Goal: Task Accomplishment & Management: Use online tool/utility

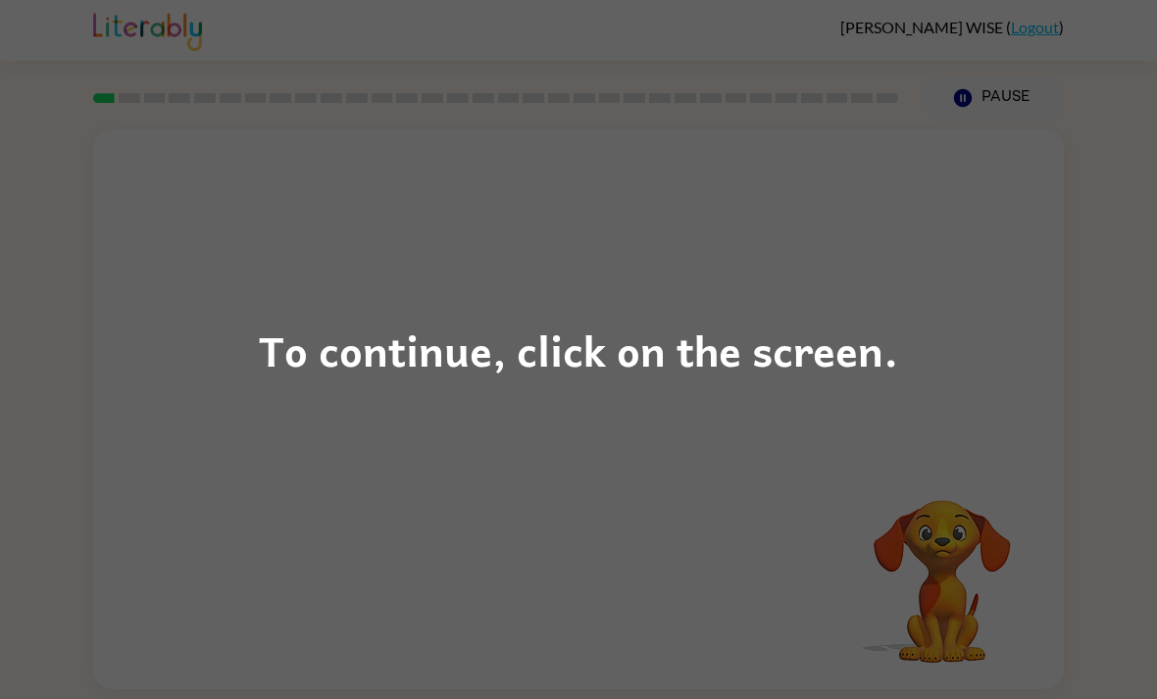
click at [872, 386] on div "To continue, click on the screen." at bounding box center [578, 349] width 1157 height 699
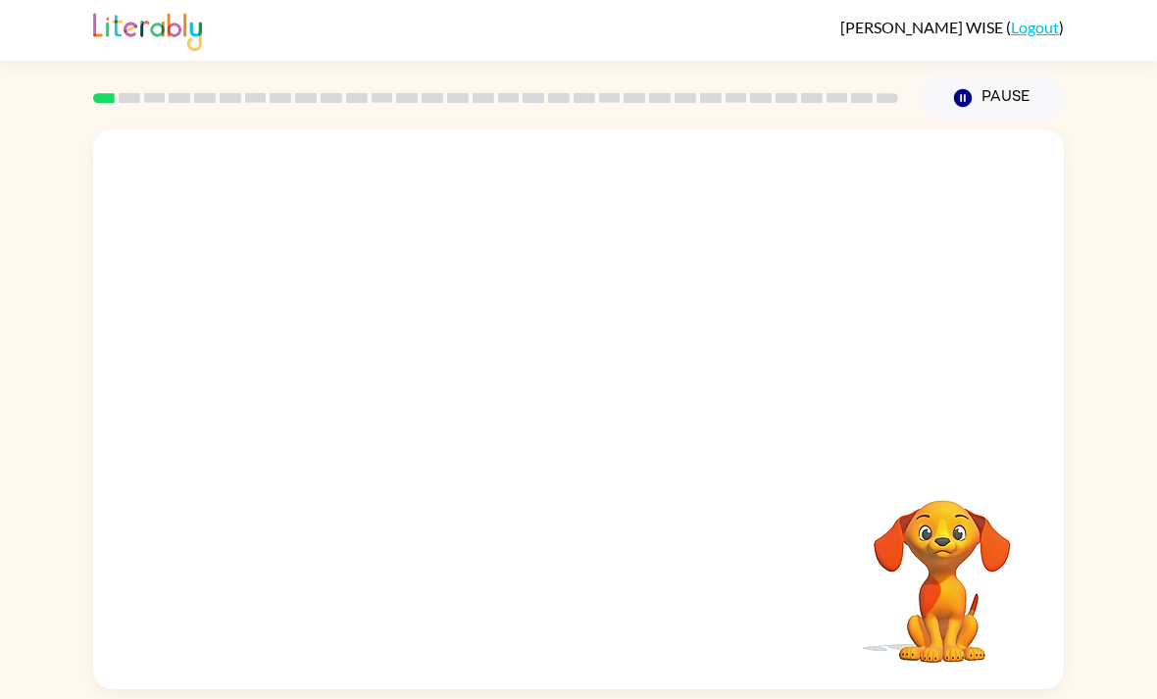
click at [963, 395] on div at bounding box center [578, 293] width 971 height 329
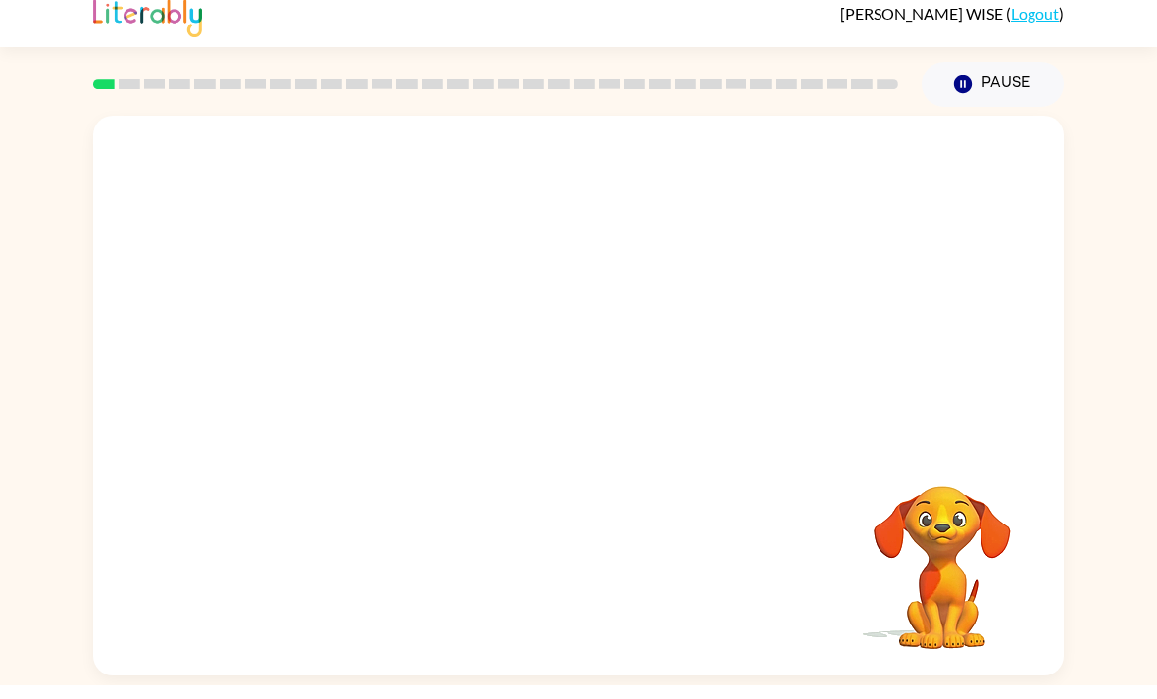
scroll to position [63, 0]
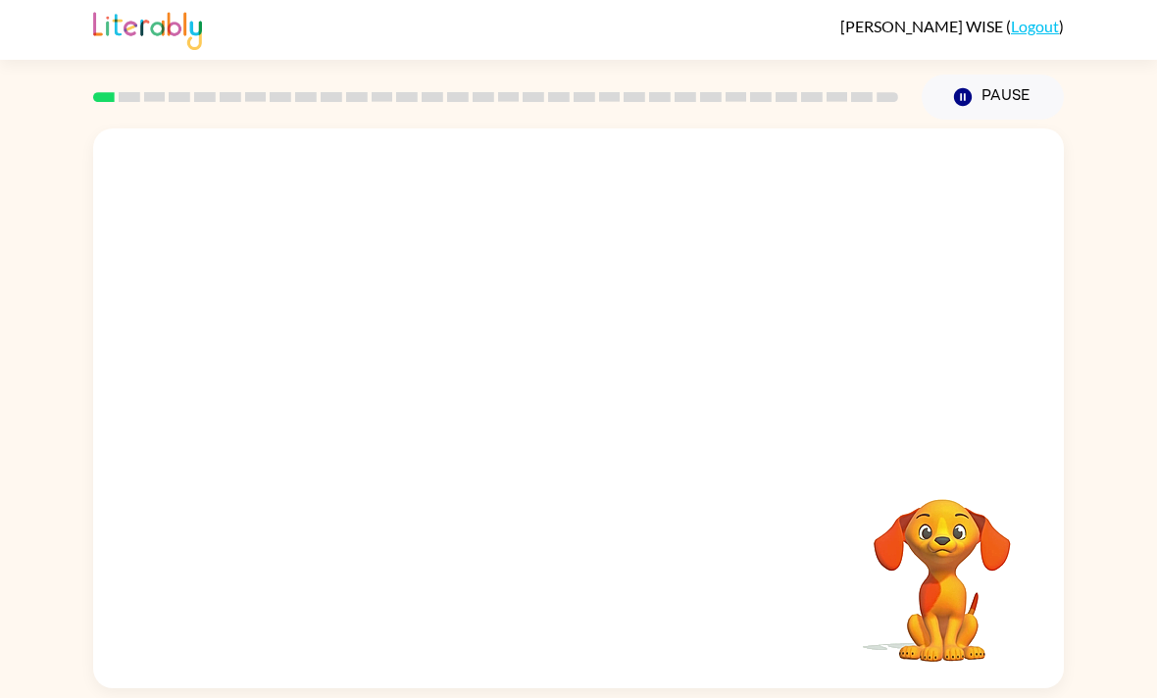
click at [513, 262] on video "Your browser must support playing .mp4 files to use Literably. Please try using…" at bounding box center [578, 293] width 971 height 329
click at [639, 309] on video "Your browser must support playing .mp4 files to use Literably. Please try using…" at bounding box center [578, 293] width 971 height 329
click at [704, 263] on video "Your browser must support playing .mp4 files to use Literably. Please try using…" at bounding box center [578, 293] width 971 height 329
click at [639, 400] on div at bounding box center [578, 409] width 971 height 560
click at [565, 383] on div at bounding box center [578, 419] width 125 height 72
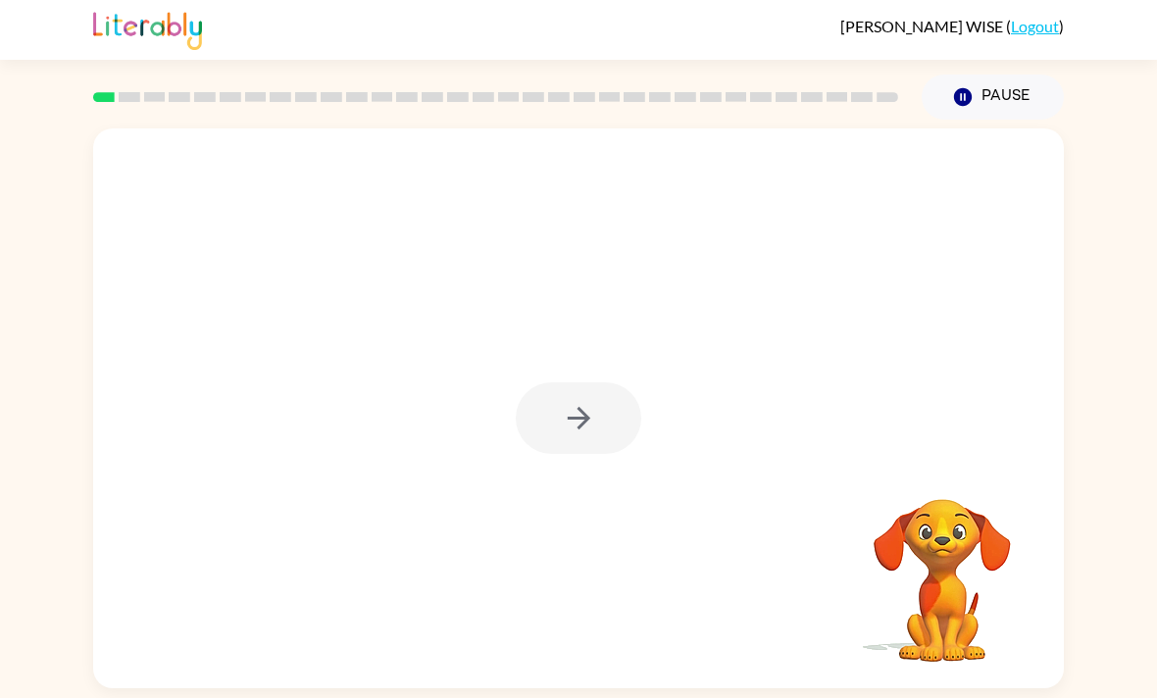
click at [573, 383] on div at bounding box center [578, 419] width 125 height 72
click at [591, 402] on icon "button" at bounding box center [579, 419] width 34 height 34
click at [590, 360] on div at bounding box center [578, 293] width 971 height 329
click at [568, 370] on div at bounding box center [578, 293] width 971 height 329
click at [583, 361] on div at bounding box center [578, 293] width 971 height 329
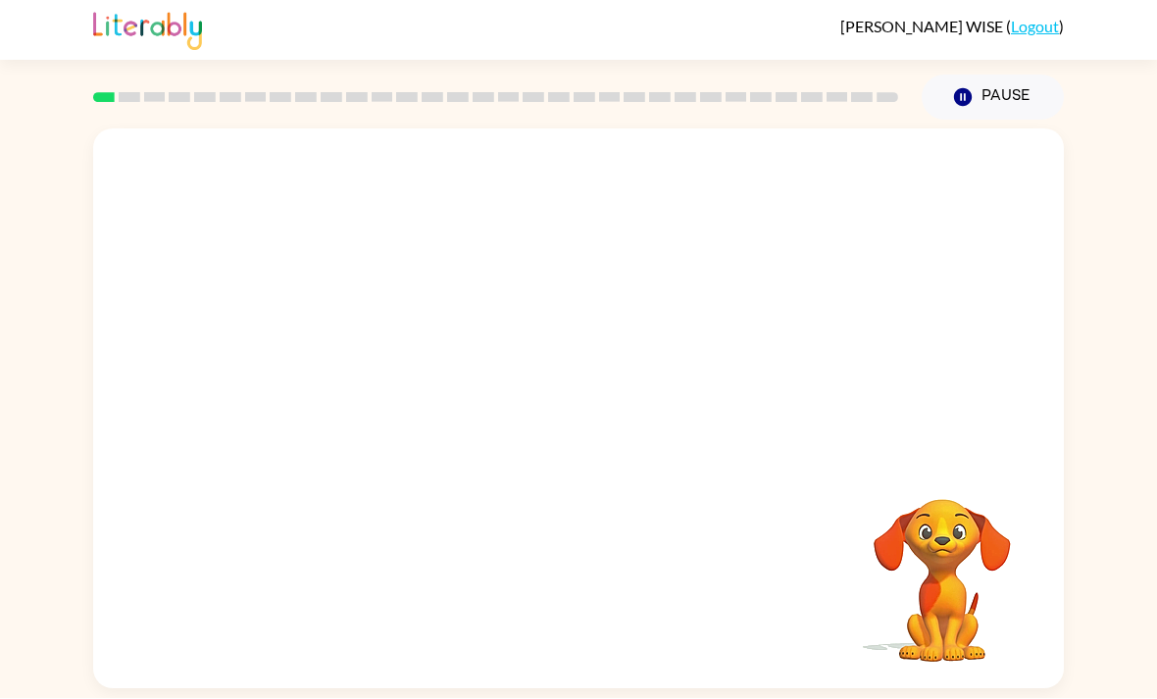
click at [572, 373] on div at bounding box center [578, 293] width 971 height 329
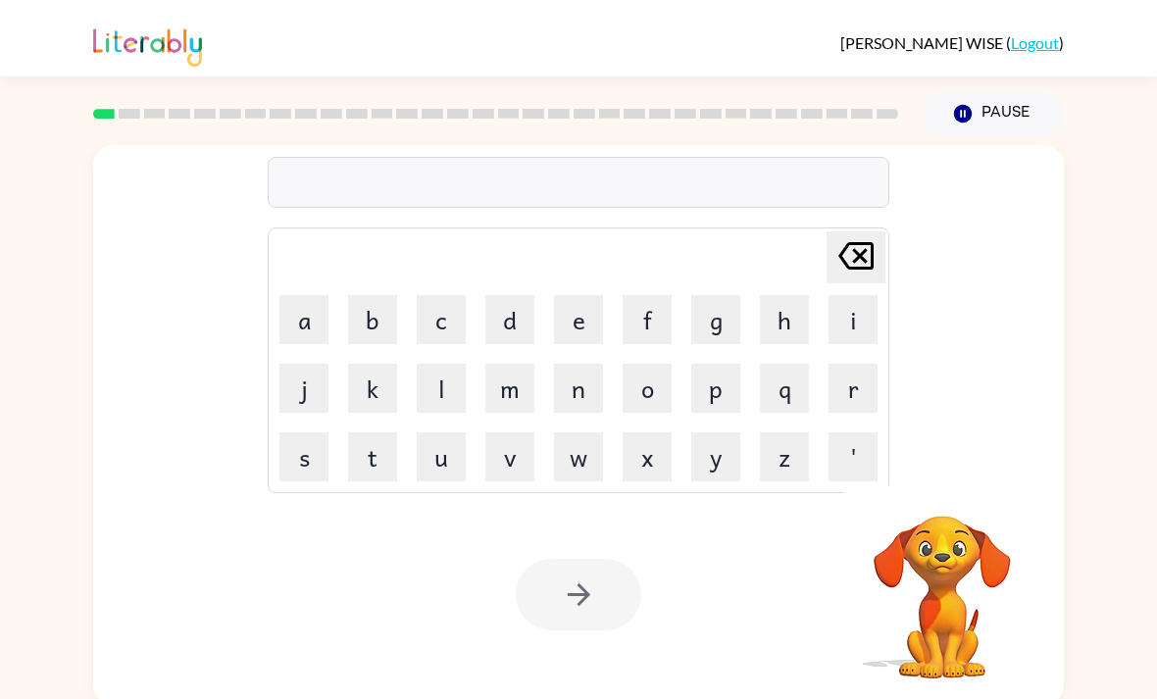
scroll to position [0, 0]
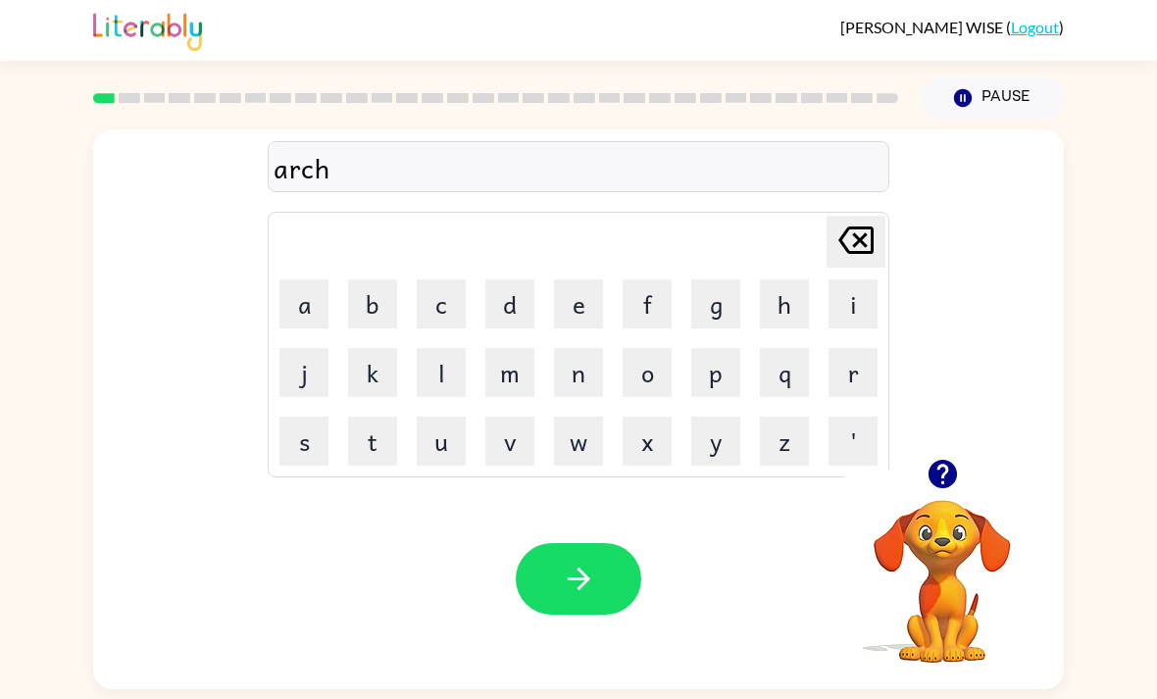
click at [631, 582] on button "button" at bounding box center [578, 579] width 125 height 72
click at [592, 615] on button "button" at bounding box center [578, 579] width 125 height 72
click at [545, 533] on div "Your browser must support playing .mp4 files to use Literably. Please try using…" at bounding box center [578, 579] width 971 height 221
click at [609, 582] on button "button" at bounding box center [578, 579] width 125 height 72
click at [644, 547] on div "Your browser must support playing .mp4 files to use Literably. Please try using…" at bounding box center [578, 579] width 971 height 221
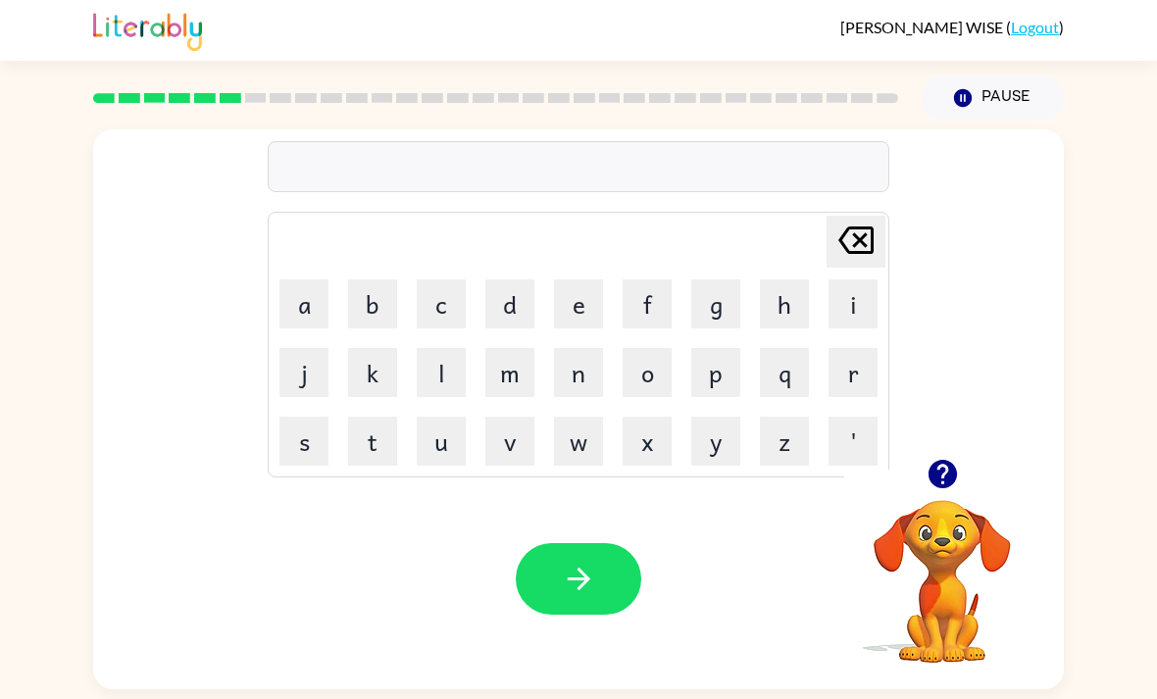
click at [617, 164] on div at bounding box center [579, 166] width 622 height 51
click at [569, 563] on button "button" at bounding box center [578, 579] width 125 height 72
click at [609, 543] on button "button" at bounding box center [578, 579] width 125 height 72
click at [570, 562] on icon "button" at bounding box center [579, 579] width 34 height 34
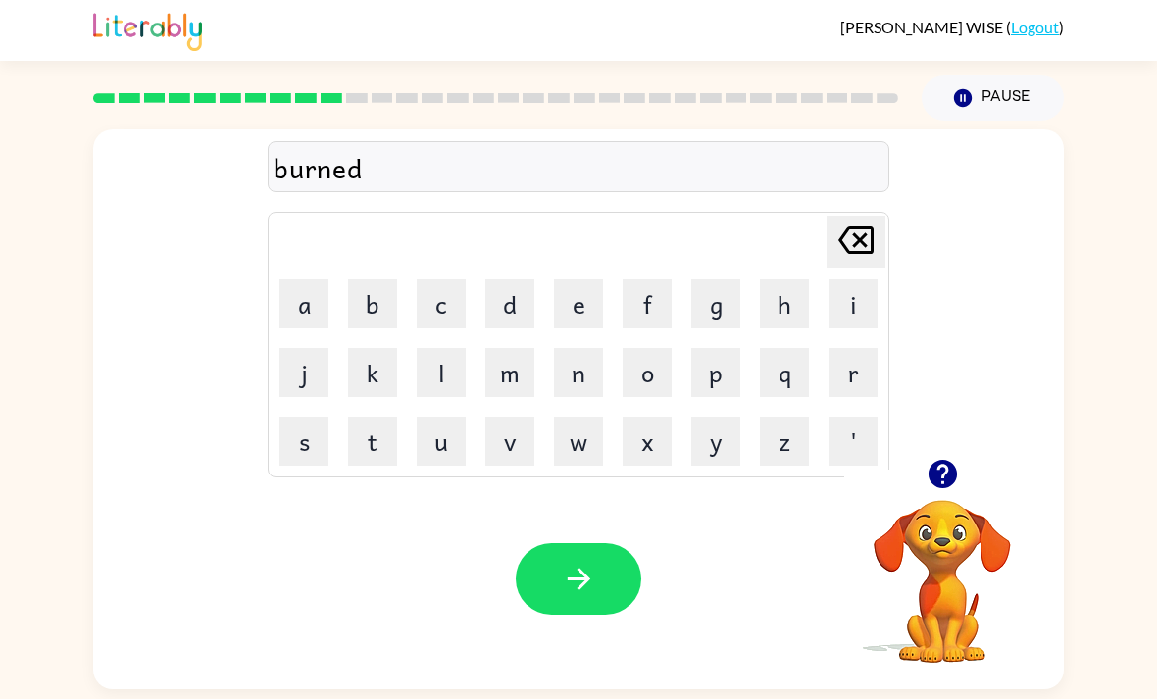
click at [551, 543] on button "button" at bounding box center [578, 579] width 125 height 72
click at [595, 562] on icon "button" at bounding box center [579, 579] width 34 height 34
click at [581, 551] on button "button" at bounding box center [578, 579] width 125 height 72
click at [565, 562] on icon "button" at bounding box center [579, 579] width 34 height 34
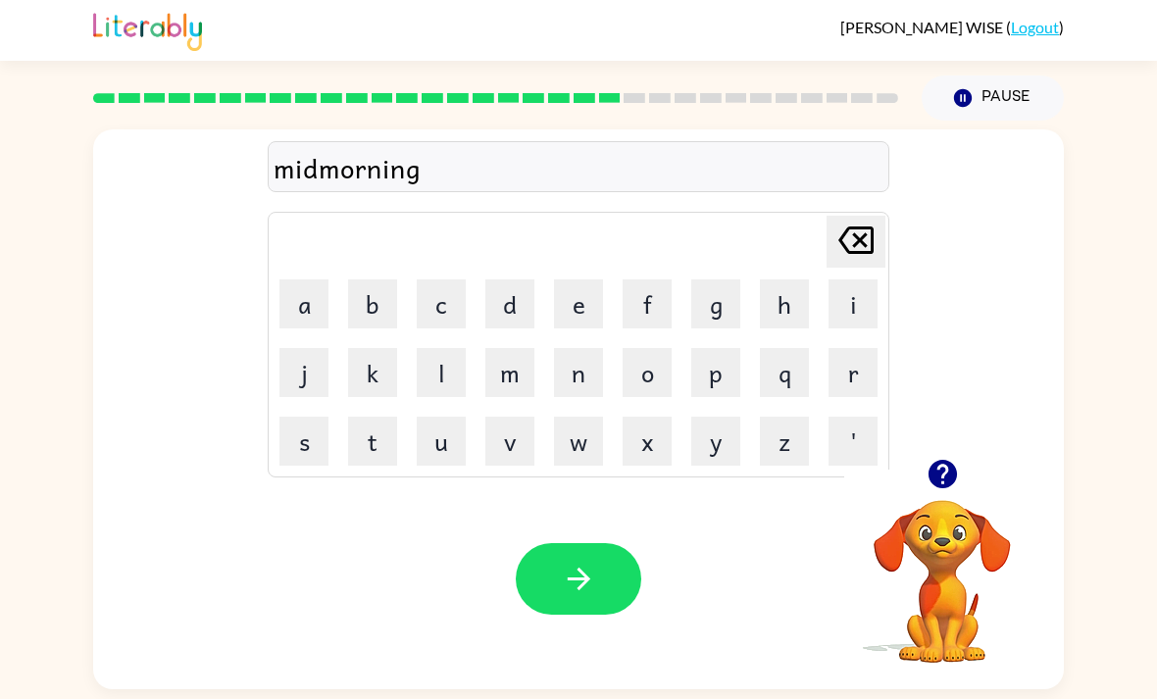
click at [600, 606] on div "Your browser must support playing .mp4 files to use Literably. Please try using…" at bounding box center [578, 579] width 971 height 221
click at [590, 562] on icon "button" at bounding box center [579, 579] width 34 height 34
click at [562, 543] on button "button" at bounding box center [578, 579] width 125 height 72
click at [601, 543] on button "button" at bounding box center [578, 579] width 125 height 72
click at [561, 543] on button "button" at bounding box center [578, 579] width 125 height 72
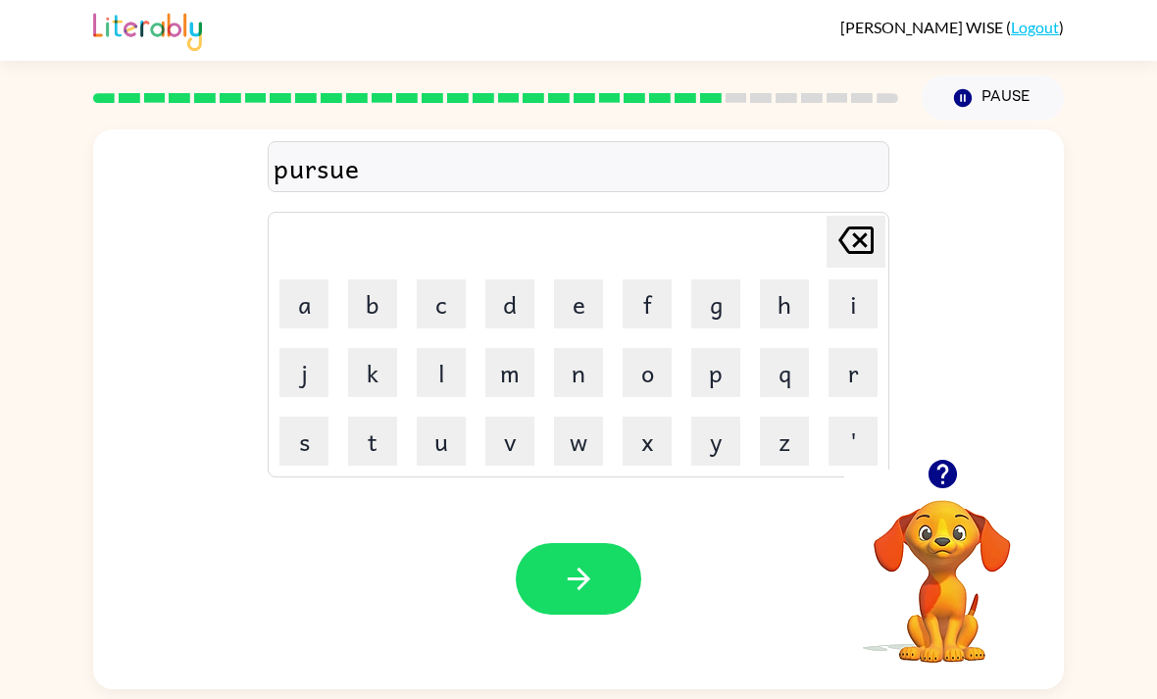
click at [600, 543] on button "button" at bounding box center [578, 579] width 125 height 72
click at [550, 577] on div "Your browser must support playing .mp4 files to use Literably. Please try using…" at bounding box center [578, 579] width 971 height 221
click at [595, 552] on button "button" at bounding box center [578, 579] width 125 height 72
click at [546, 485] on div "Your browser must support playing .mp4 files to use Literably. Please try using…" at bounding box center [578, 579] width 971 height 221
click at [583, 562] on icon "button" at bounding box center [579, 579] width 34 height 34
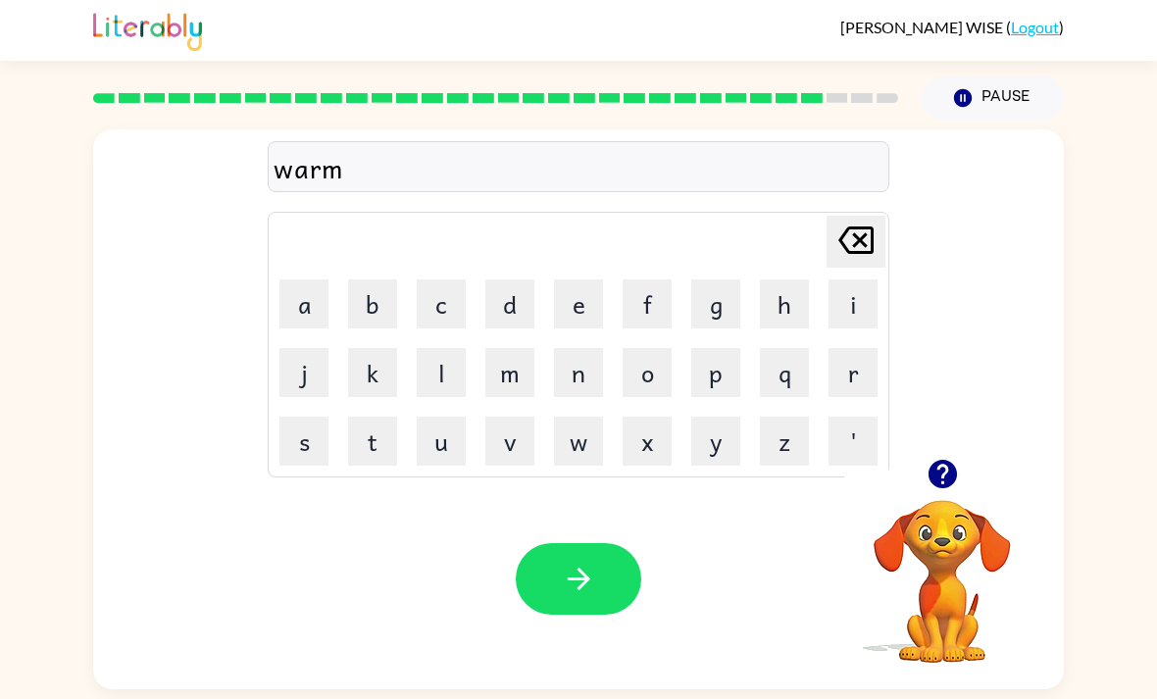
click at [614, 543] on button "button" at bounding box center [578, 579] width 125 height 72
click at [603, 543] on button "button" at bounding box center [578, 579] width 125 height 72
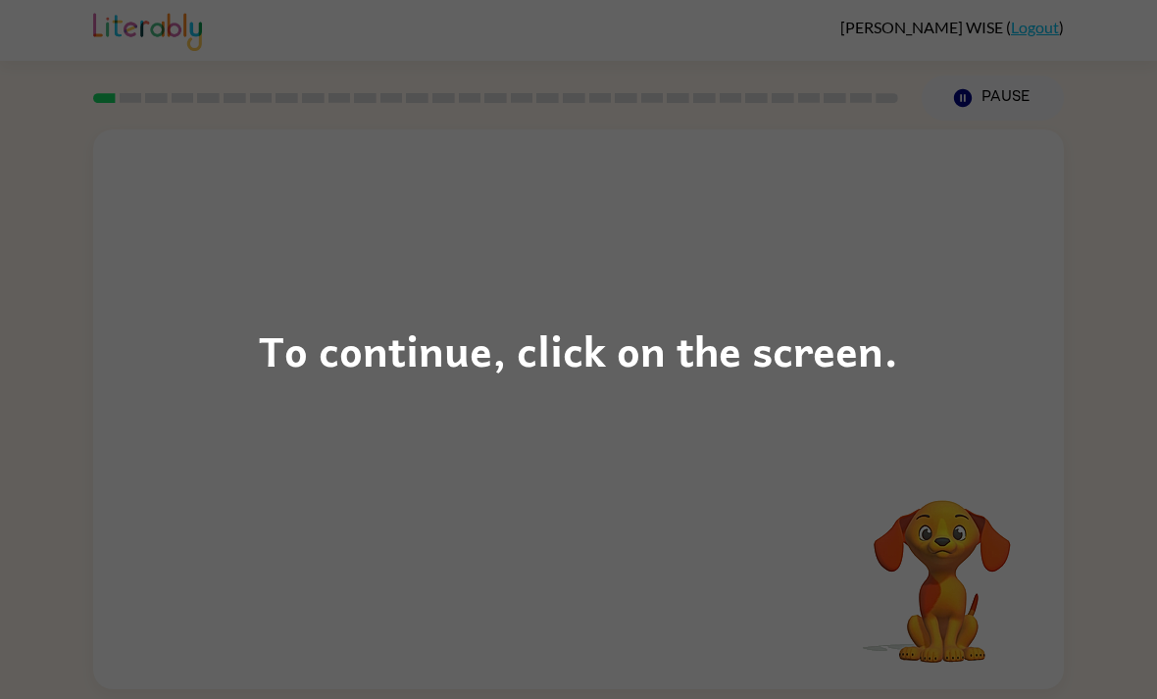
click at [1046, 483] on div "To continue, click on the screen." at bounding box center [578, 349] width 1157 height 699
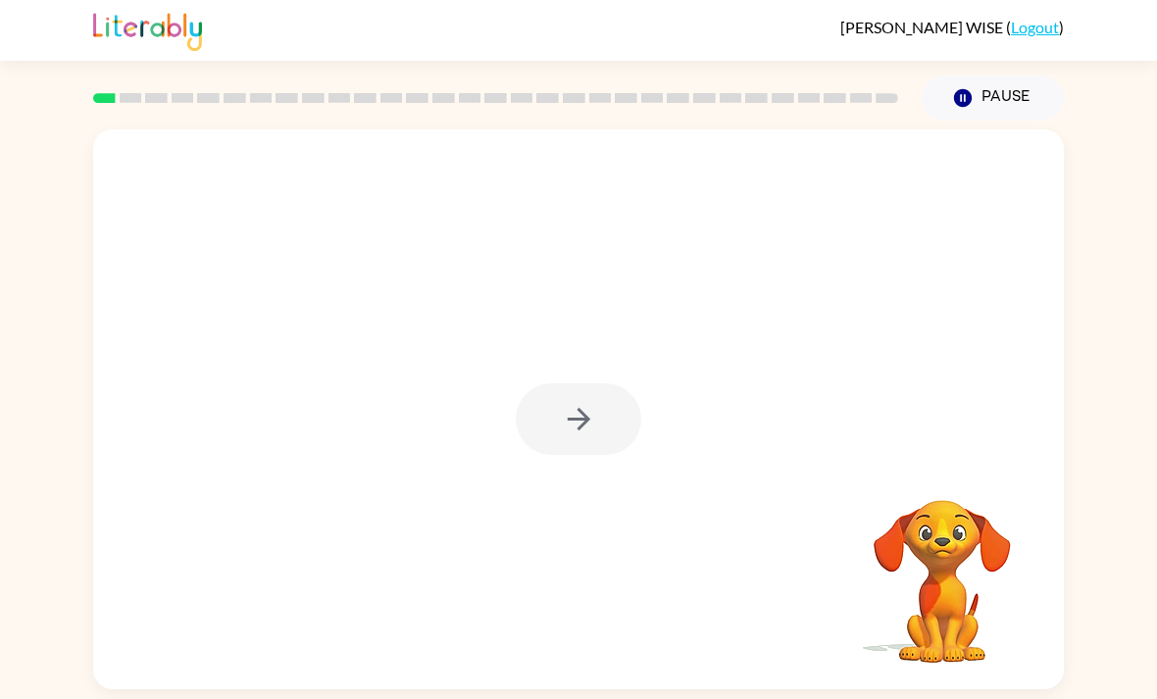
click at [594, 455] on div at bounding box center [578, 419] width 125 height 72
click at [602, 429] on button "button" at bounding box center [578, 419] width 125 height 72
click at [602, 428] on div at bounding box center [578, 419] width 125 height 72
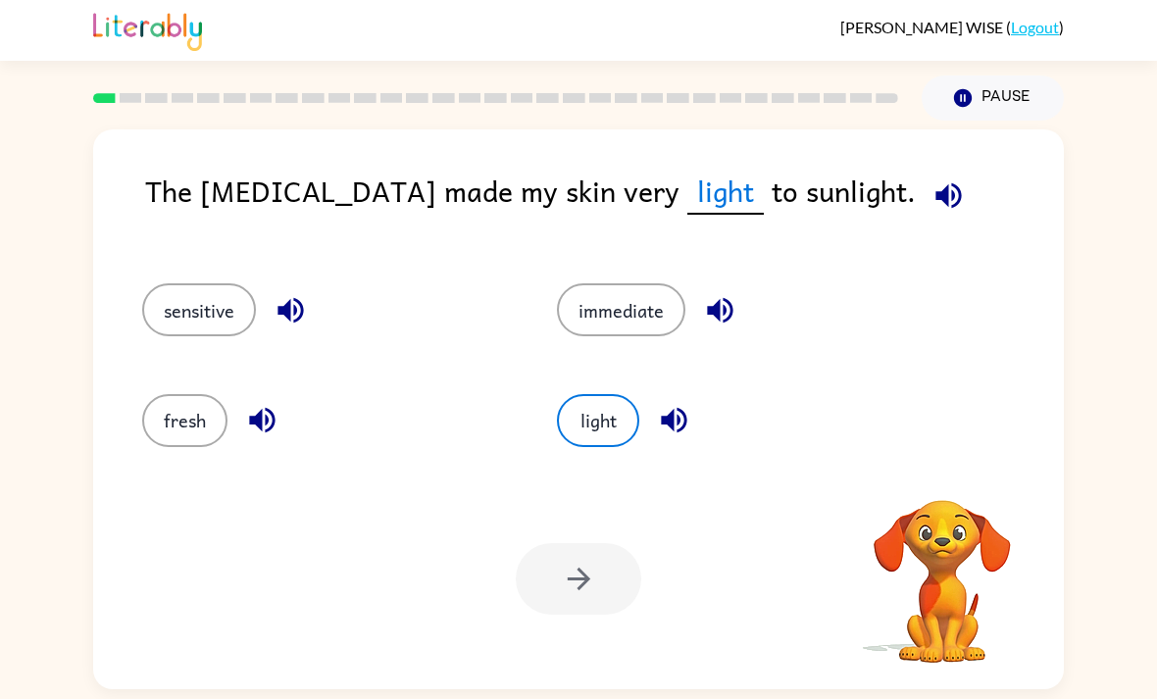
click at [586, 423] on button "light" at bounding box center [598, 420] width 82 height 53
click at [599, 417] on button "light" at bounding box center [598, 420] width 82 height 53
click at [599, 416] on button "light" at bounding box center [598, 420] width 82 height 53
click at [625, 305] on button "immediate" at bounding box center [621, 309] width 128 height 53
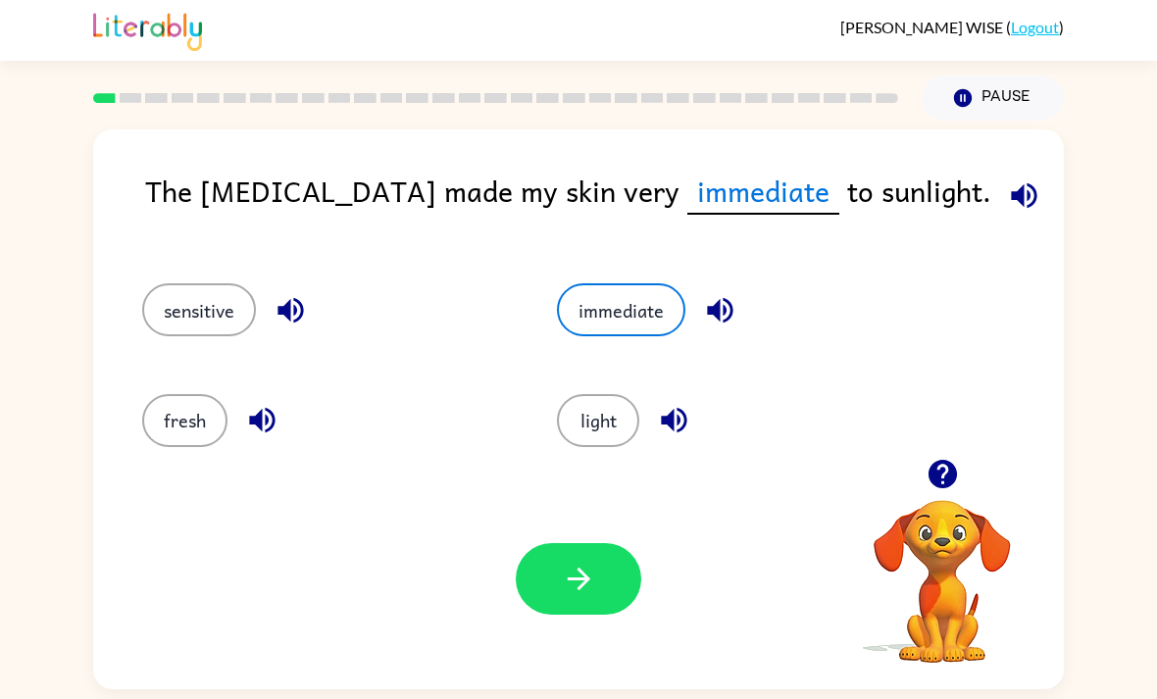
click at [626, 407] on button "light" at bounding box center [598, 420] width 82 height 53
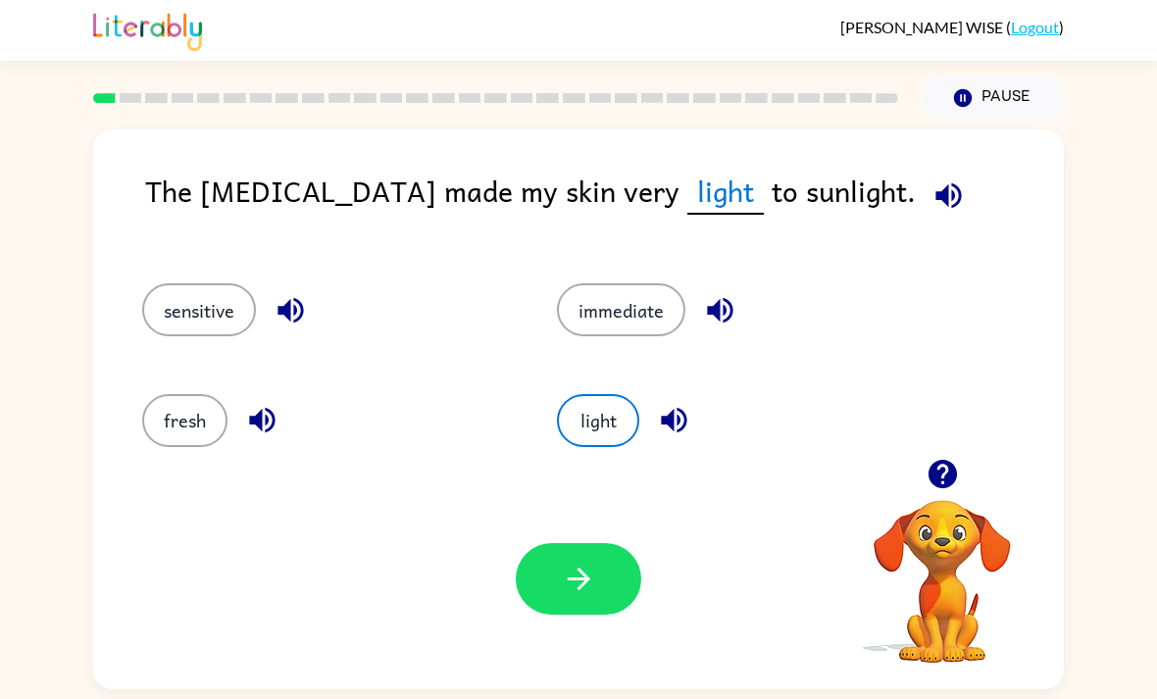
scroll to position [63, 0]
click at [602, 543] on button "button" at bounding box center [578, 579] width 125 height 72
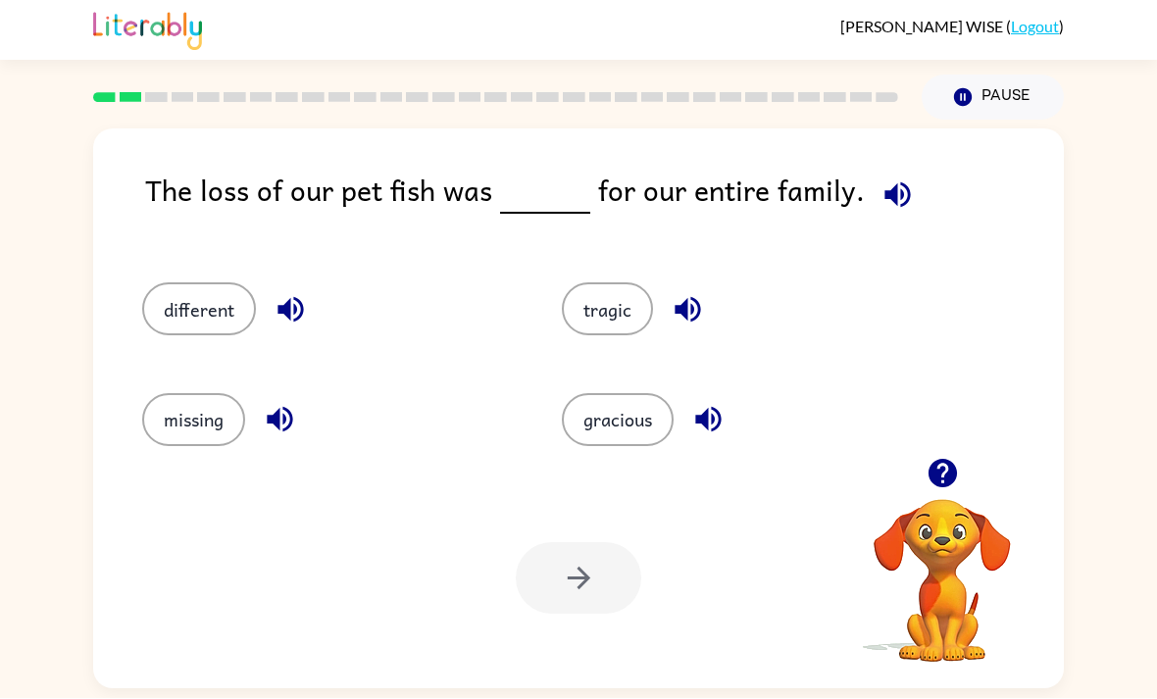
click at [625, 283] on button "tragic" at bounding box center [607, 309] width 91 height 53
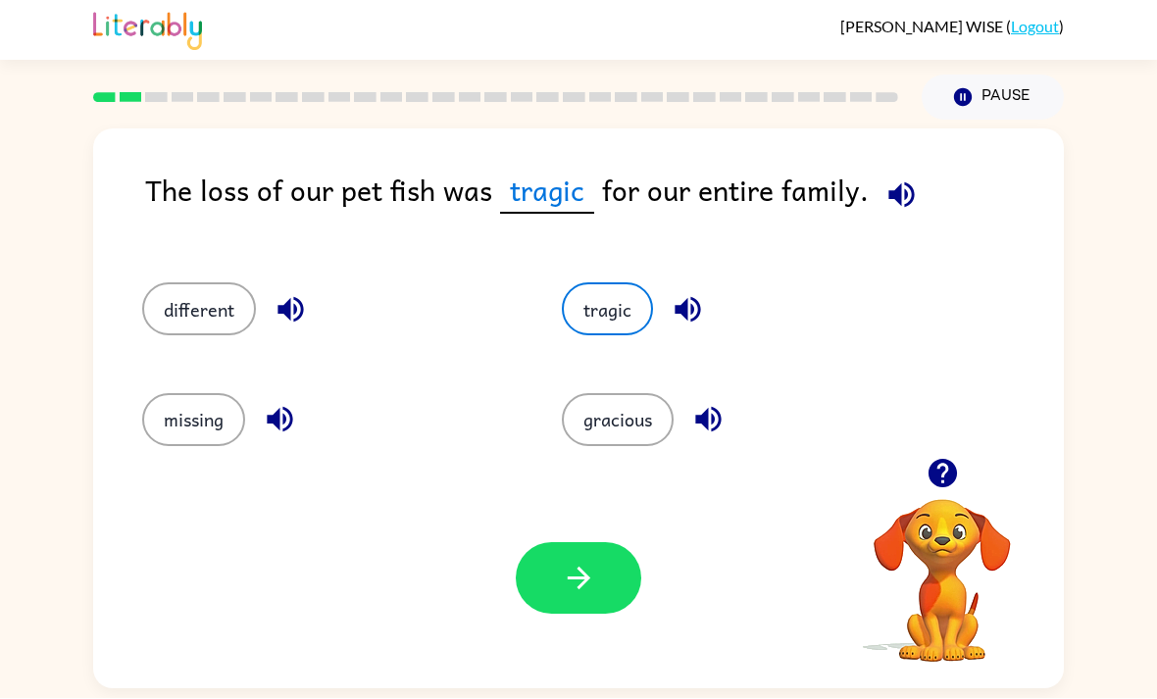
click at [588, 562] on icon "button" at bounding box center [579, 579] width 34 height 34
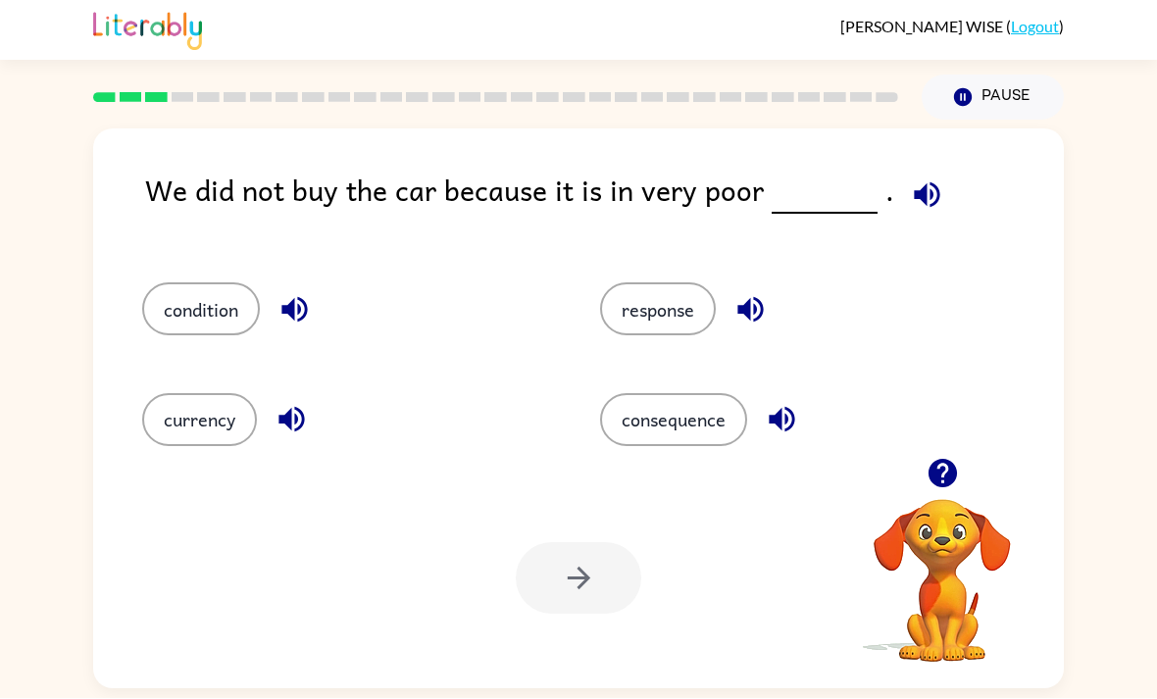
click at [696, 394] on button "consequence" at bounding box center [673, 420] width 147 height 53
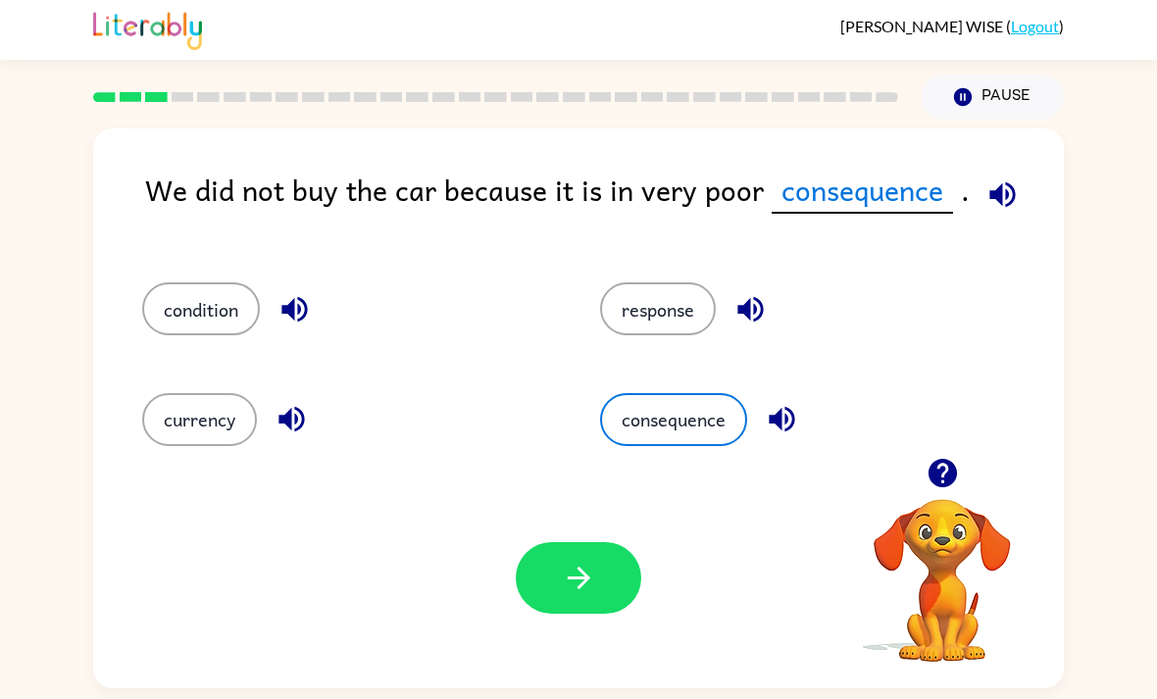
click at [620, 543] on button "button" at bounding box center [578, 579] width 125 height 72
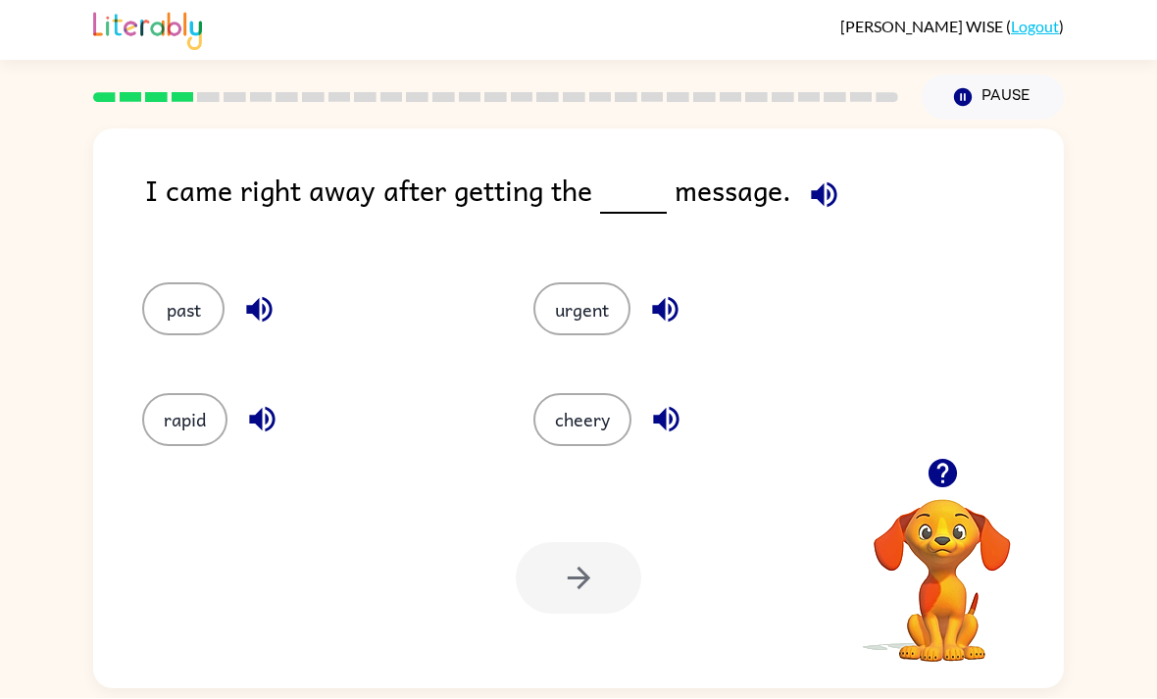
click at [597, 394] on button "cheery" at bounding box center [582, 420] width 98 height 53
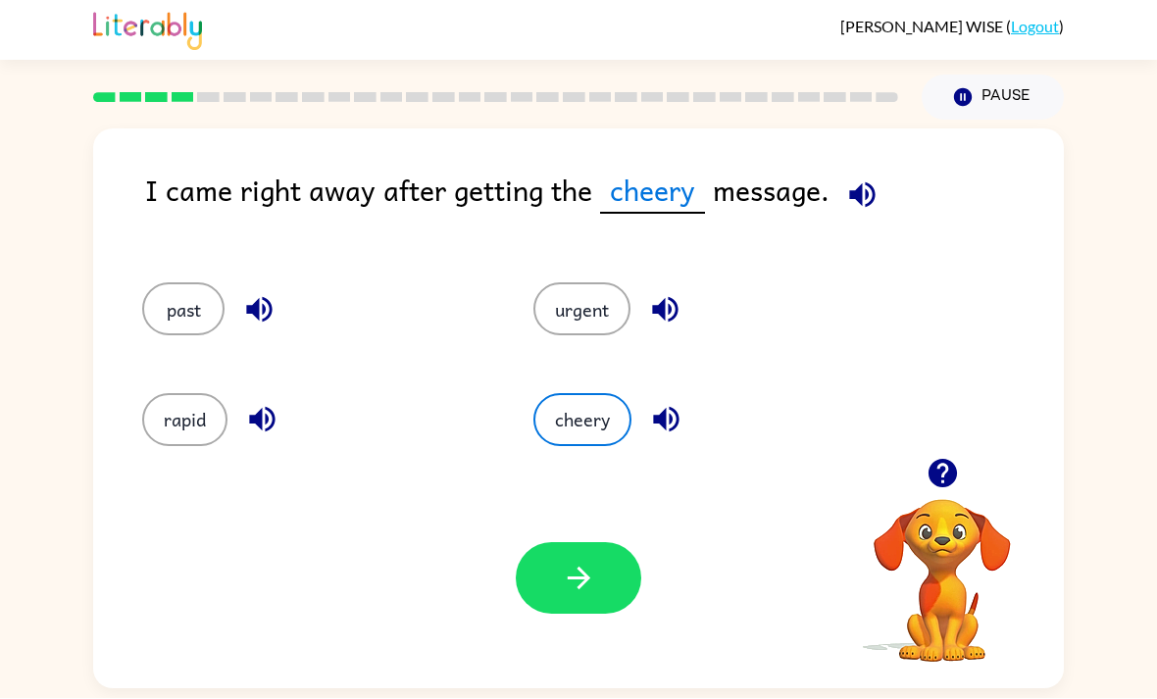
click at [610, 543] on button "button" at bounding box center [578, 579] width 125 height 72
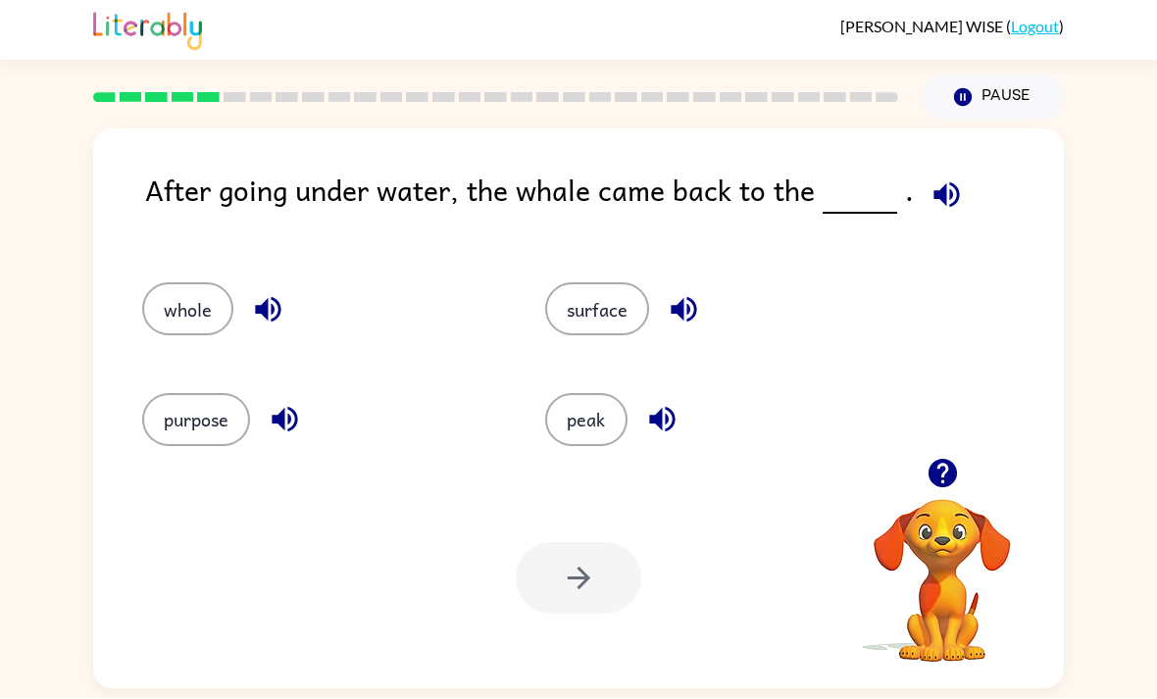
click at [622, 283] on button "surface" at bounding box center [597, 309] width 104 height 53
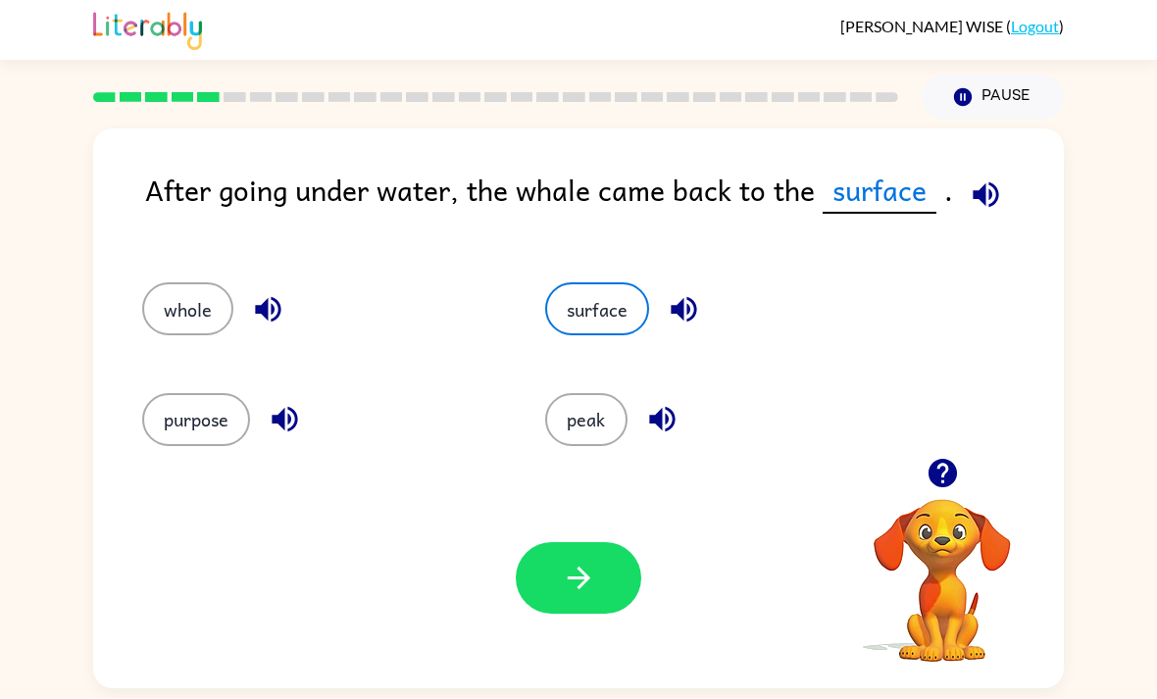
click at [597, 543] on button "button" at bounding box center [578, 579] width 125 height 72
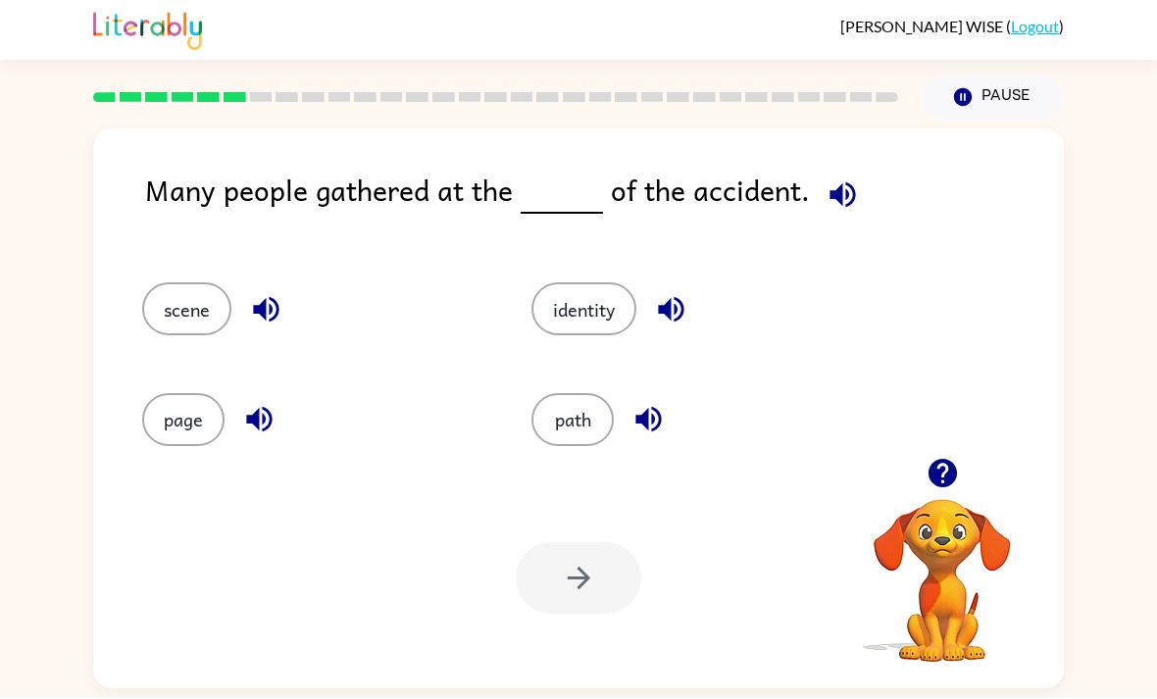
click at [196, 283] on button "scene" at bounding box center [186, 309] width 89 height 53
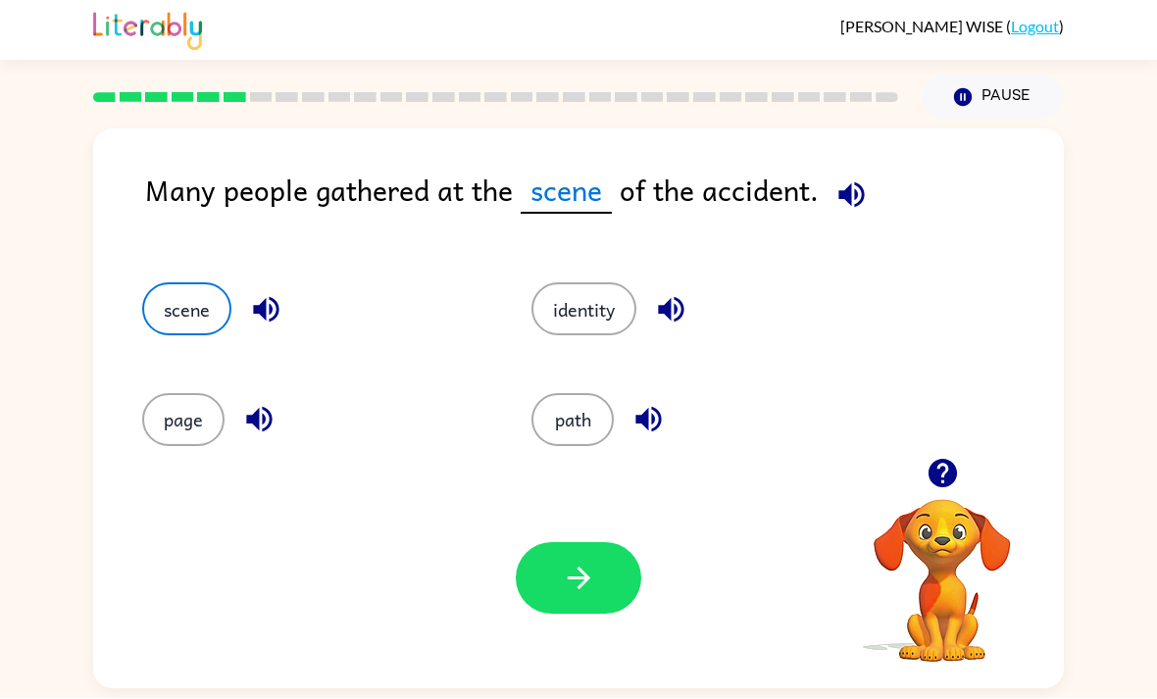
click at [577, 568] on icon "button" at bounding box center [578, 579] width 23 height 23
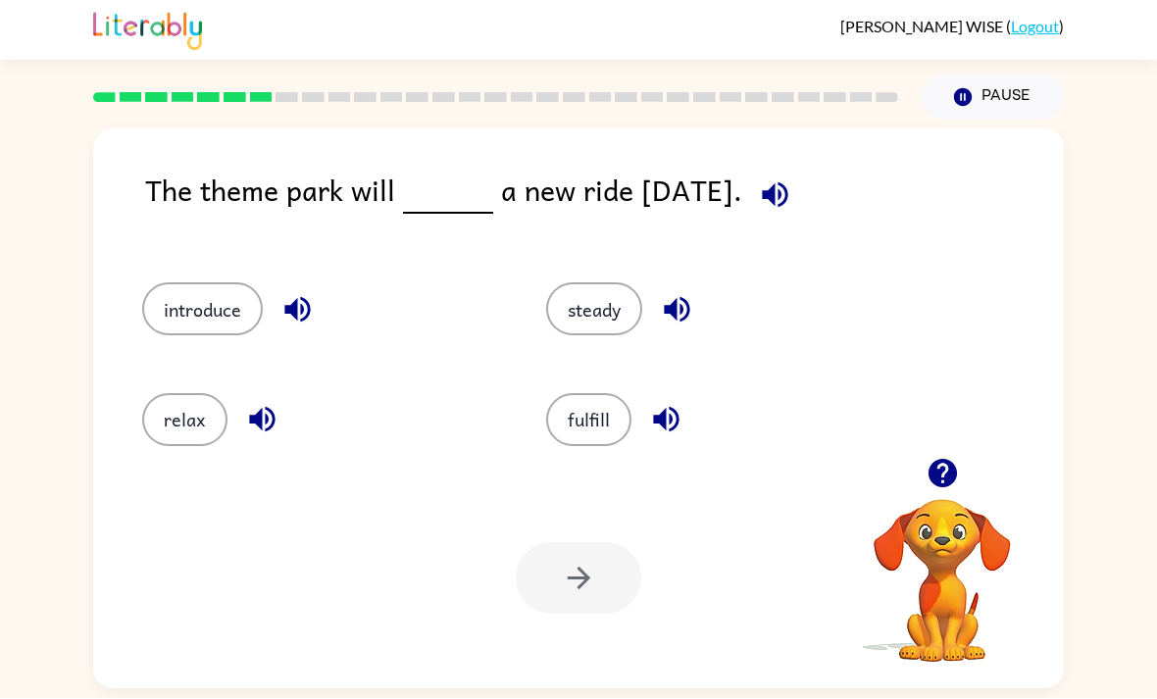
click at [182, 246] on div "introduce" at bounding box center [307, 301] width 404 height 110
click at [193, 283] on button "introduce" at bounding box center [202, 309] width 121 height 53
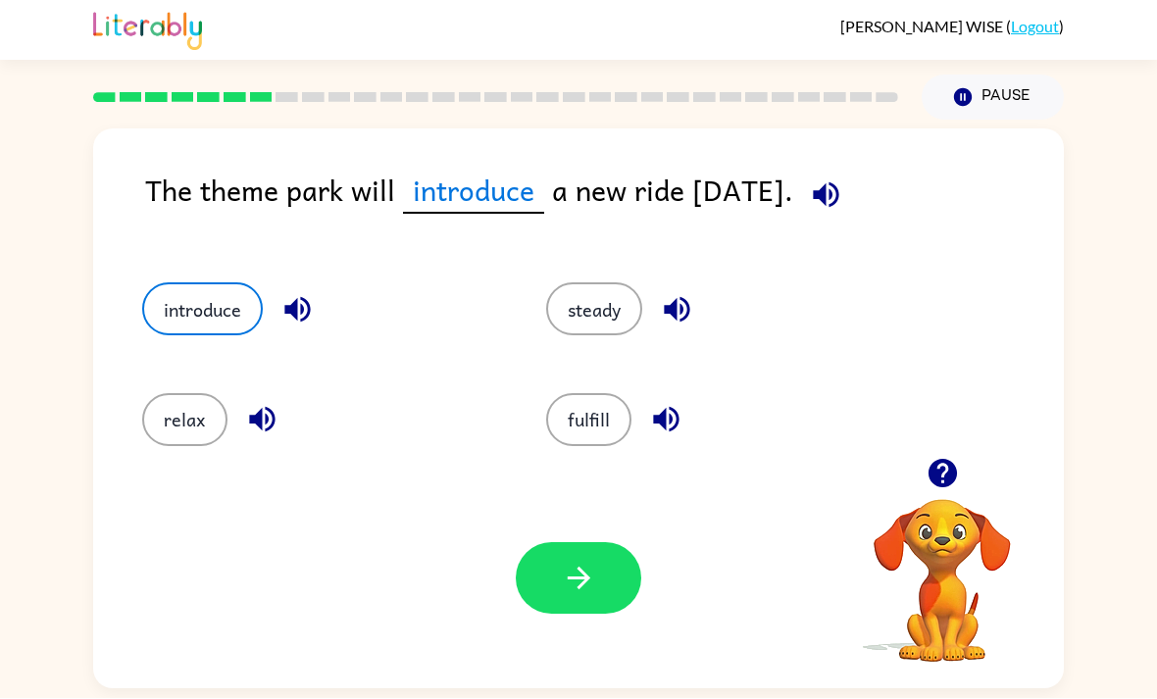
click at [564, 562] on icon "button" at bounding box center [579, 579] width 34 height 34
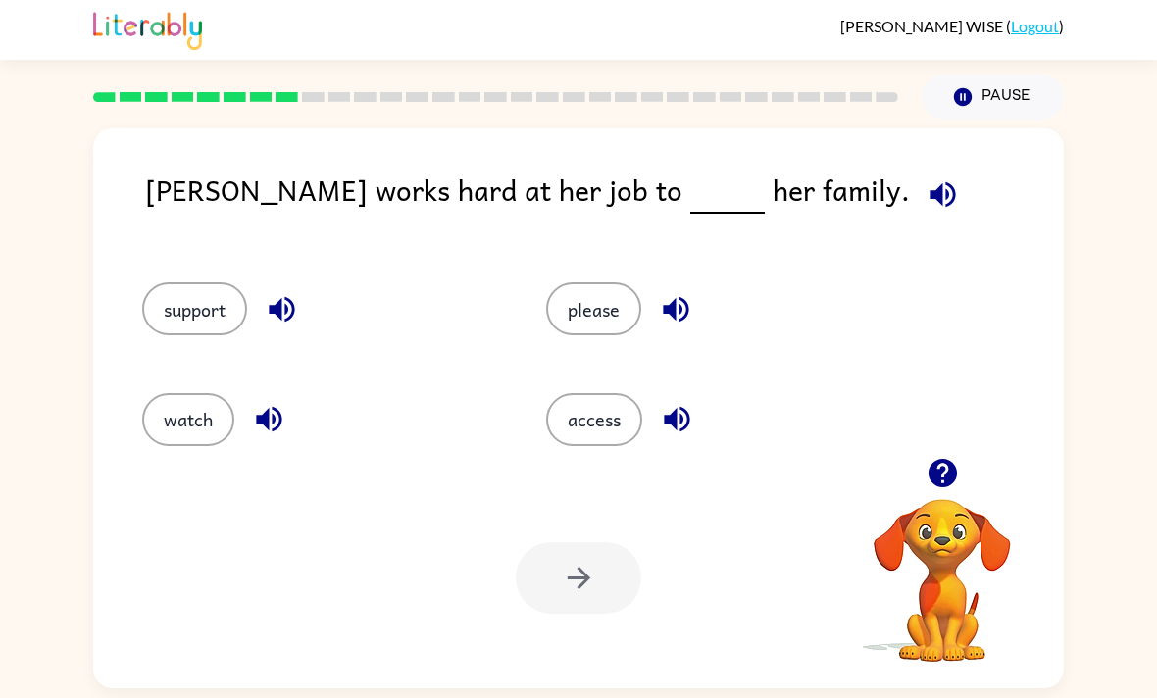
click at [169, 394] on button "watch" at bounding box center [188, 420] width 92 height 53
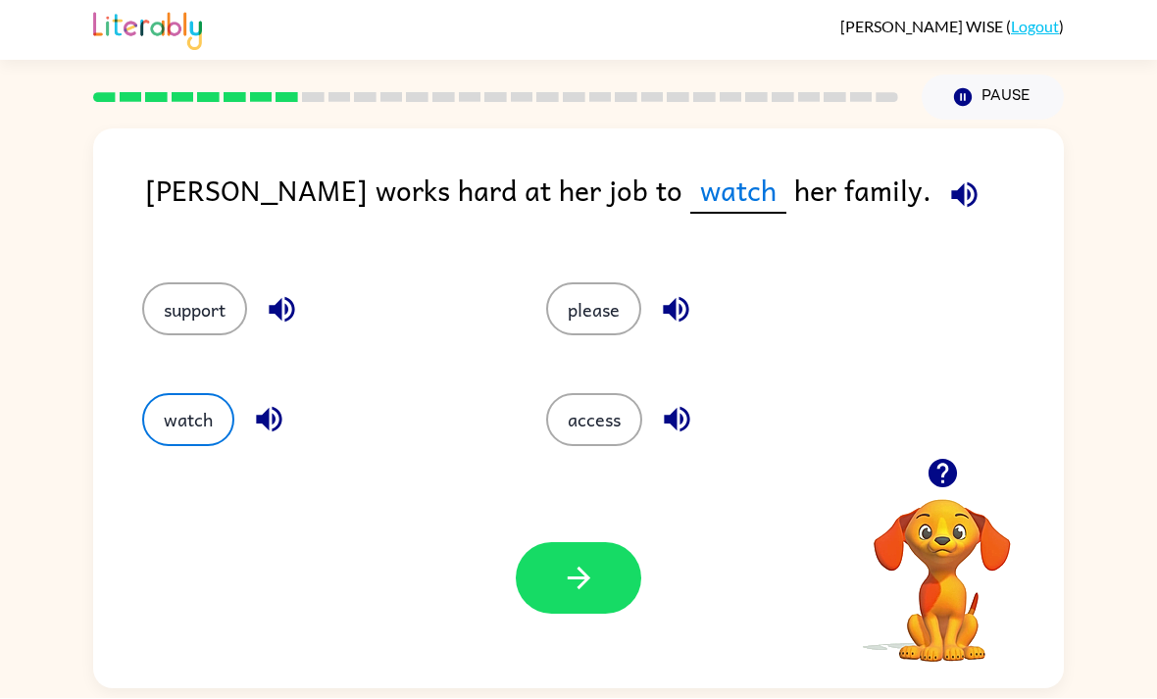
click at [188, 283] on button "support" at bounding box center [194, 309] width 105 height 53
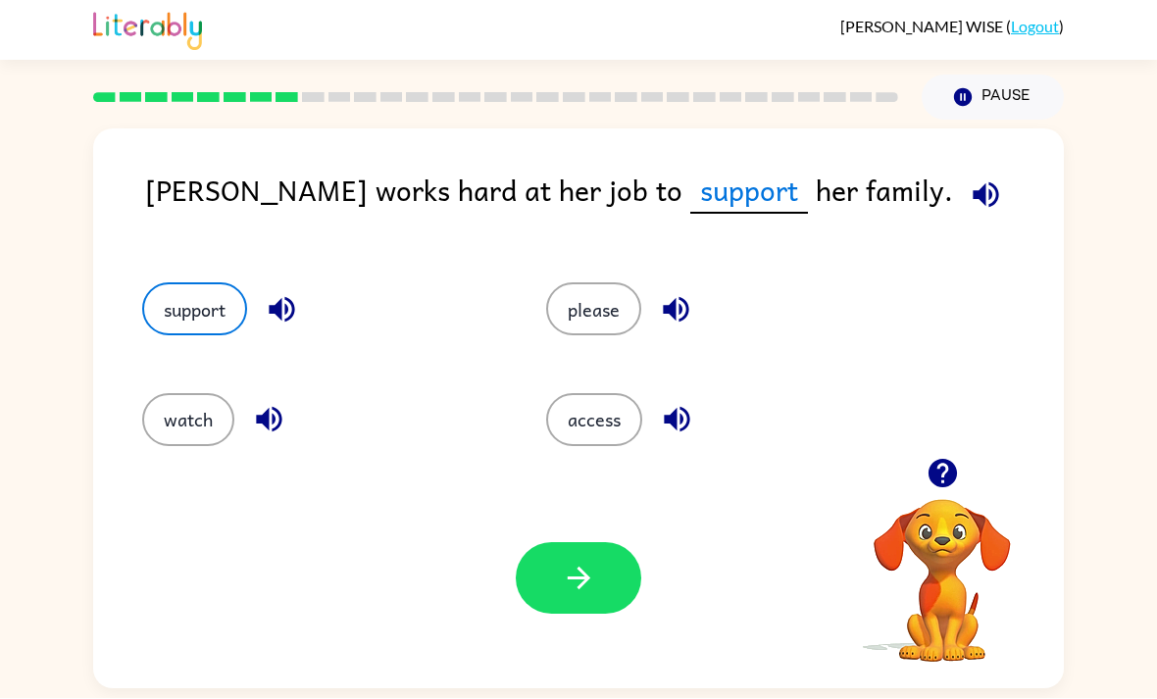
click at [549, 543] on button "button" at bounding box center [578, 579] width 125 height 72
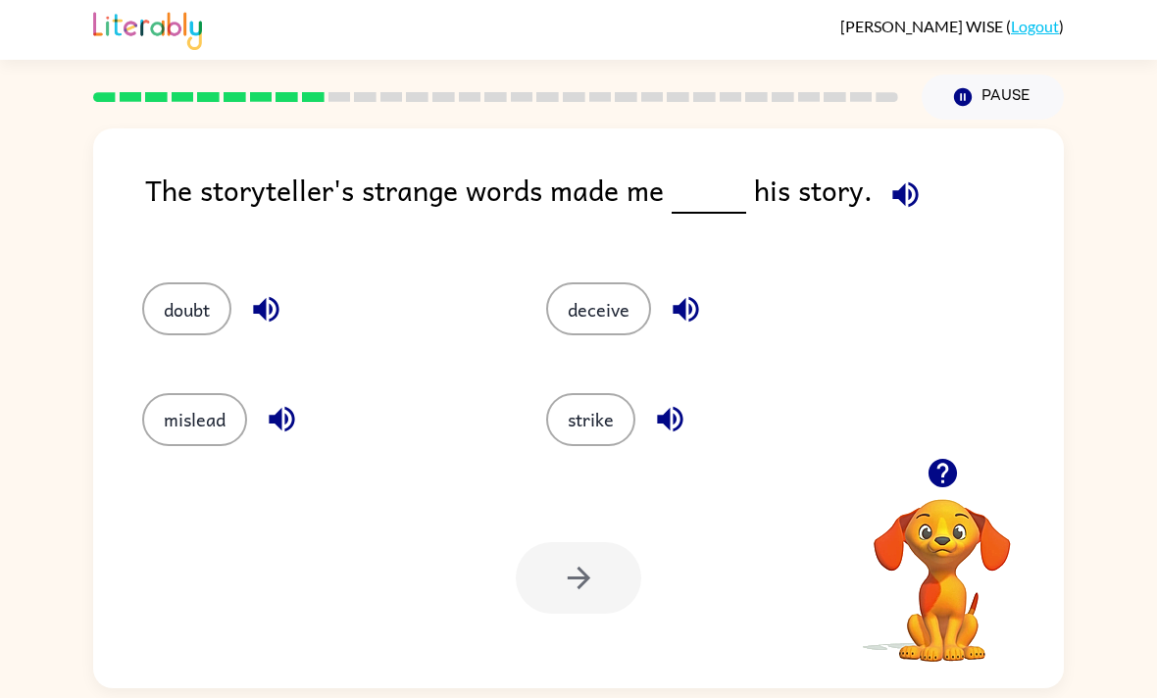
click at [161, 283] on button "doubt" at bounding box center [186, 309] width 89 height 53
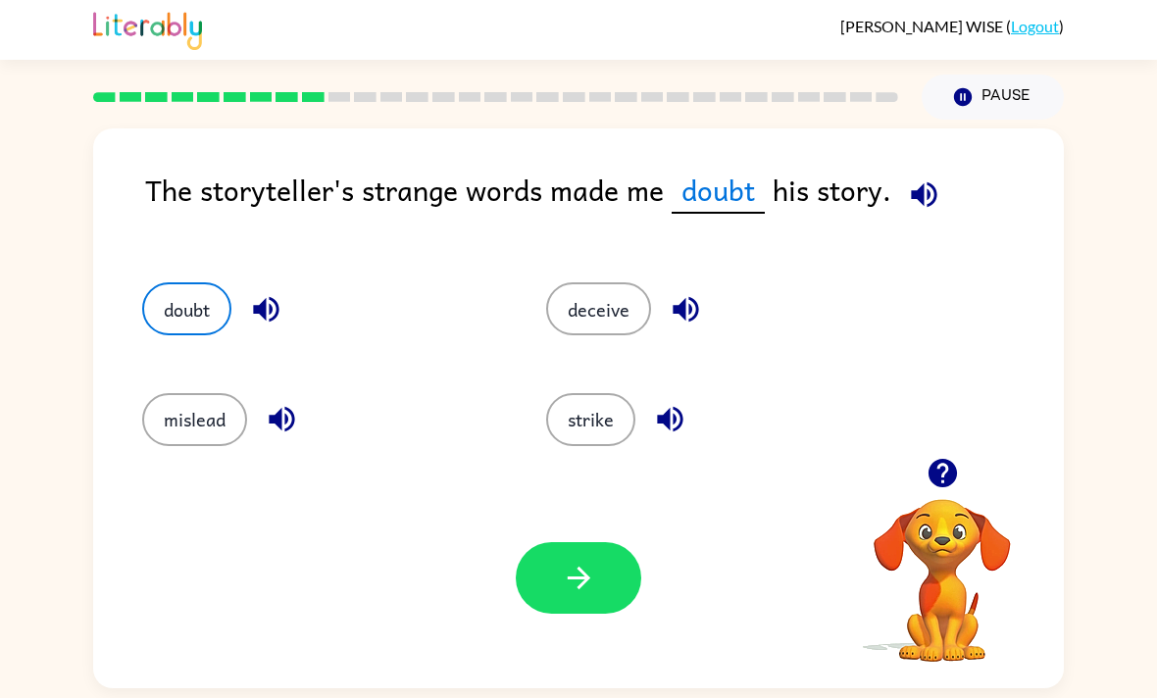
click at [548, 543] on button "button" at bounding box center [578, 579] width 125 height 72
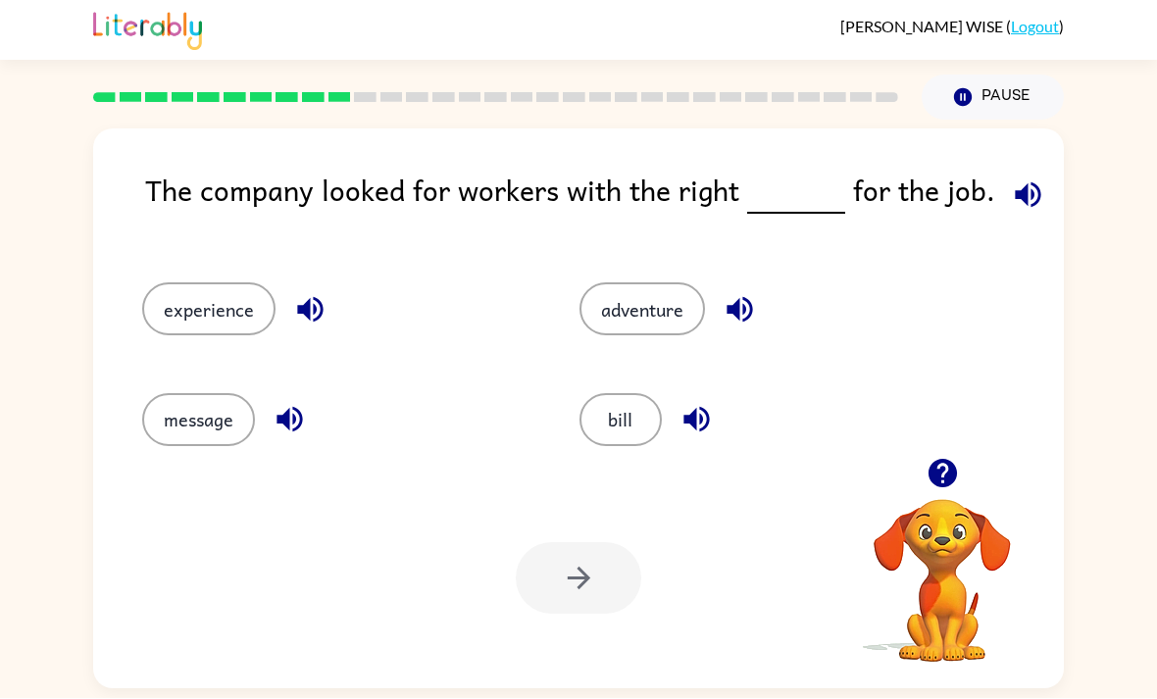
click at [143, 283] on button "experience" at bounding box center [208, 309] width 133 height 53
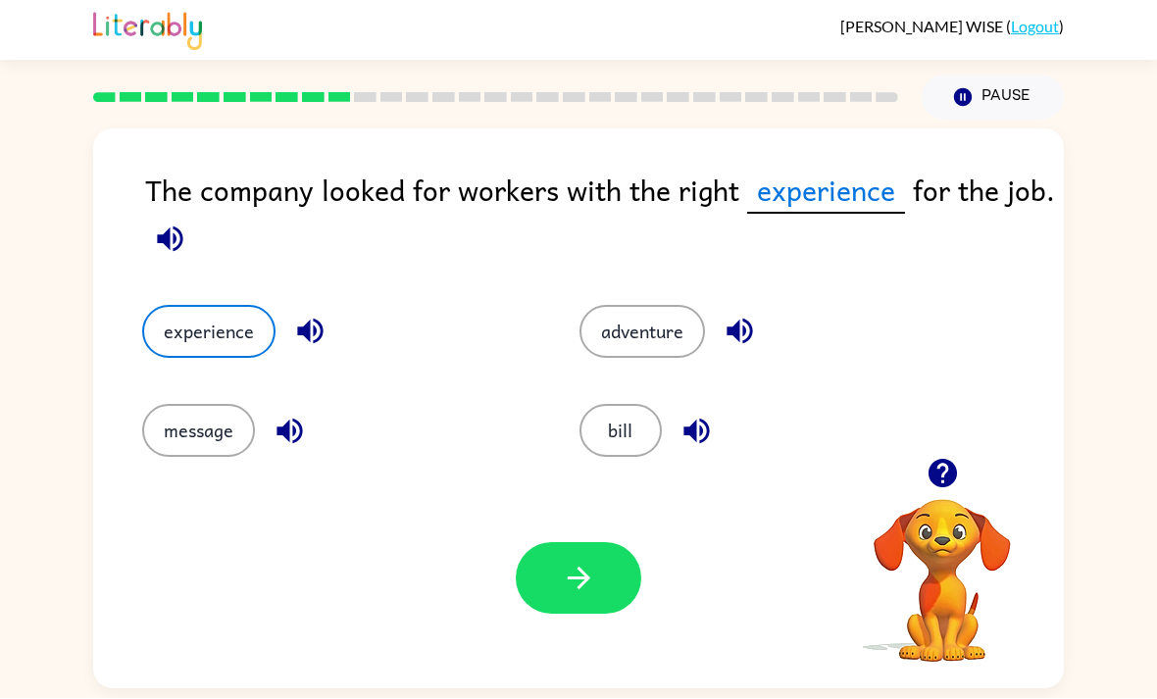
click at [194, 306] on button "experience" at bounding box center [208, 332] width 133 height 53
click at [573, 556] on button "button" at bounding box center [578, 579] width 125 height 72
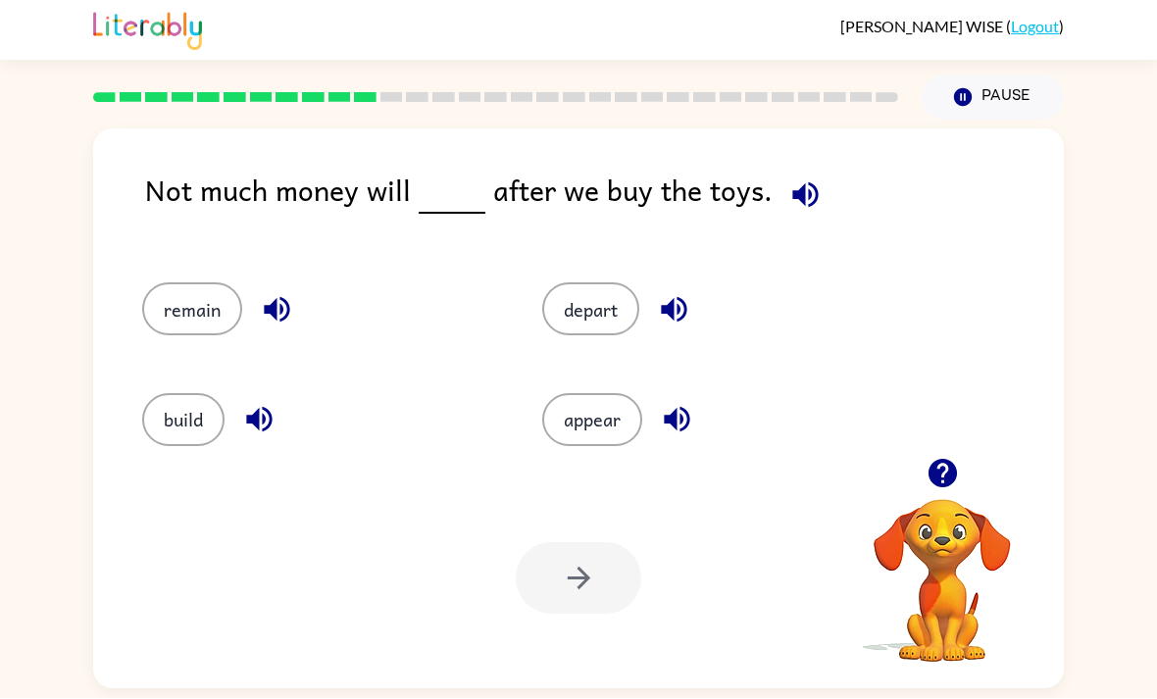
click at [579, 394] on button "appear" at bounding box center [592, 420] width 100 height 53
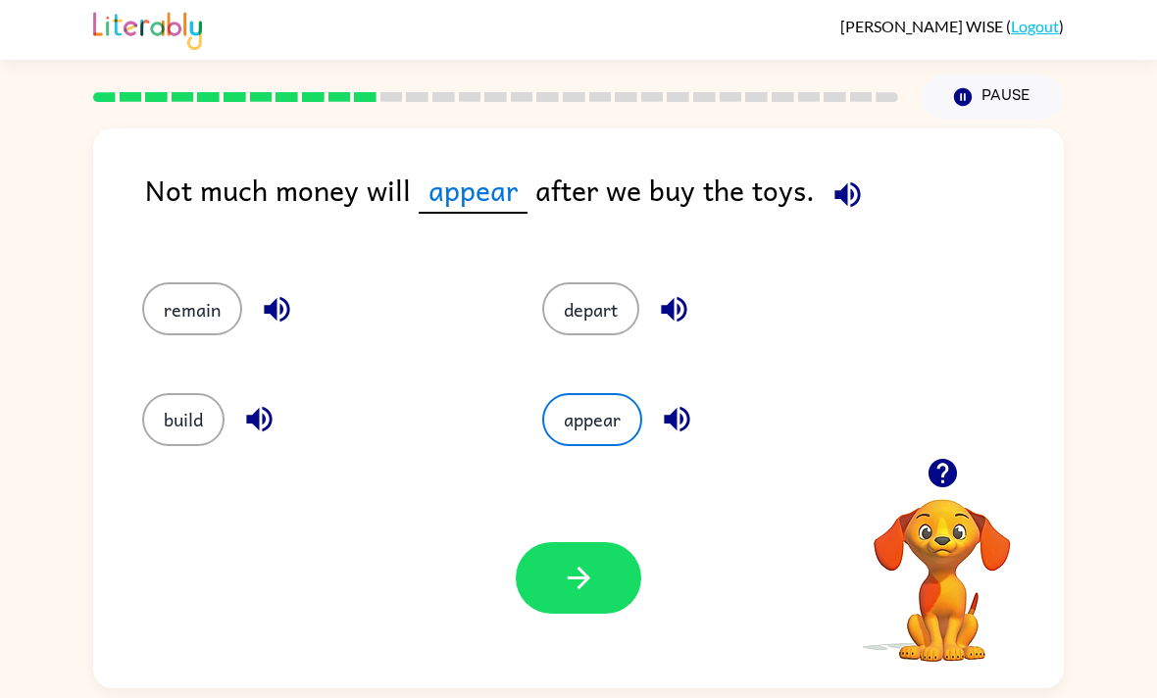
click at [208, 283] on button "remain" at bounding box center [192, 309] width 100 height 53
click at [546, 546] on button "button" at bounding box center [578, 579] width 125 height 72
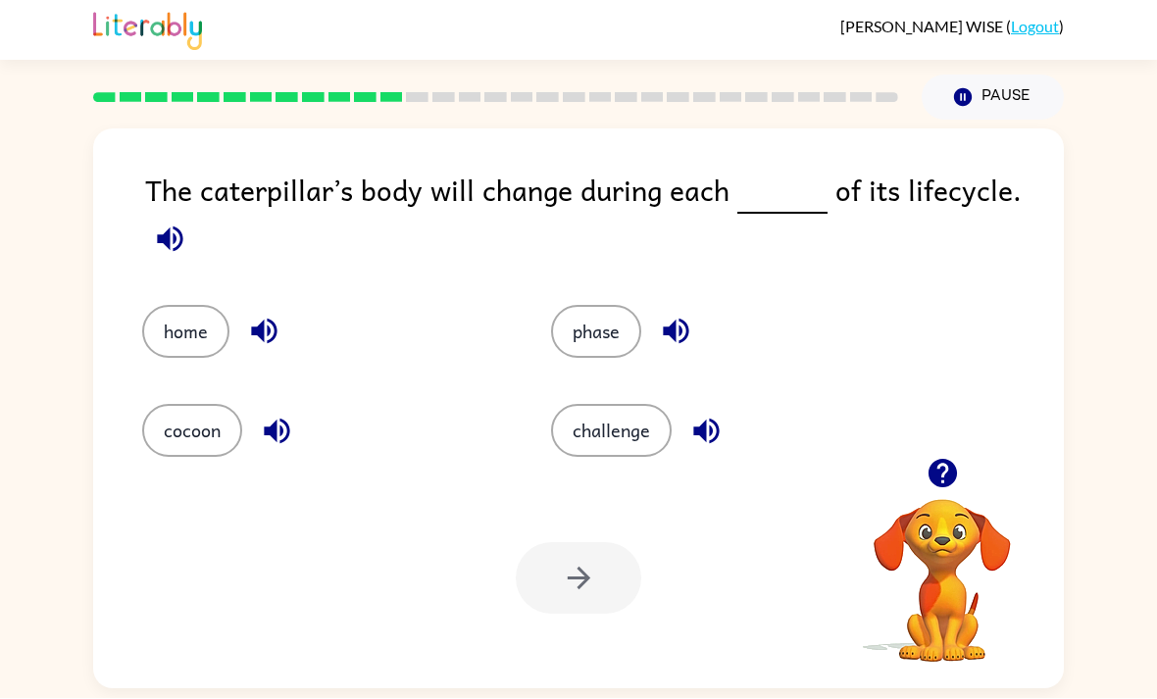
click at [597, 306] on button "phase" at bounding box center [596, 332] width 90 height 53
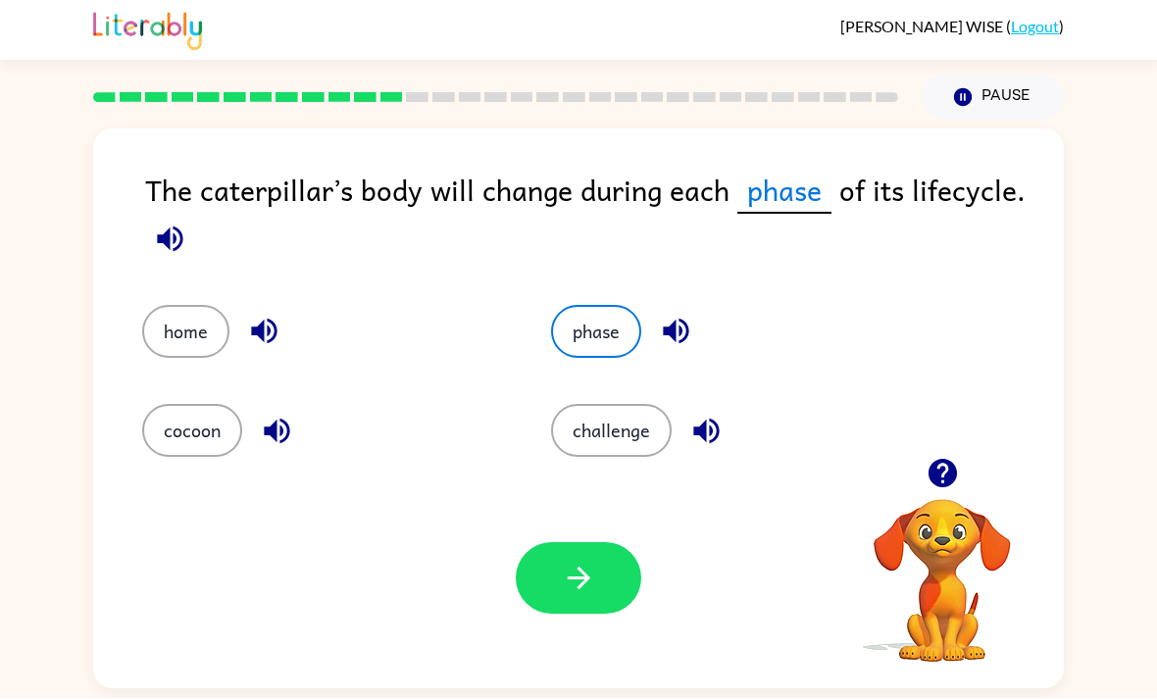
click at [599, 543] on button "button" at bounding box center [578, 579] width 125 height 72
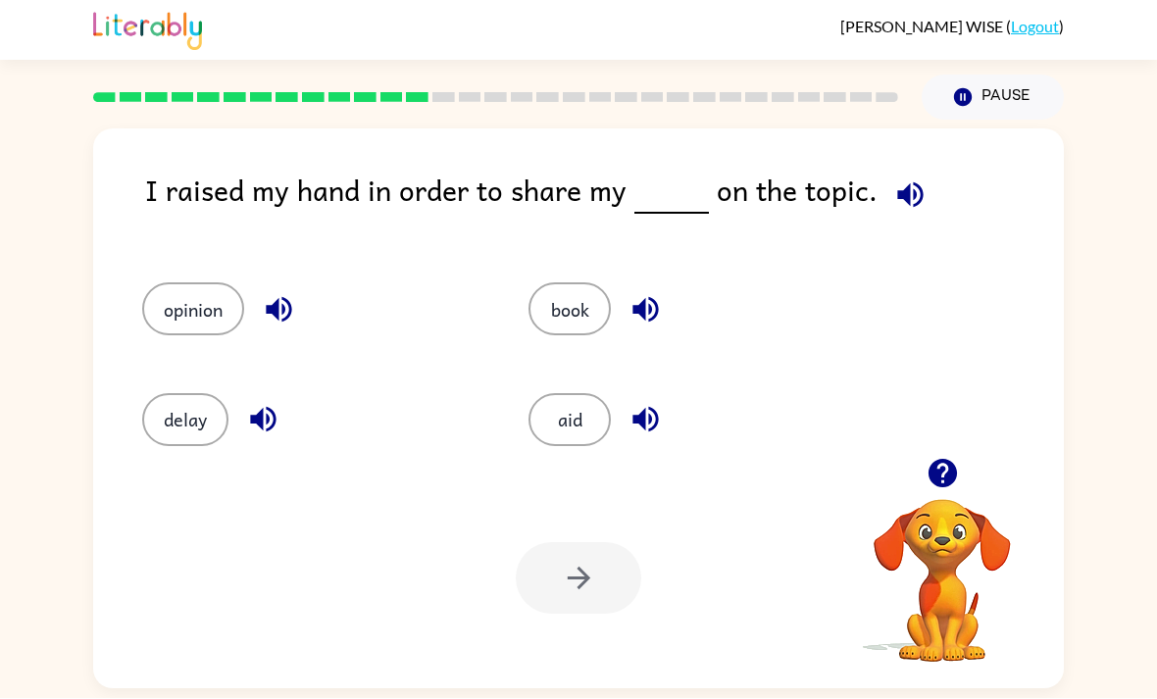
click at [573, 283] on button "book" at bounding box center [569, 309] width 82 height 53
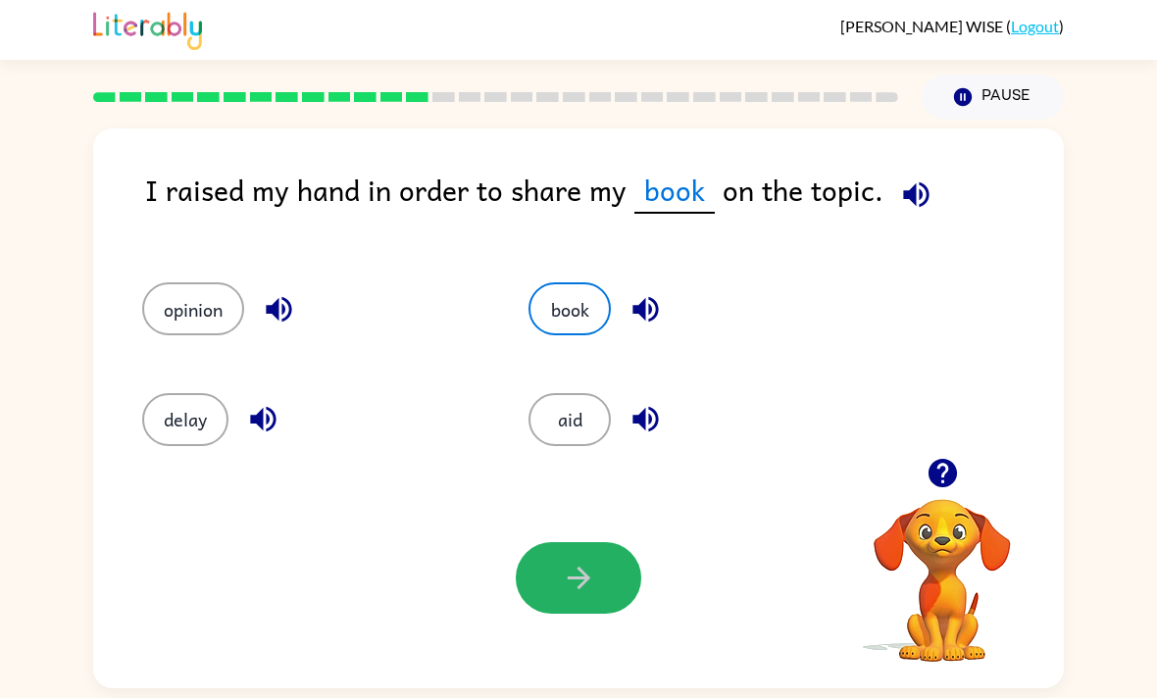
click at [591, 550] on button "button" at bounding box center [578, 579] width 125 height 72
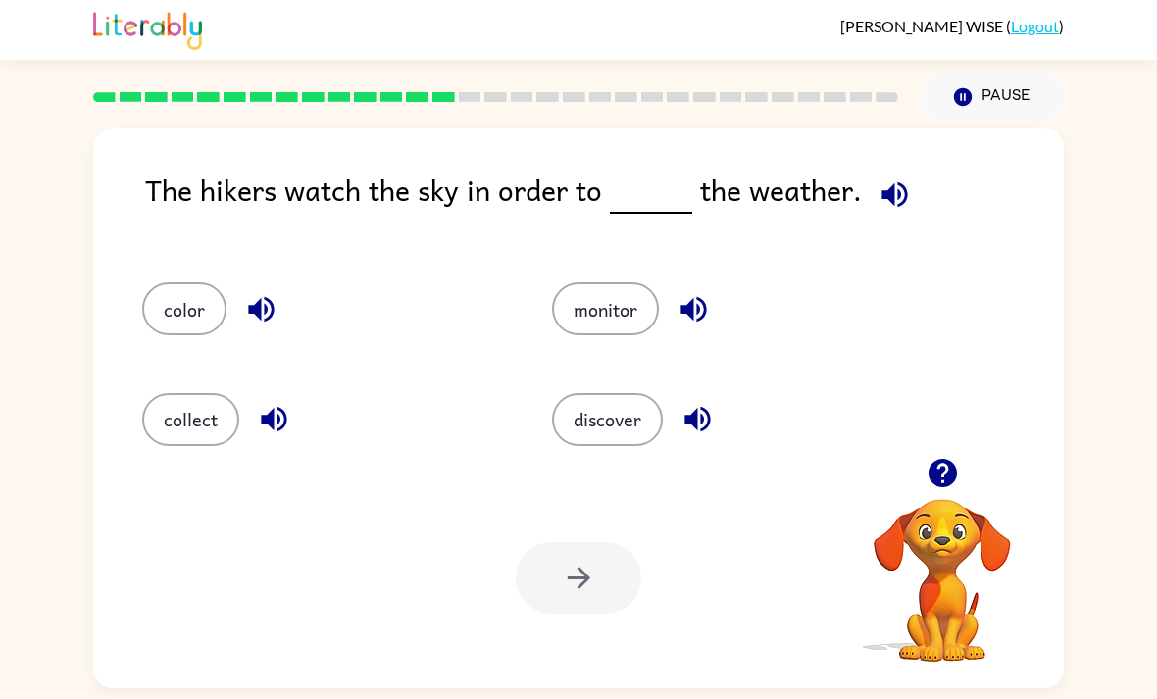
click at [625, 394] on button "discover" at bounding box center [607, 420] width 111 height 53
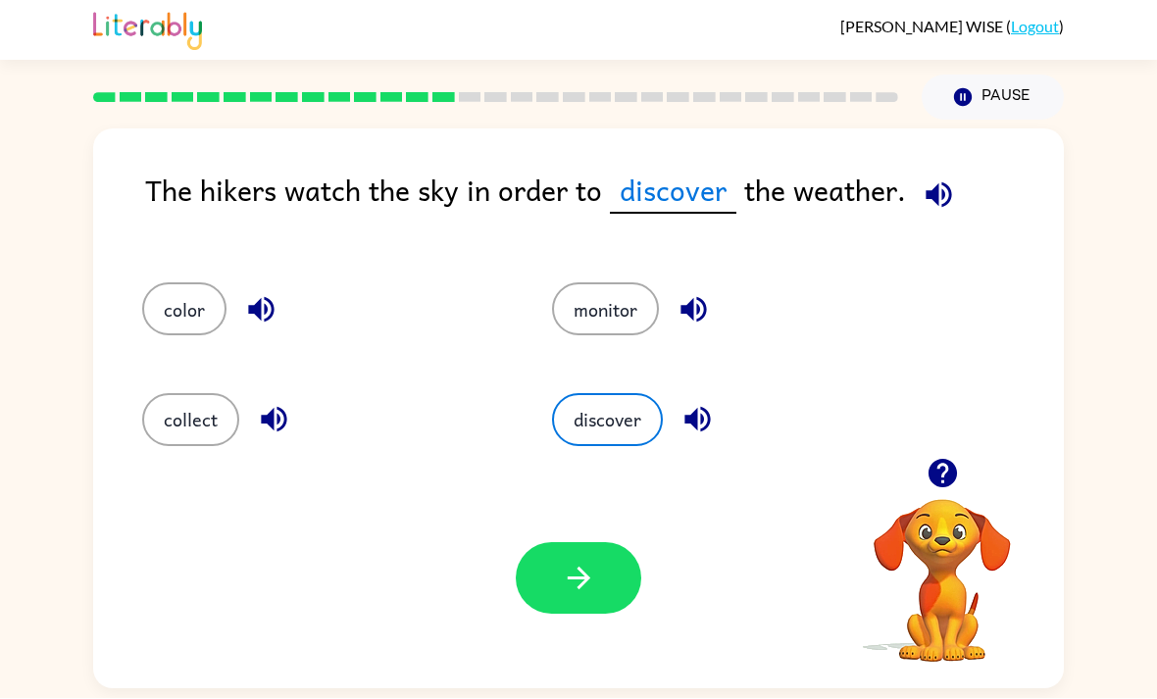
click at [594, 562] on icon "button" at bounding box center [579, 579] width 34 height 34
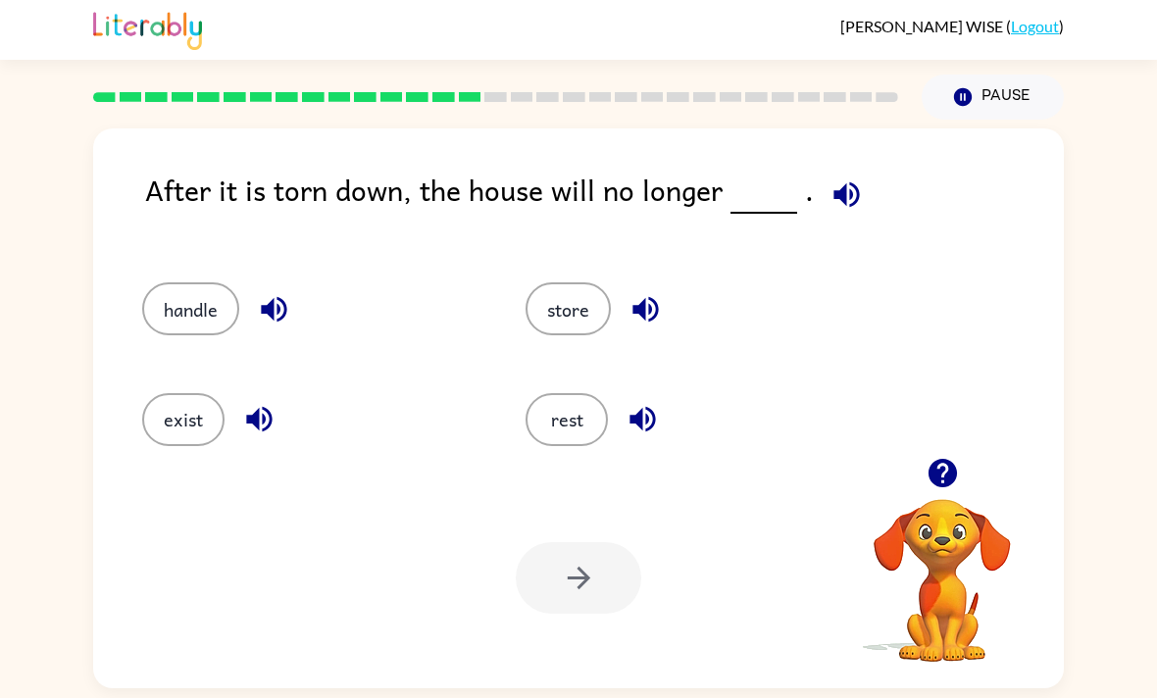
click at [191, 394] on button "exist" at bounding box center [183, 420] width 82 height 53
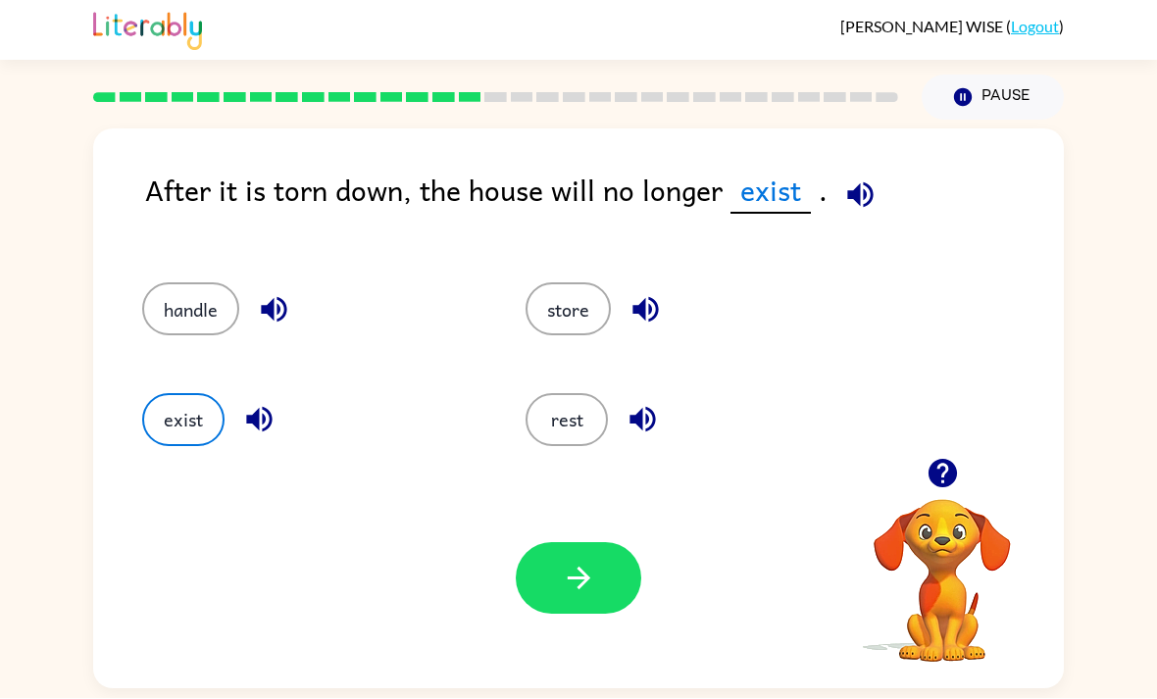
click at [599, 543] on button "button" at bounding box center [578, 579] width 125 height 72
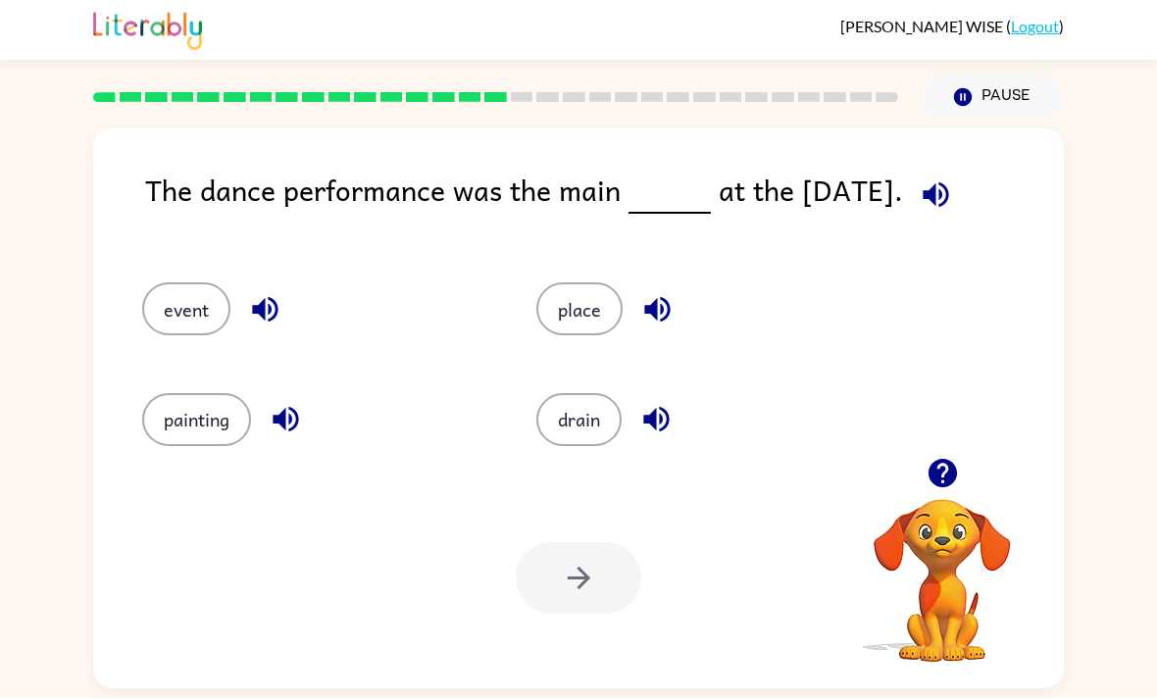
click at [208, 283] on button "event" at bounding box center [186, 309] width 88 height 53
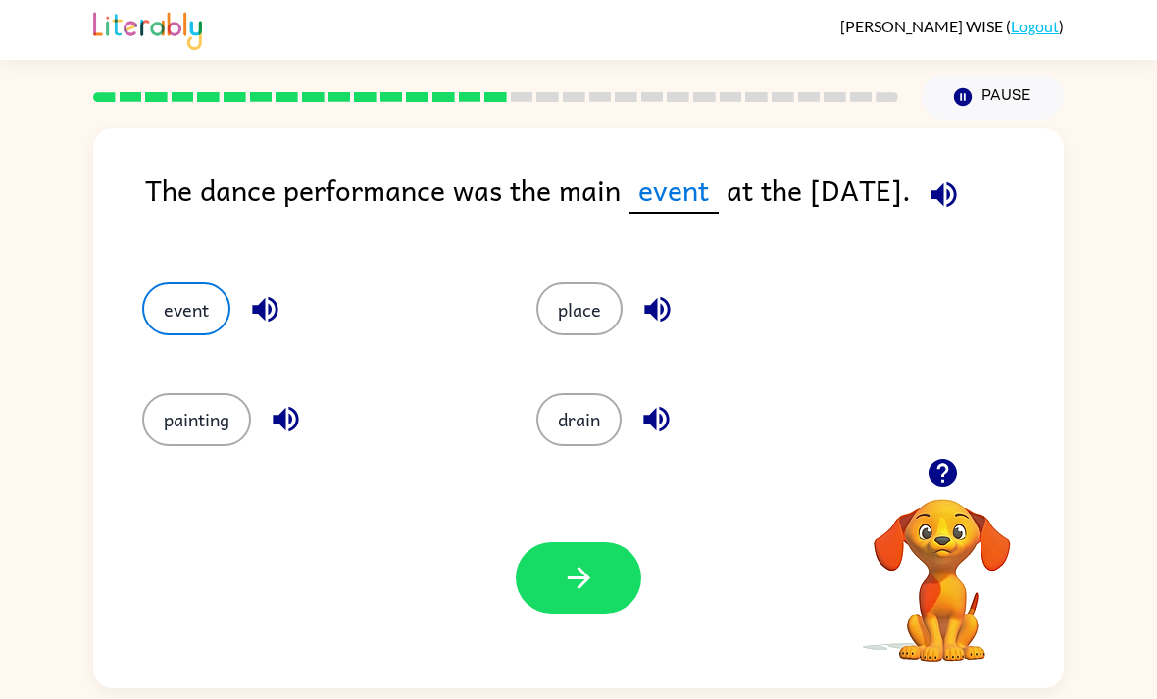
click at [605, 573] on div "Your browser must support playing .mp4 files to use Literably. Please try using…" at bounding box center [578, 579] width 971 height 221
click at [577, 543] on button "button" at bounding box center [578, 579] width 125 height 72
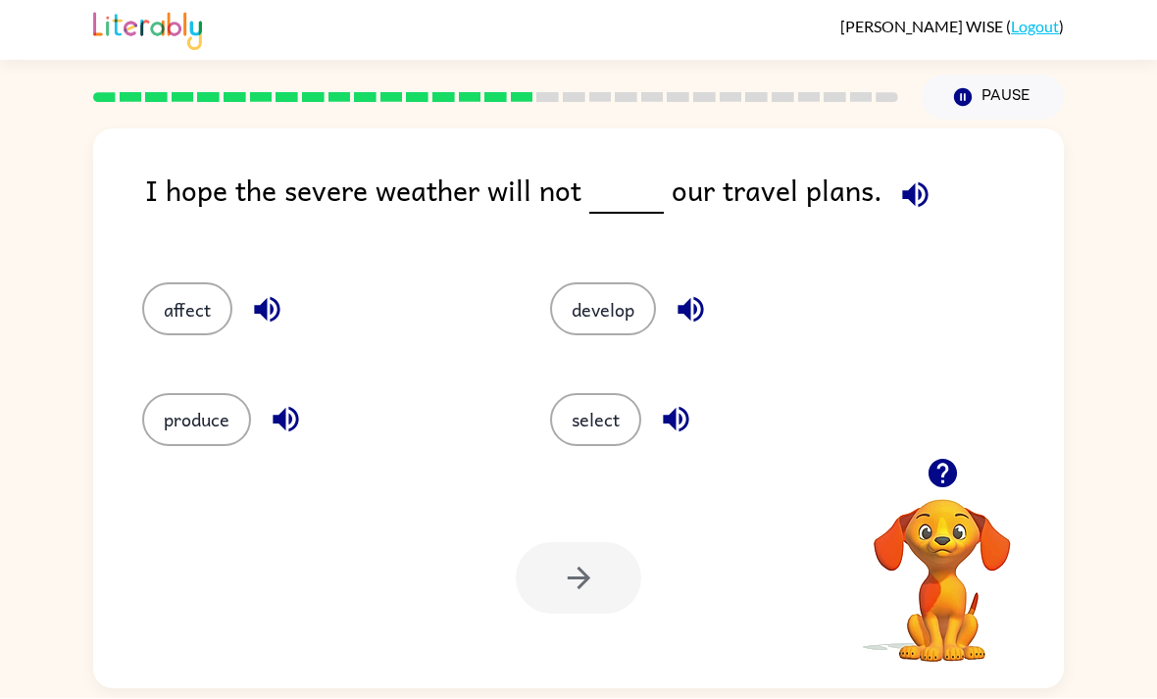
click at [177, 283] on button "affect" at bounding box center [187, 309] width 90 height 53
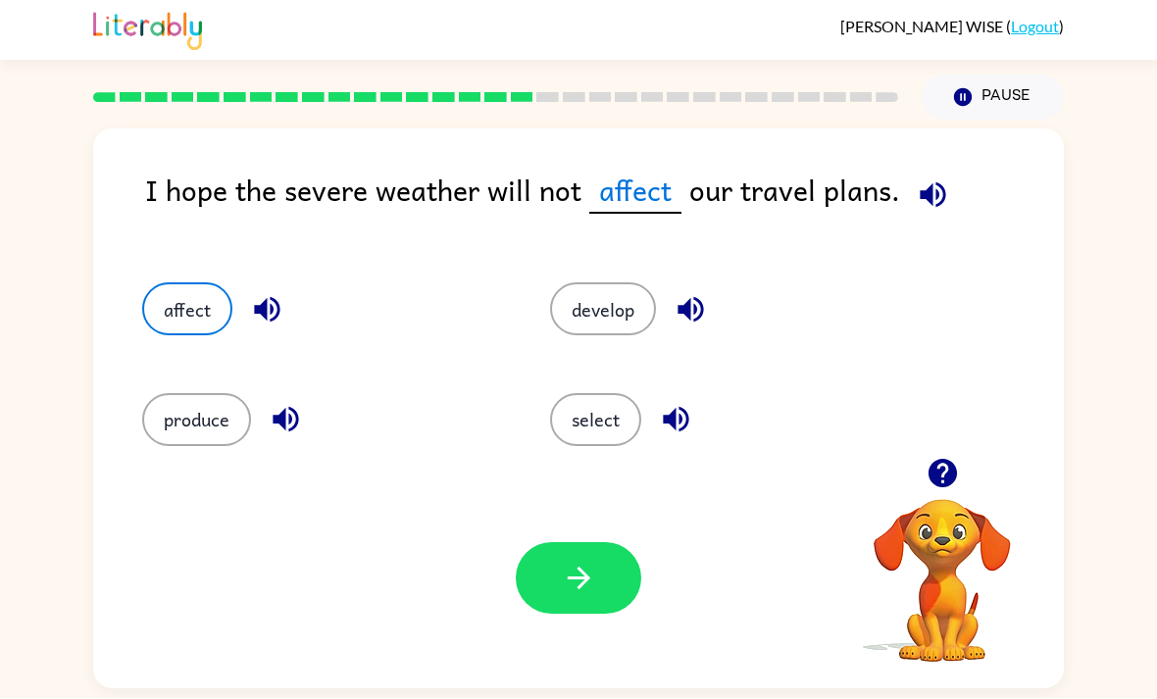
click at [627, 543] on button "button" at bounding box center [578, 579] width 125 height 72
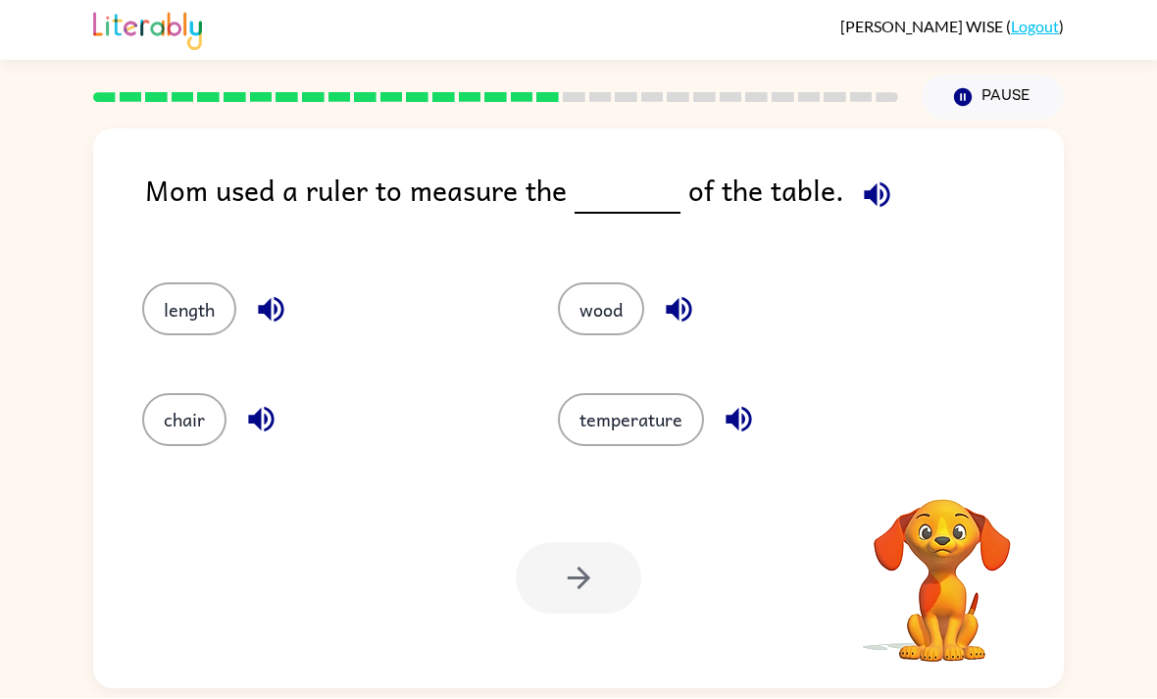
click at [1117, 499] on div "Mom used a ruler to measure the of the table. length wood chair temperature You…" at bounding box center [578, 405] width 1157 height 569
click at [177, 283] on button "length" at bounding box center [189, 309] width 94 height 53
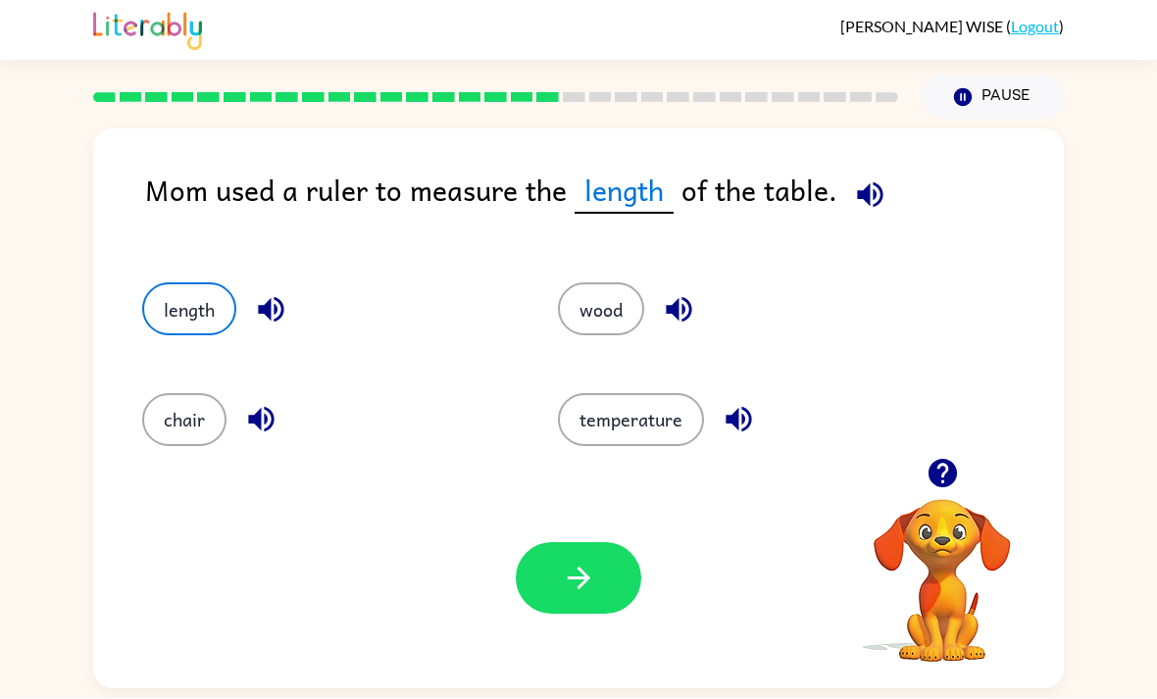
click at [555, 580] on div "Your browser must support playing .mp4 files to use Literably. Please try using…" at bounding box center [578, 579] width 971 height 221
click at [609, 543] on button "button" at bounding box center [578, 579] width 125 height 72
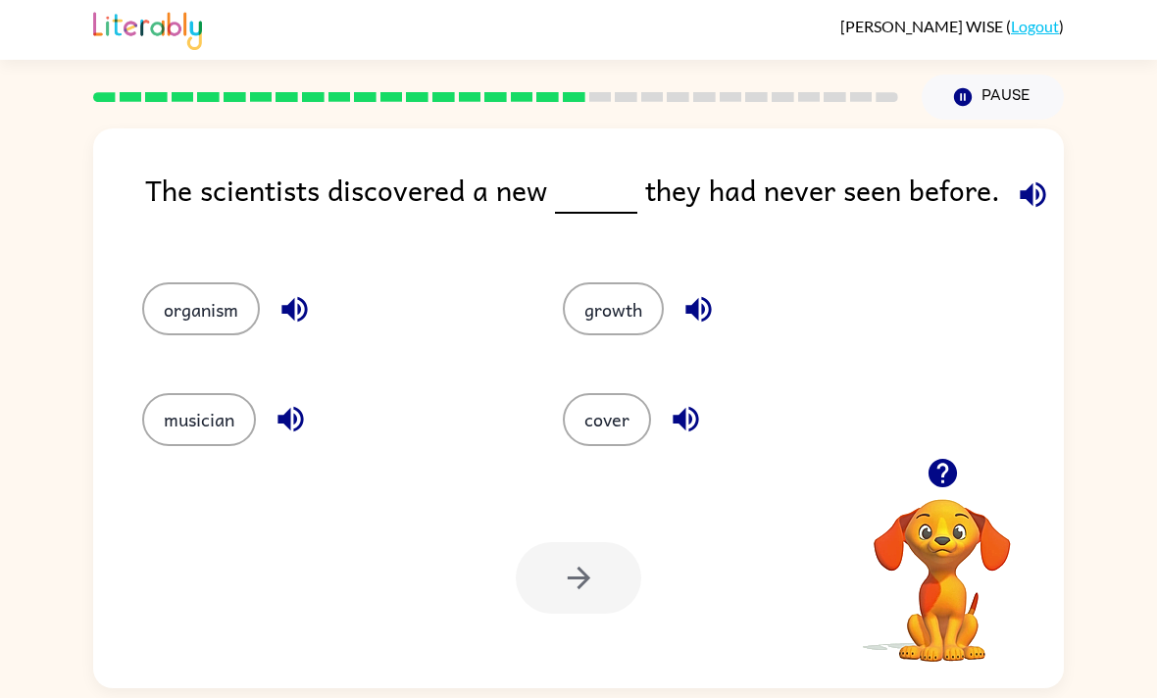
click at [605, 394] on button "cover" at bounding box center [607, 420] width 88 height 53
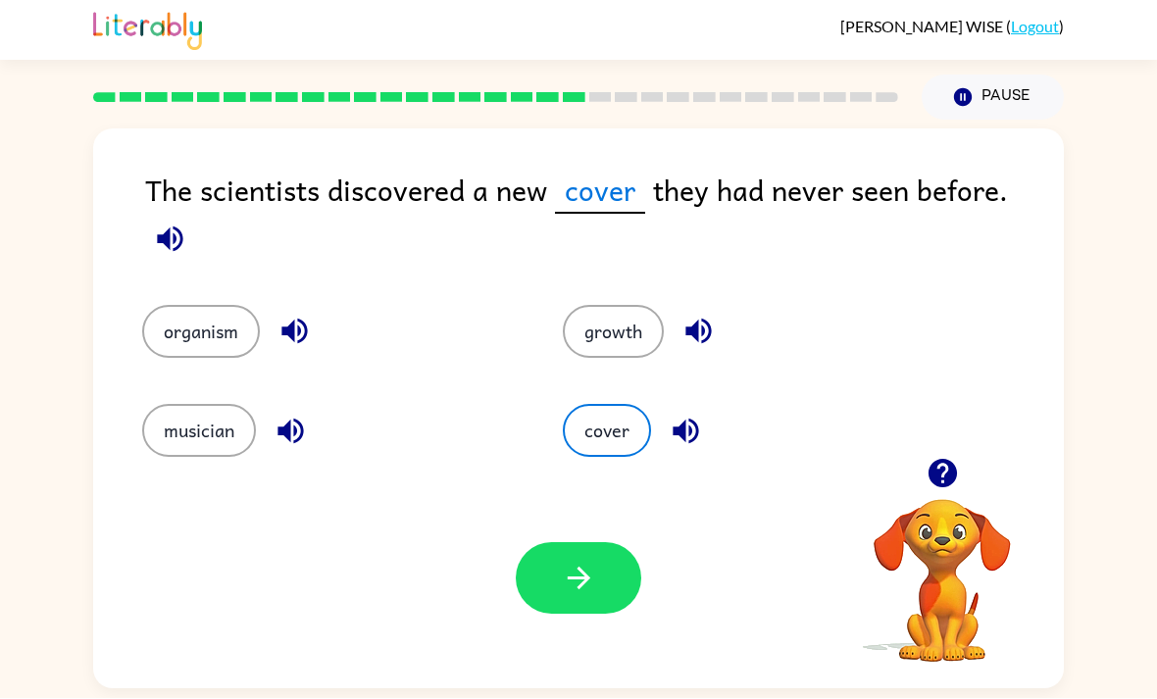
click at [170, 306] on button "organism" at bounding box center [201, 332] width 118 height 53
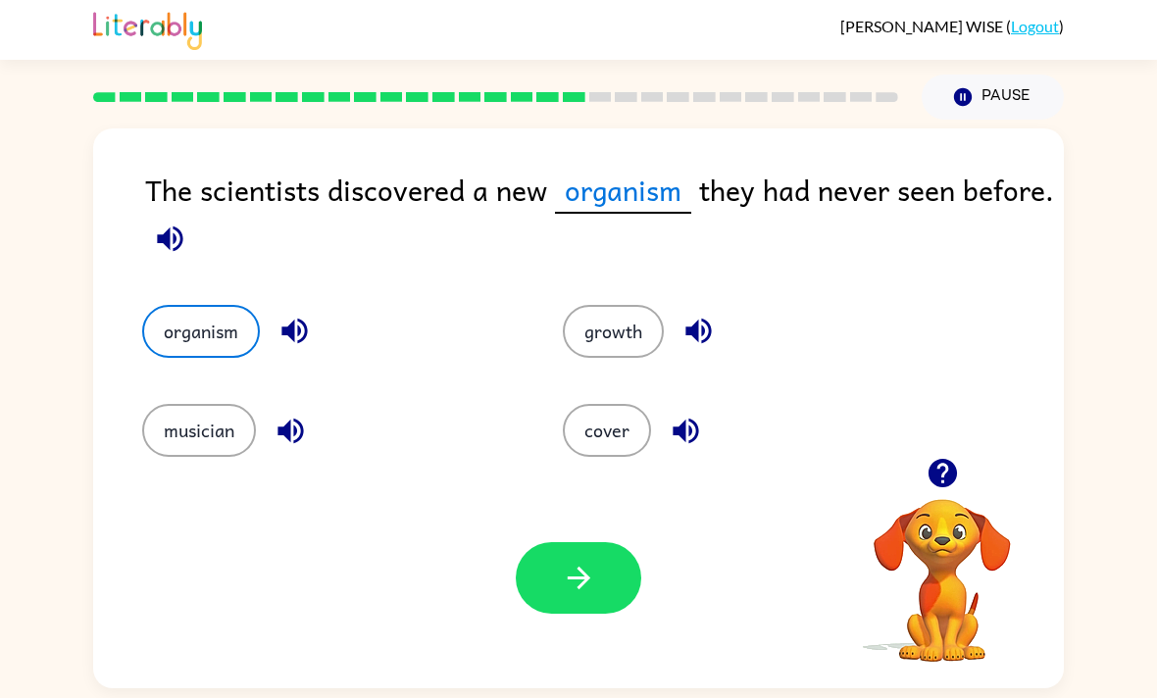
click at [547, 546] on button "button" at bounding box center [578, 579] width 125 height 72
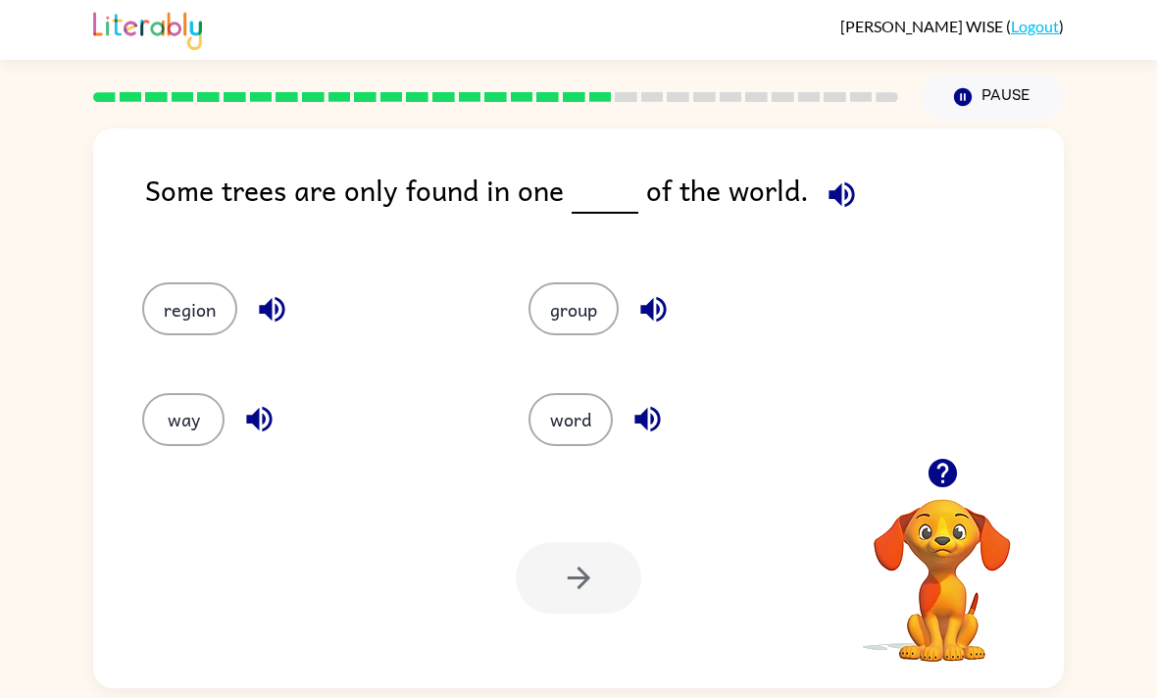
click at [203, 394] on button "way" at bounding box center [183, 420] width 82 height 53
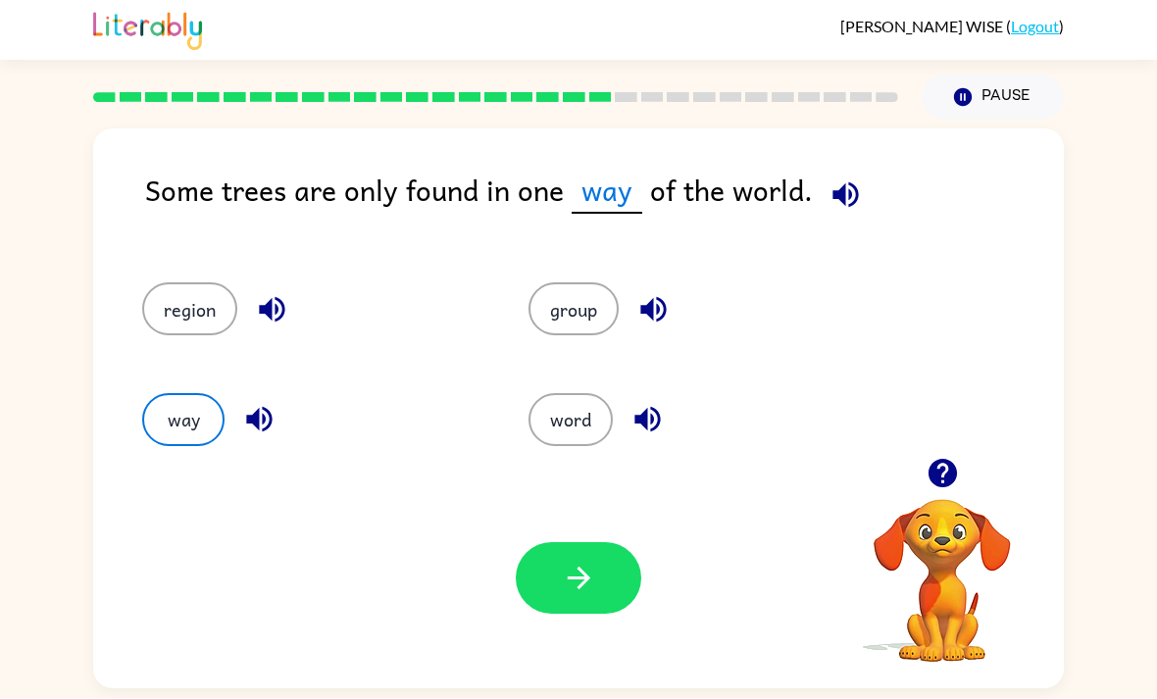
click at [570, 562] on icon "button" at bounding box center [579, 579] width 34 height 34
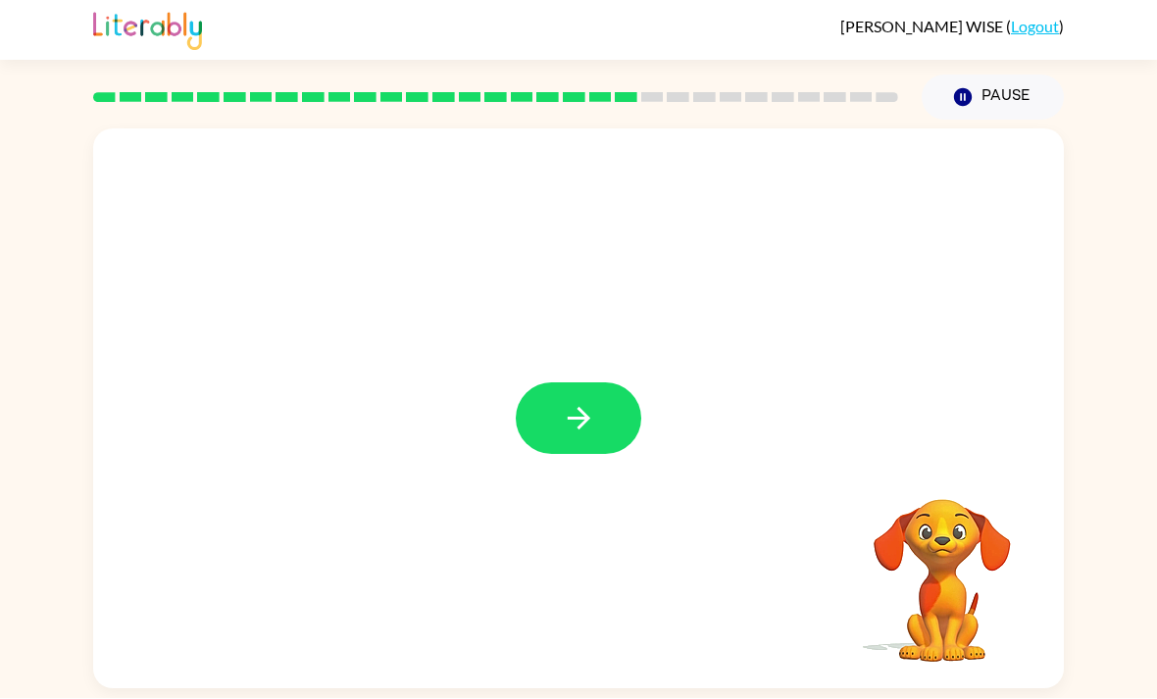
click at [568, 383] on button "button" at bounding box center [578, 419] width 125 height 72
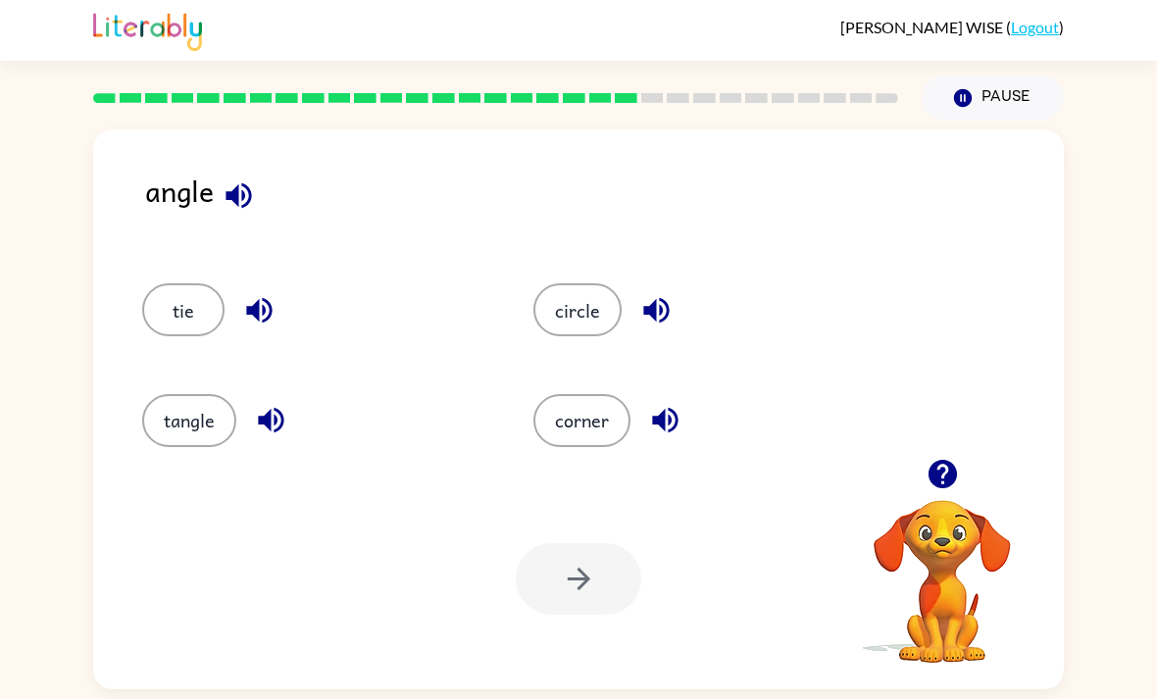
scroll to position [0, 0]
click at [582, 324] on button "circle" at bounding box center [577, 309] width 88 height 53
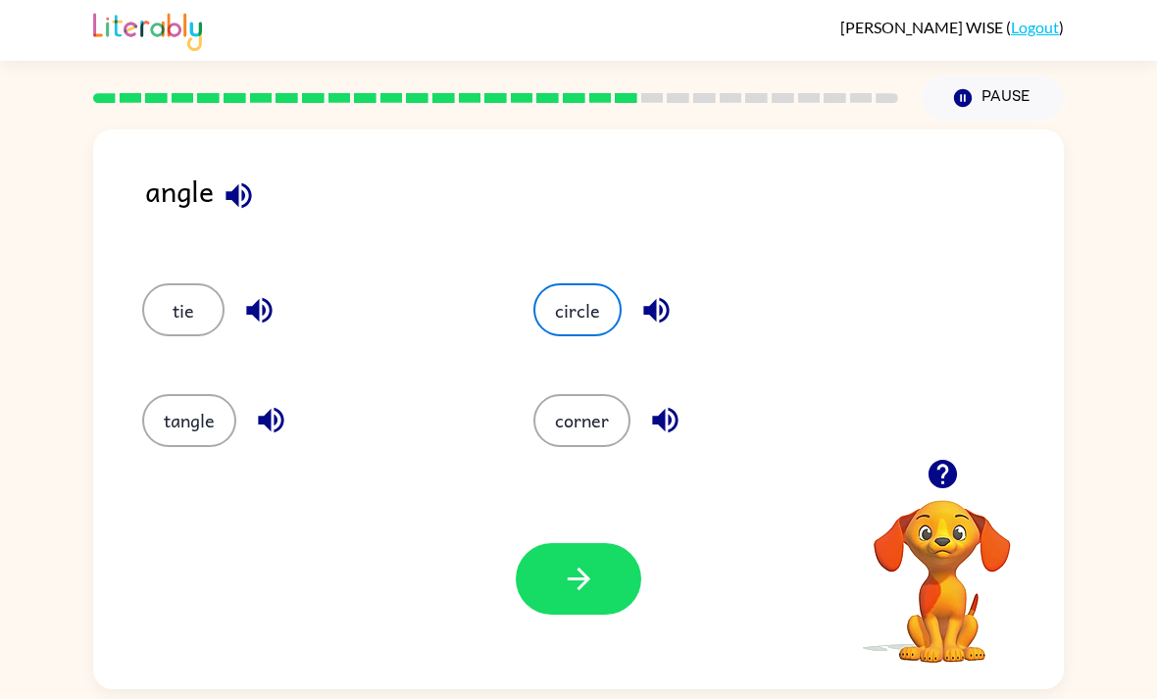
click at [204, 434] on button "tangle" at bounding box center [189, 420] width 94 height 53
click at [573, 428] on button "corner" at bounding box center [581, 420] width 97 height 53
click at [558, 582] on button "button" at bounding box center [578, 579] width 125 height 72
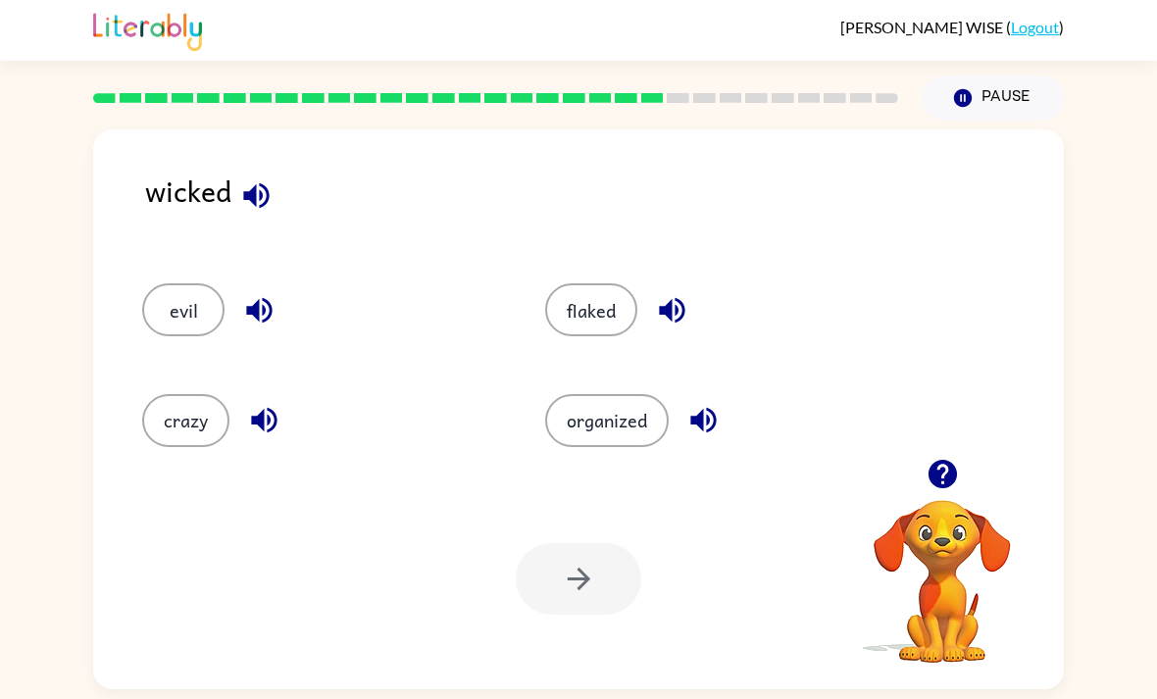
click at [175, 290] on button "evil" at bounding box center [183, 309] width 82 height 53
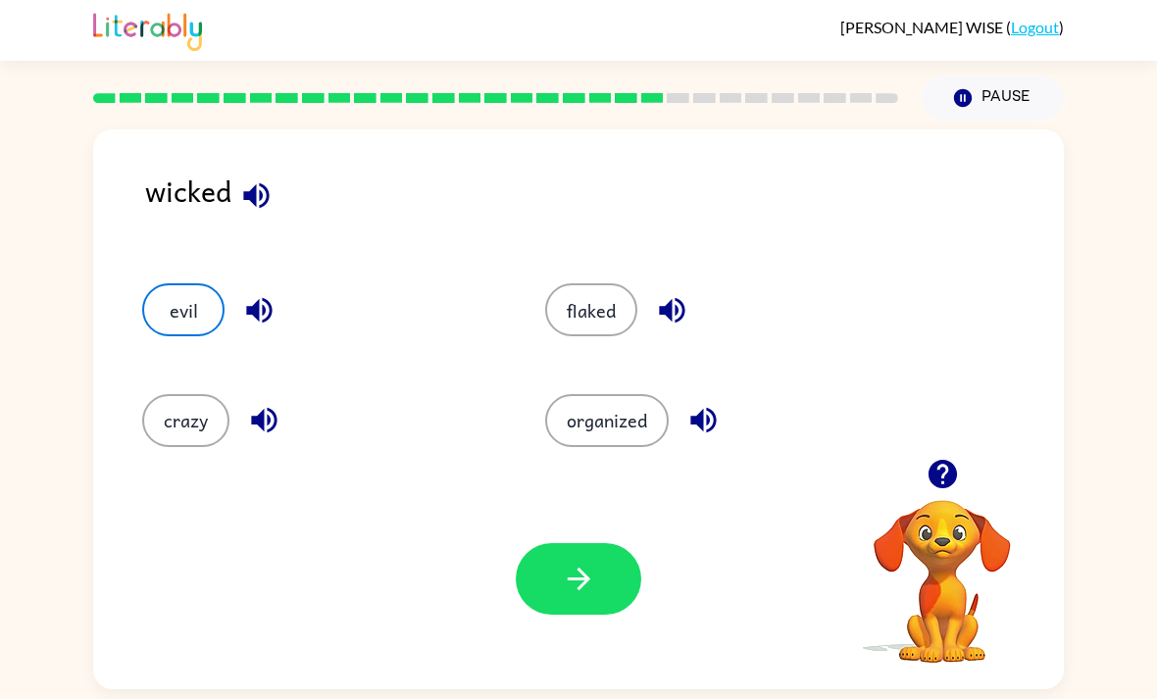
click at [534, 573] on button "button" at bounding box center [578, 579] width 125 height 72
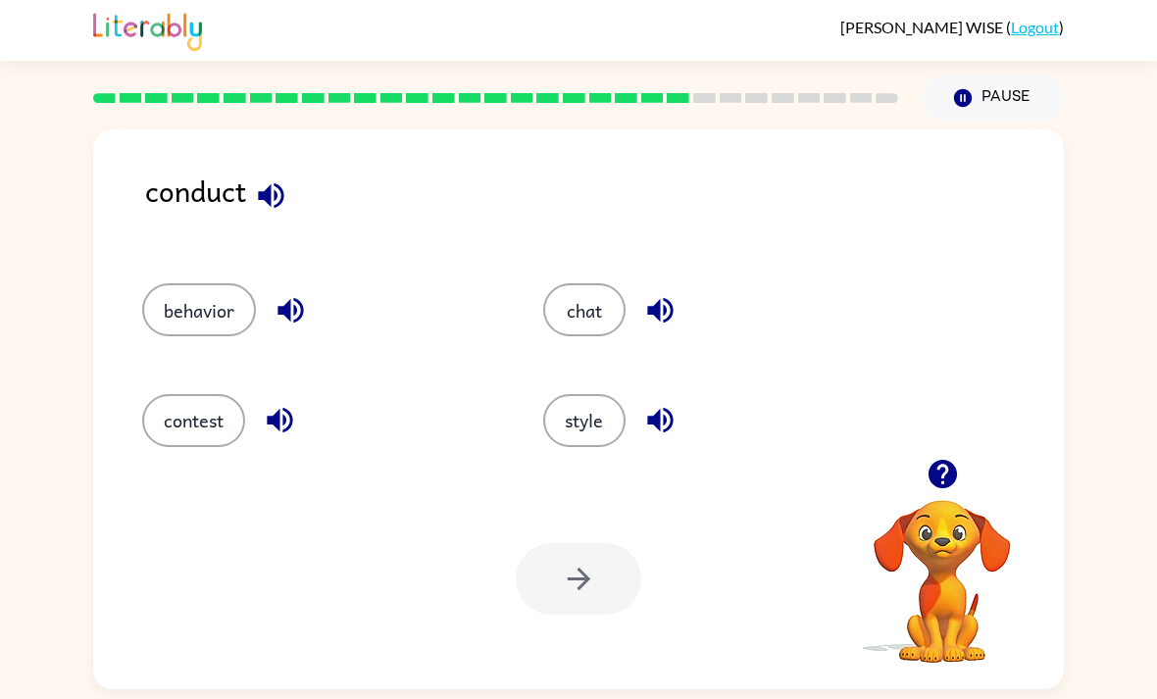
click at [586, 423] on button "style" at bounding box center [584, 420] width 82 height 53
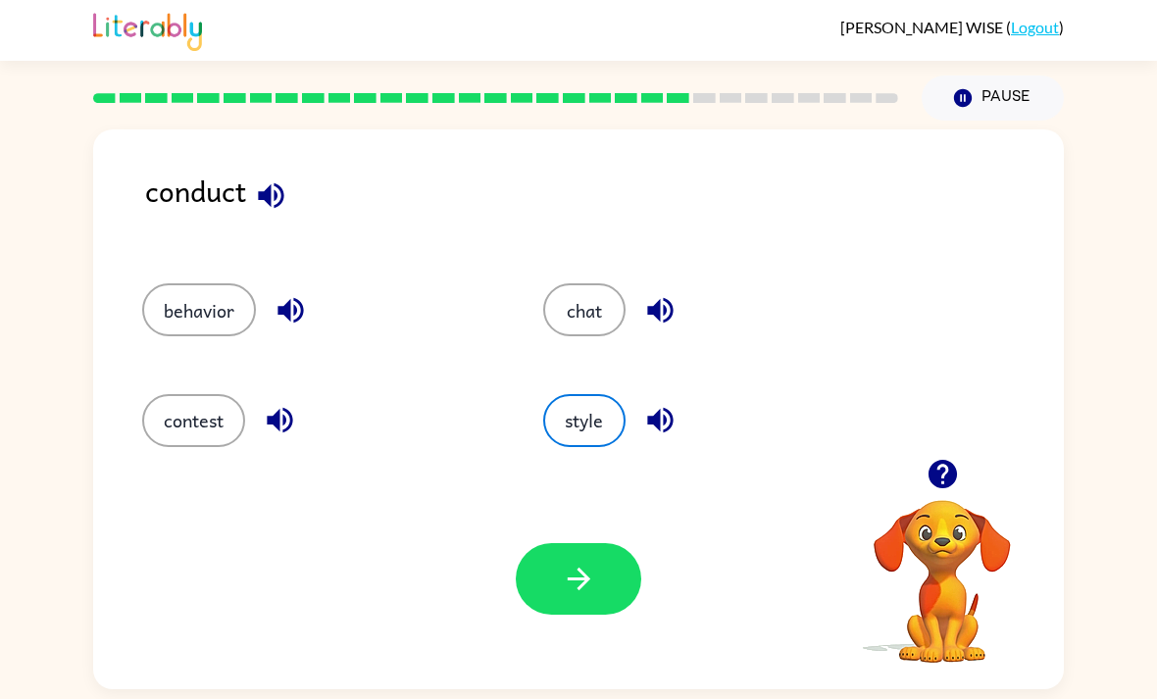
click at [569, 615] on button "button" at bounding box center [578, 579] width 125 height 72
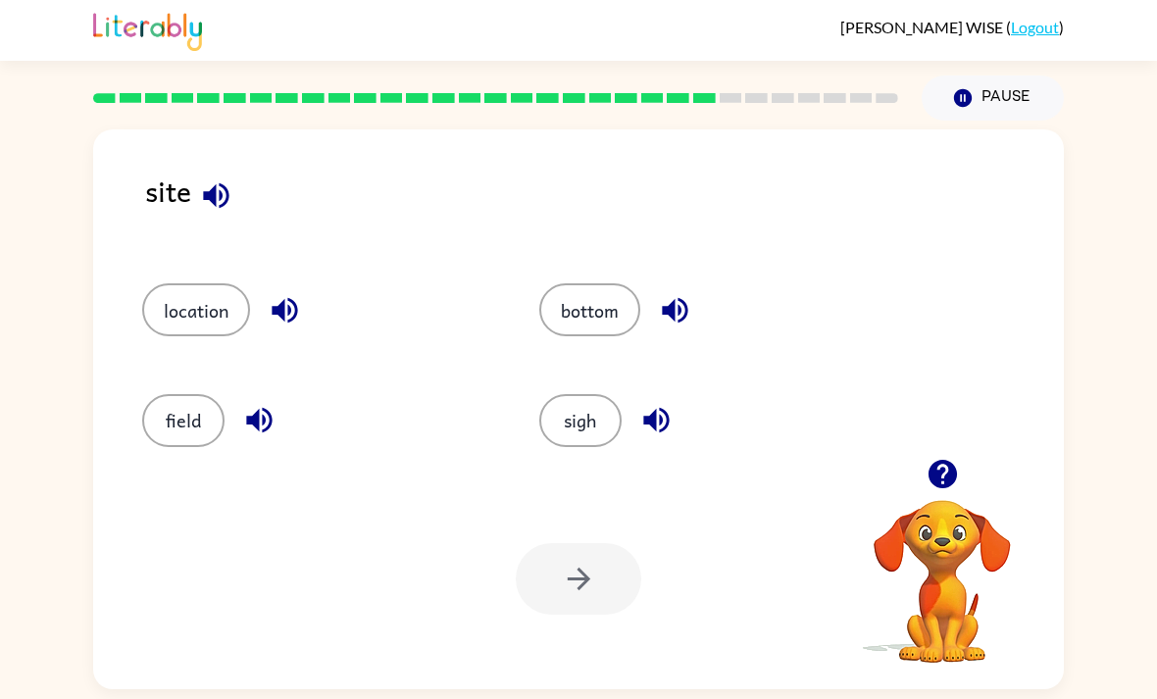
click at [182, 326] on button "location" at bounding box center [196, 309] width 108 height 53
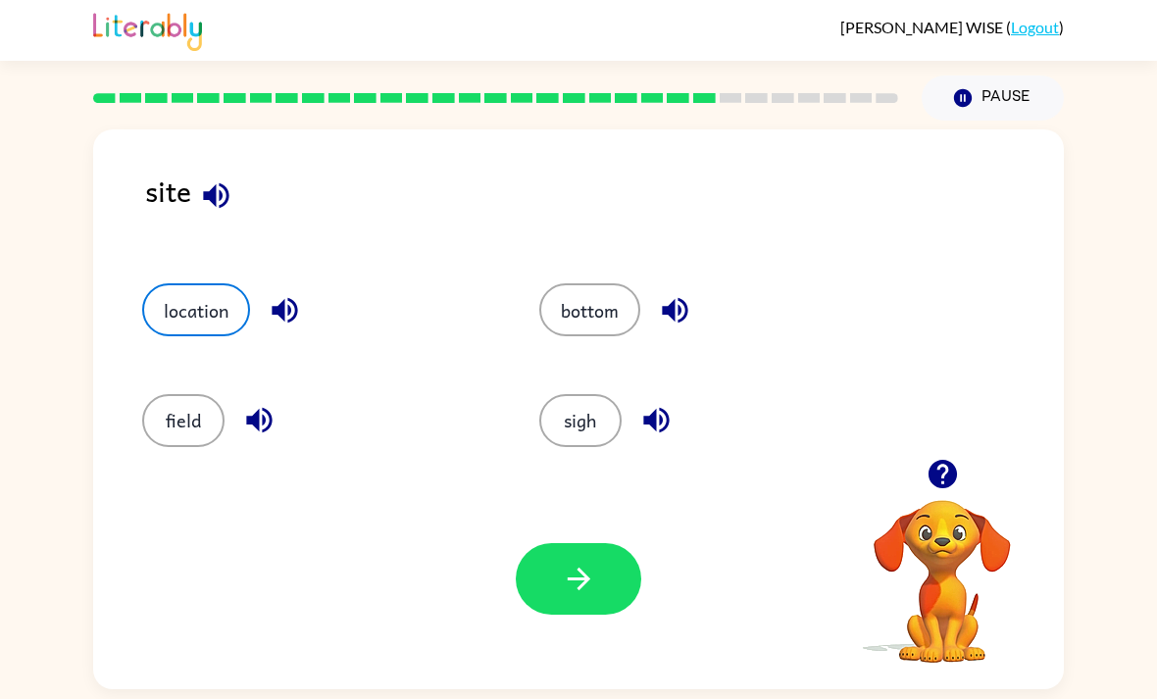
click at [573, 610] on button "button" at bounding box center [578, 579] width 125 height 72
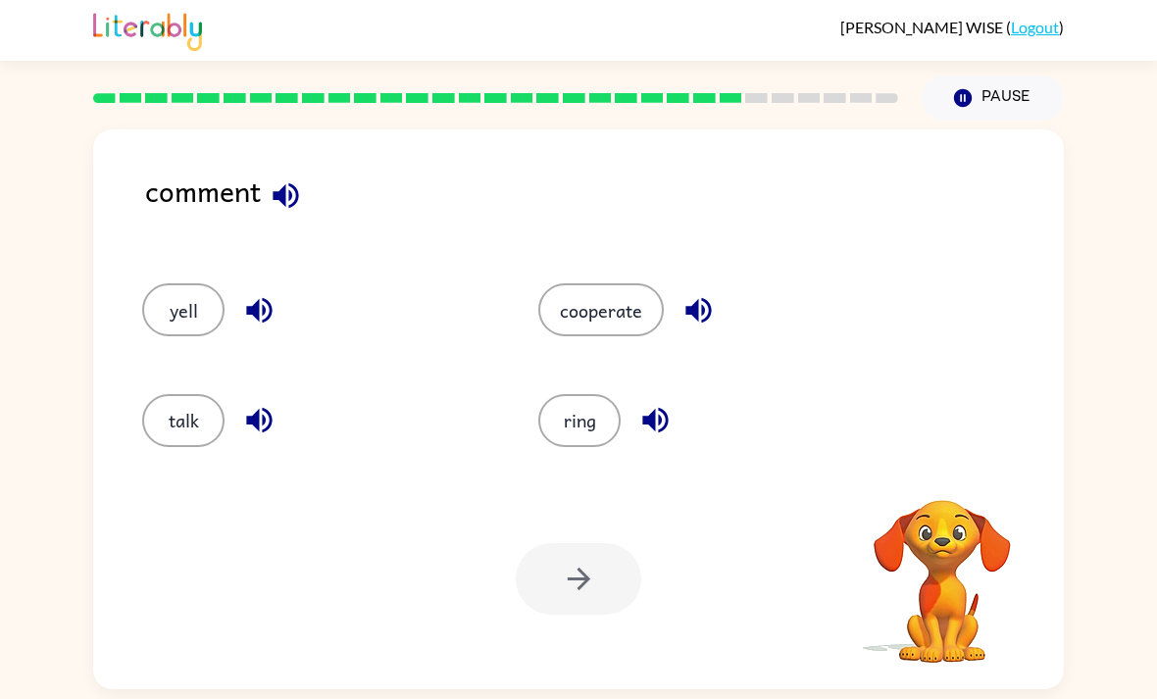
click at [176, 444] on button "talk" at bounding box center [183, 420] width 82 height 53
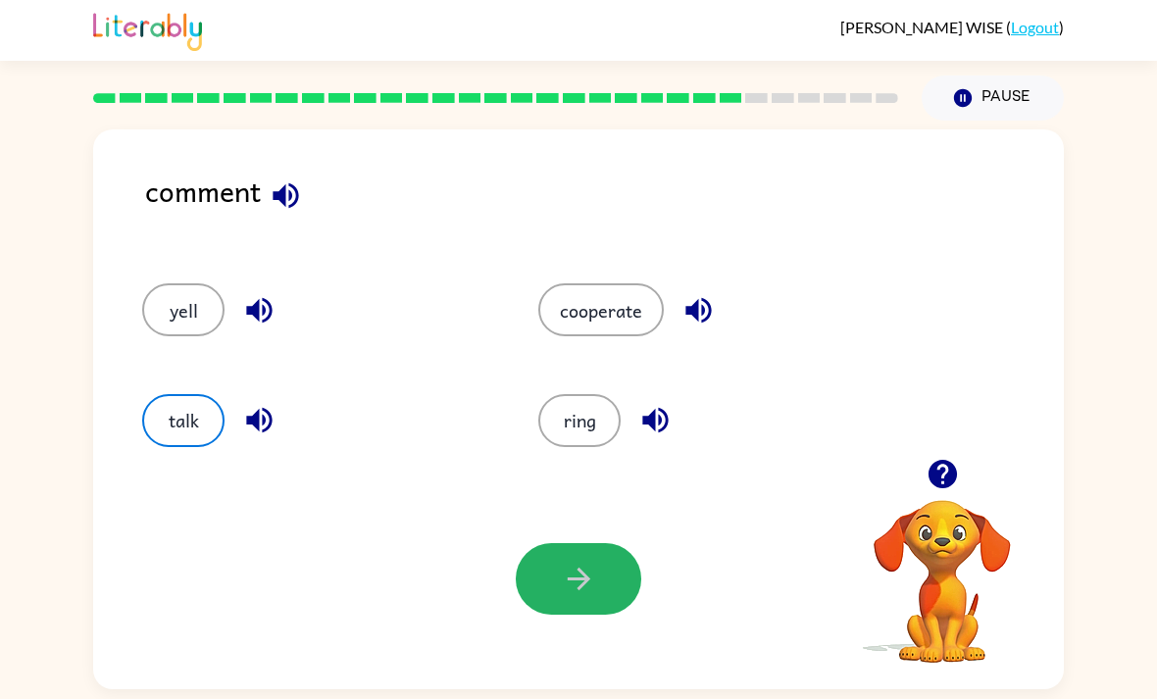
click at [559, 583] on button "button" at bounding box center [578, 579] width 125 height 72
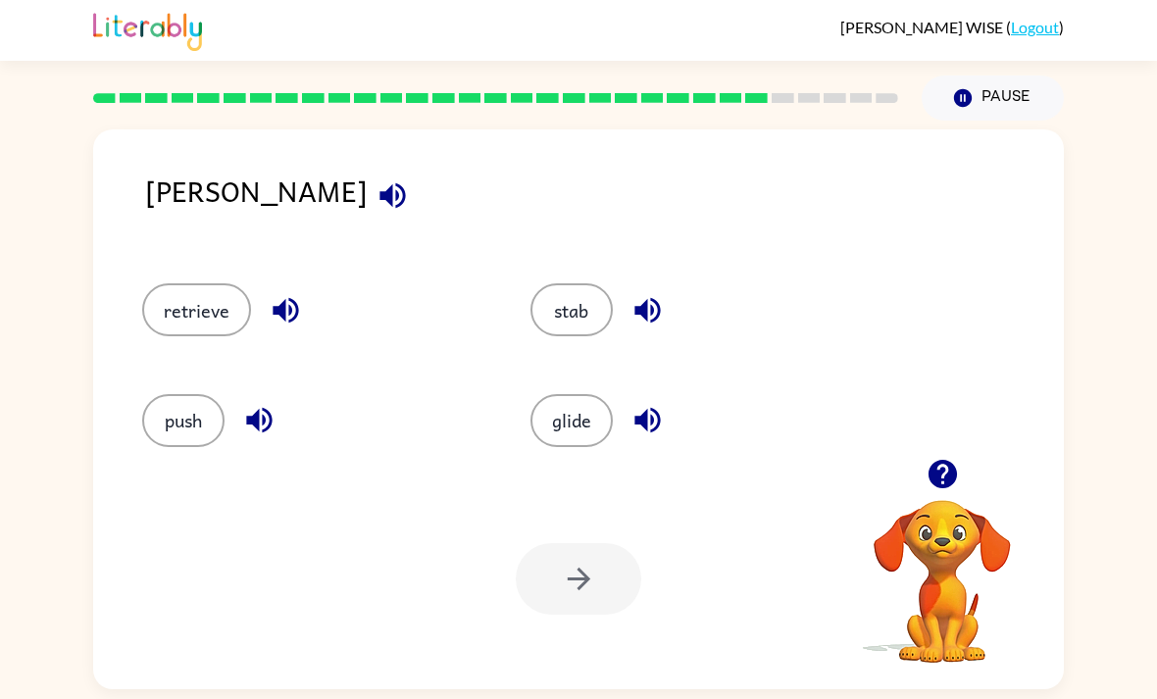
click at [181, 322] on button "retrieve" at bounding box center [196, 309] width 109 height 53
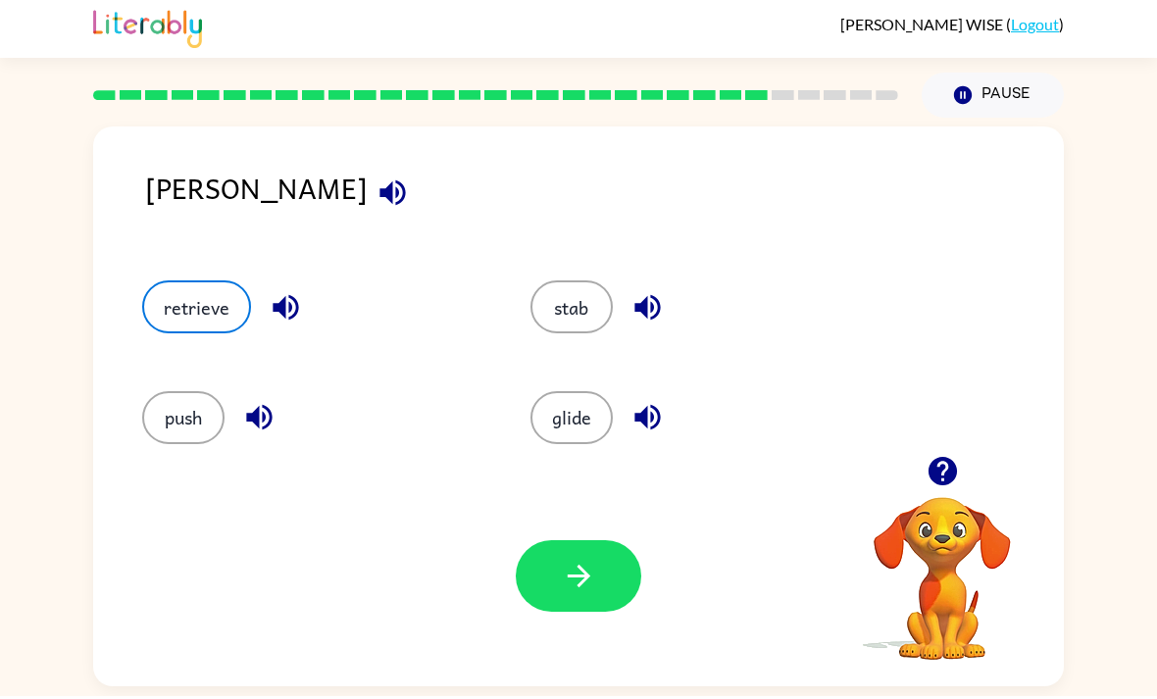
scroll to position [63, 0]
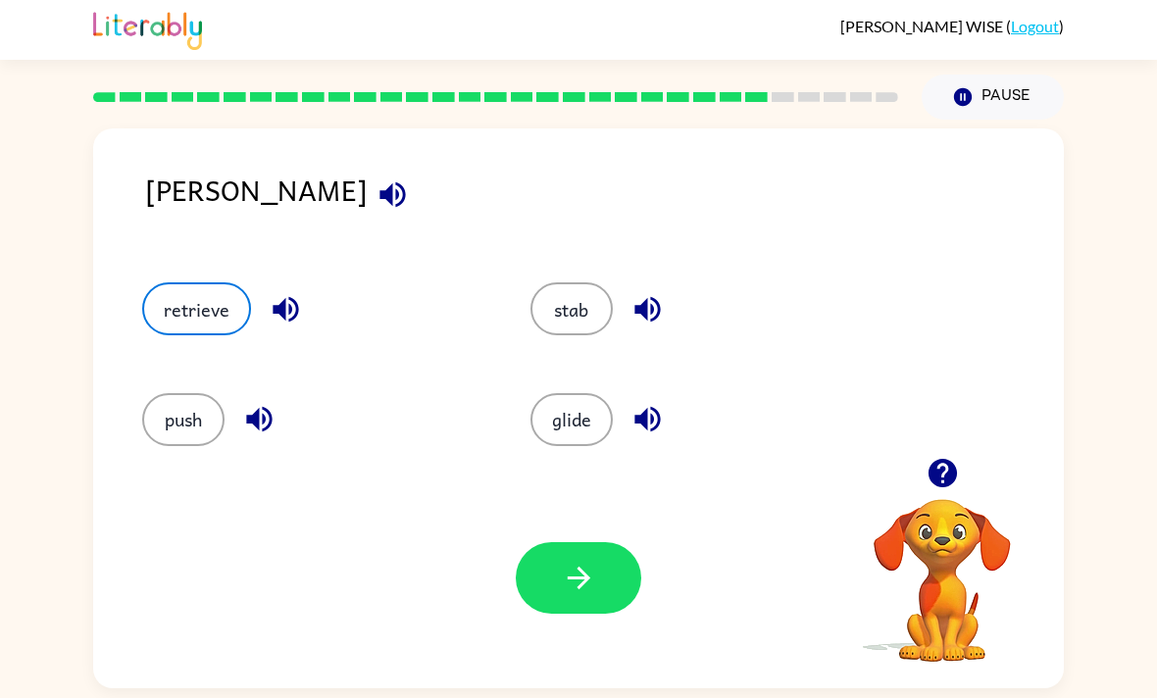
click at [569, 575] on div "Your browser must support playing .mp4 files to use Literably. Please try using…" at bounding box center [578, 579] width 971 height 221
click at [562, 562] on icon "button" at bounding box center [579, 579] width 34 height 34
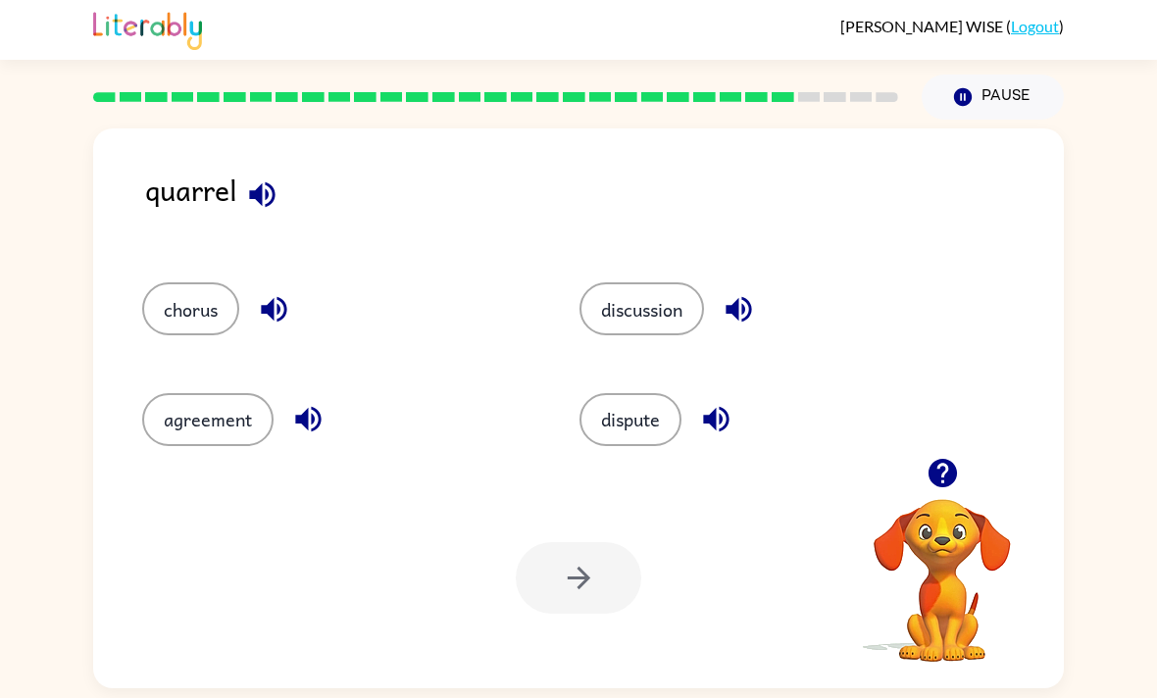
click at [574, 357] on div "dispute" at bounding box center [760, 412] width 437 height 110
click at [617, 394] on button "dispute" at bounding box center [630, 420] width 102 height 53
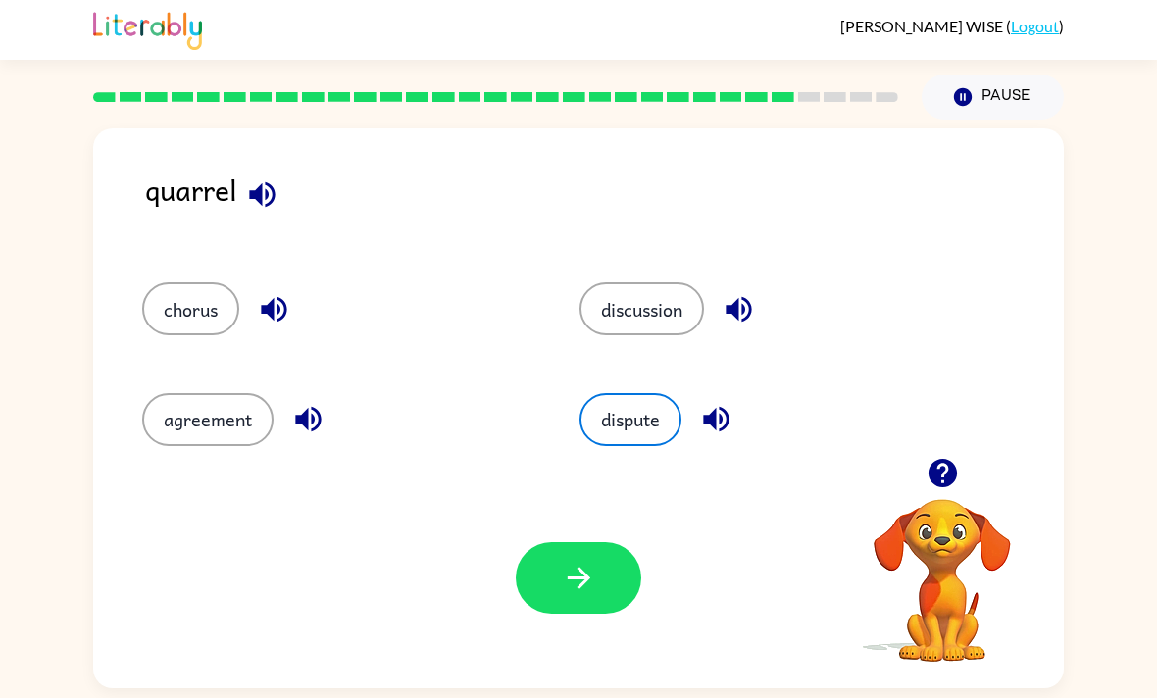
click at [617, 543] on button "button" at bounding box center [578, 579] width 125 height 72
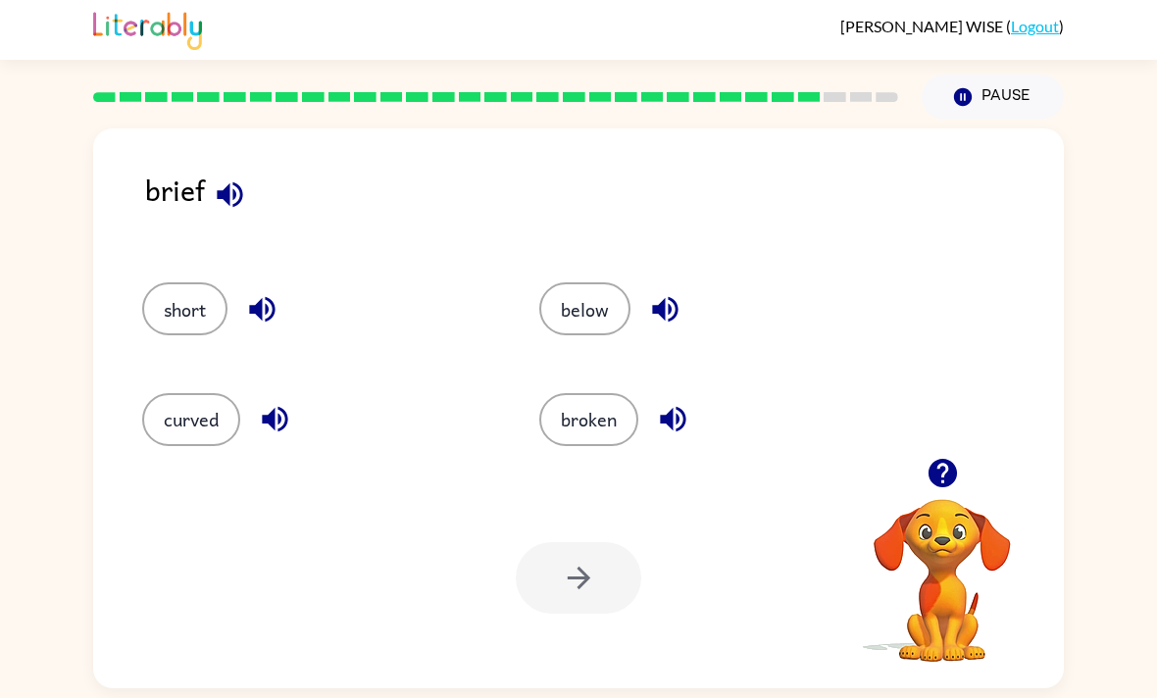
click at [563, 394] on button "broken" at bounding box center [588, 420] width 99 height 53
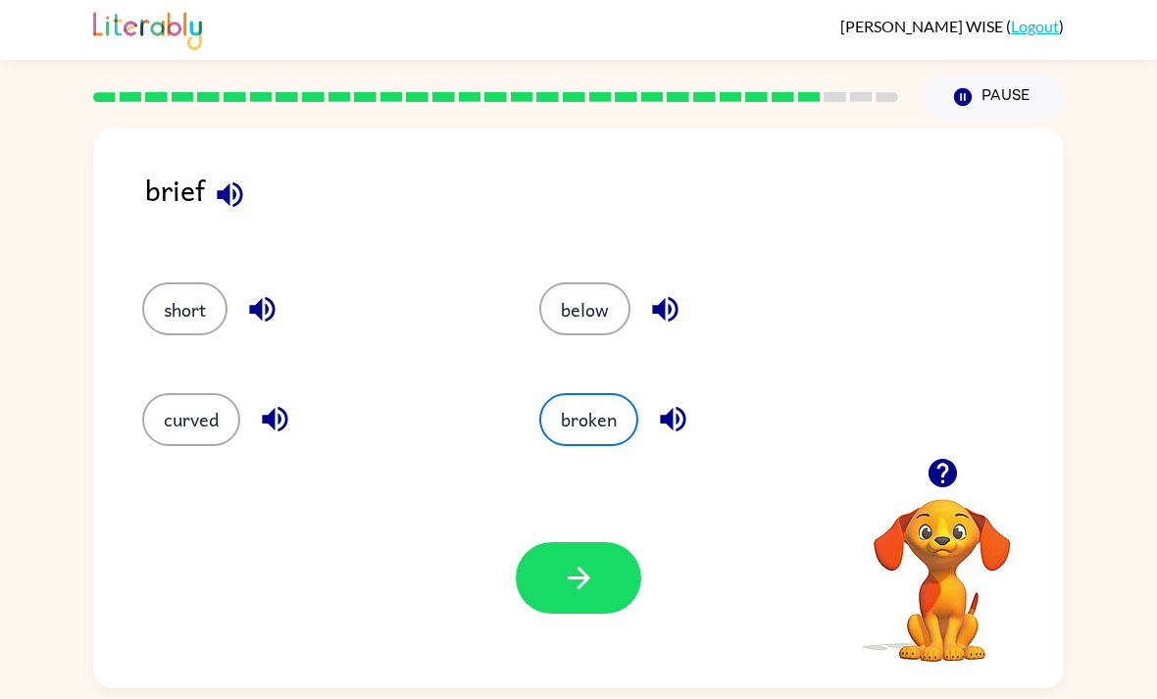
click at [588, 562] on icon "button" at bounding box center [579, 579] width 34 height 34
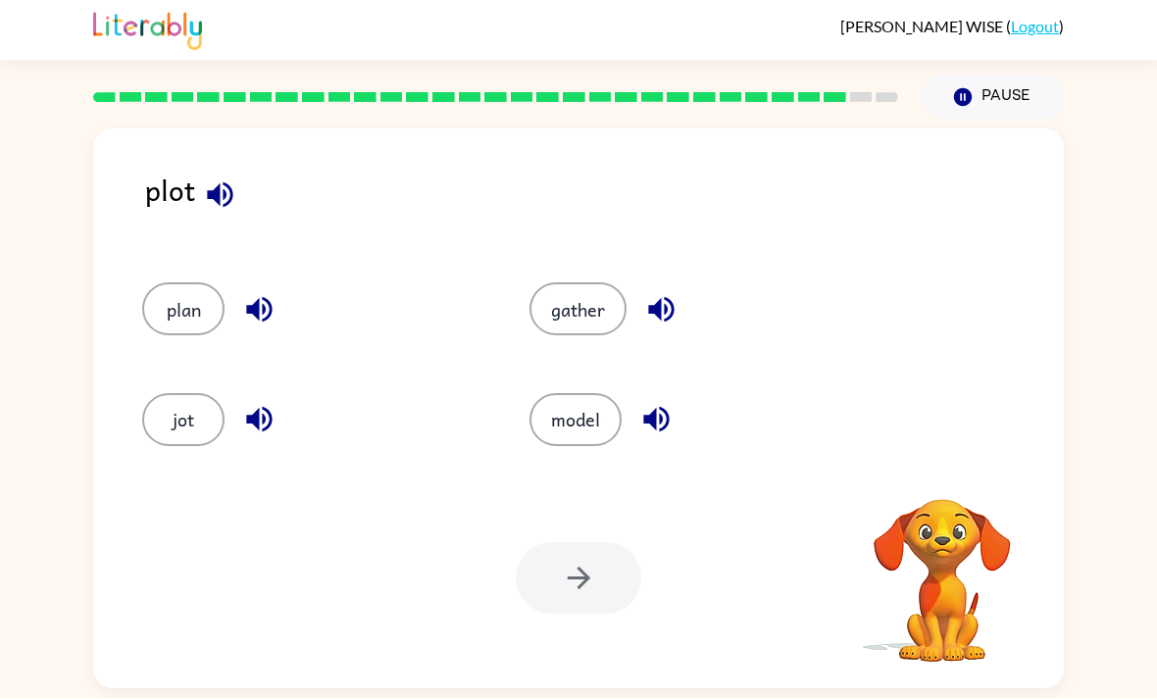
click at [210, 283] on button "plan" at bounding box center [183, 309] width 82 height 53
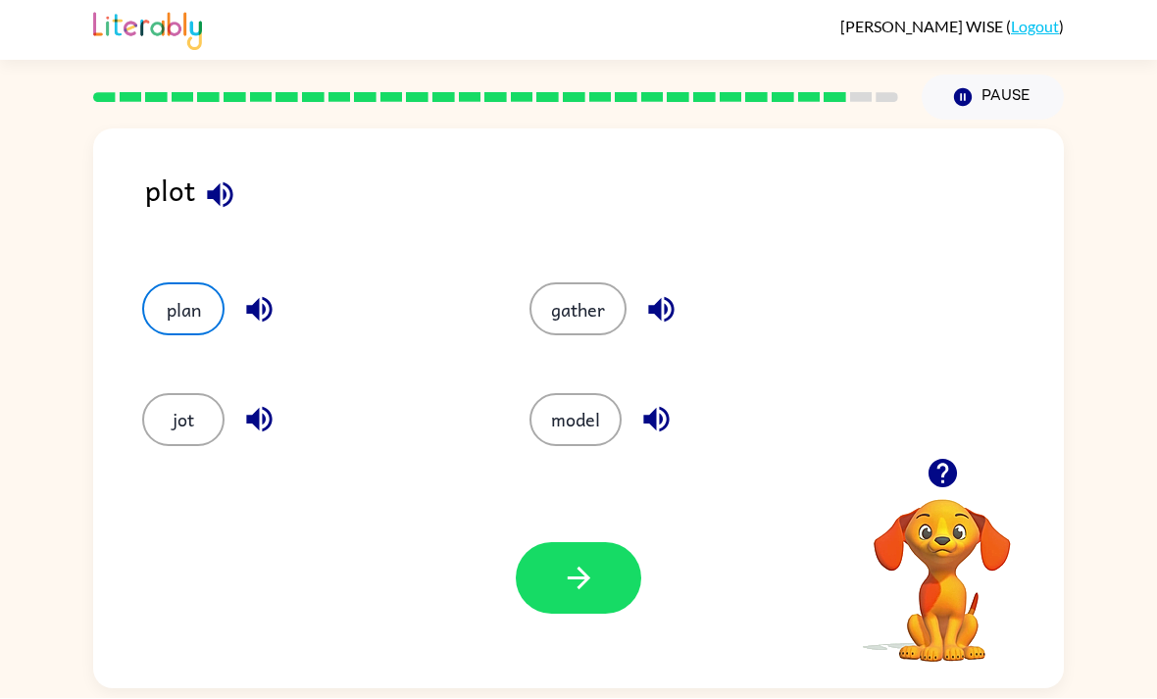
click at [562, 590] on div "Your browser must support playing .mp4 files to use Literably. Please try using…" at bounding box center [578, 579] width 971 height 221
click at [561, 589] on div "Your browser must support playing .mp4 files to use Literably. Please try using…" at bounding box center [578, 579] width 971 height 221
click at [573, 546] on button "button" at bounding box center [578, 579] width 125 height 72
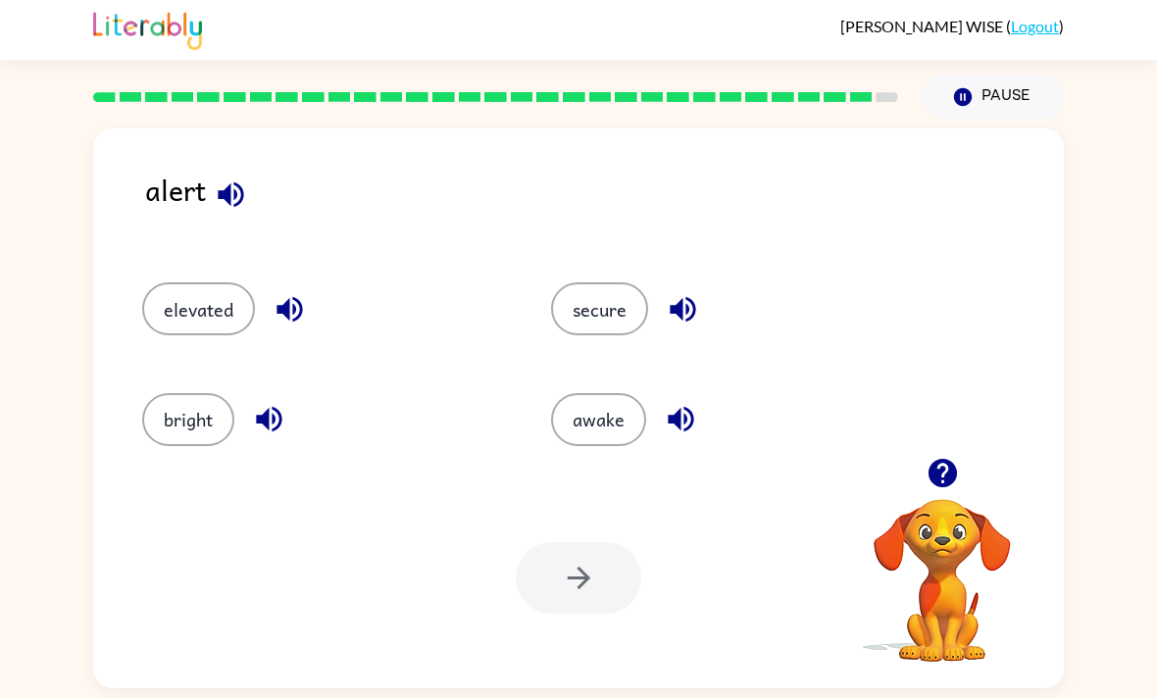
click at [552, 394] on div "awake" at bounding box center [733, 420] width 364 height 53
click at [555, 543] on div at bounding box center [578, 579] width 125 height 72
click at [556, 394] on button "awake" at bounding box center [598, 420] width 95 height 53
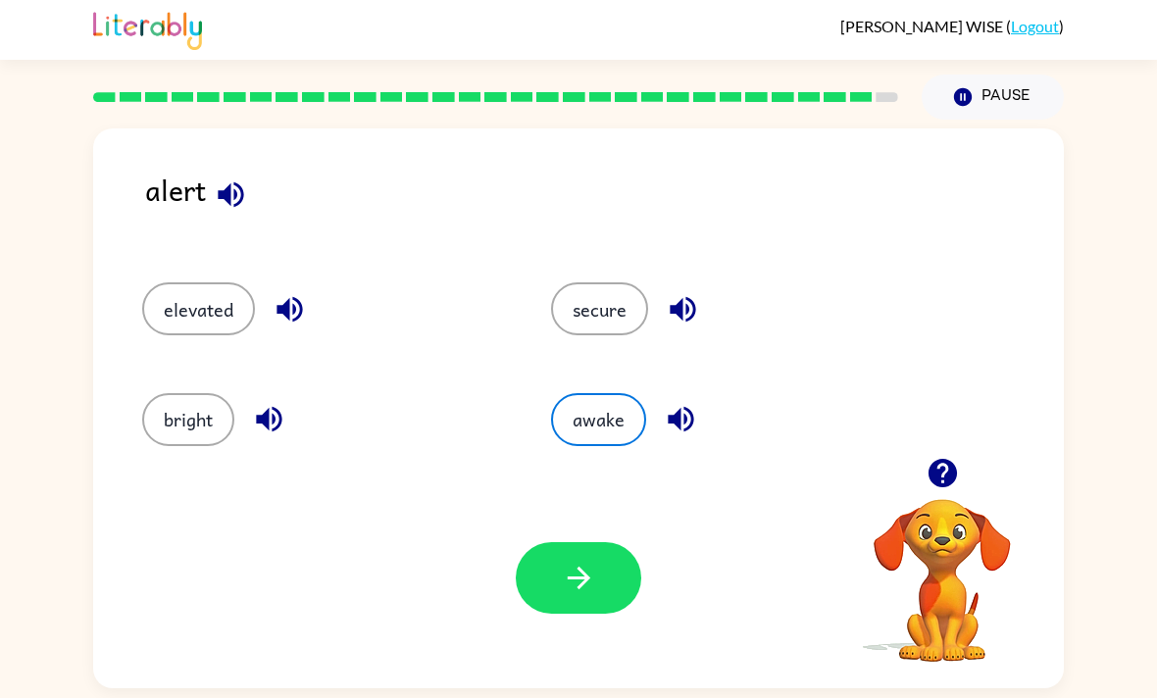
click at [592, 394] on button "awake" at bounding box center [598, 420] width 95 height 53
click at [575, 568] on icon "button" at bounding box center [578, 579] width 23 height 23
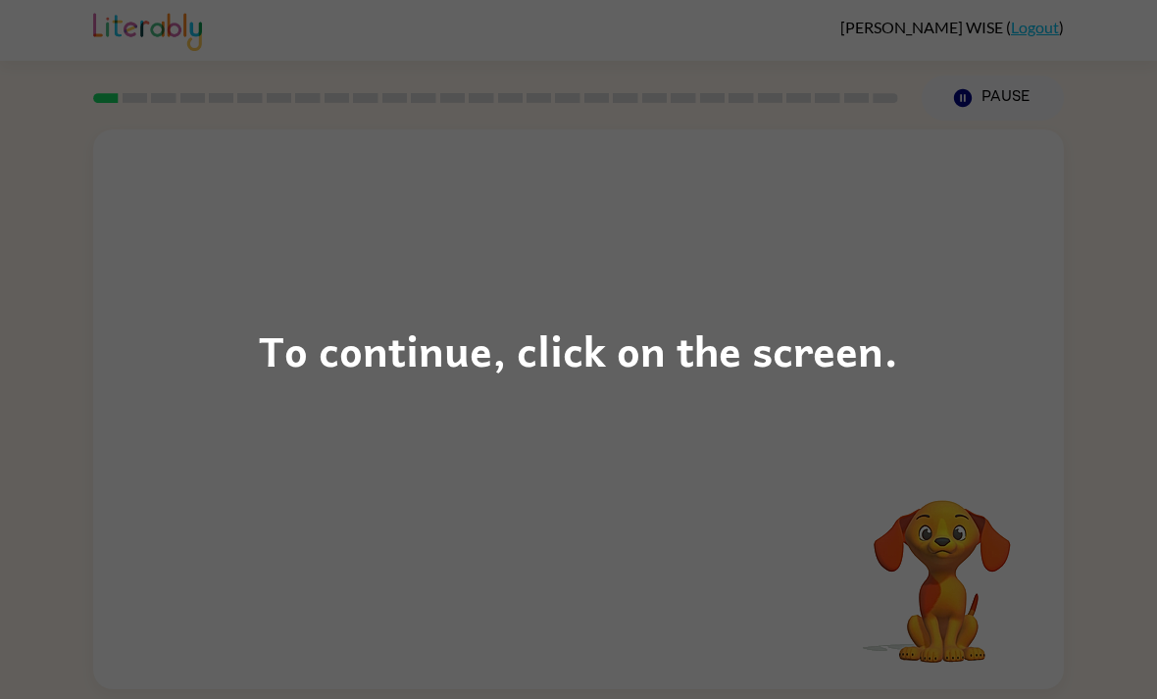
click at [778, 470] on div "To continue, click on the screen." at bounding box center [578, 349] width 1157 height 699
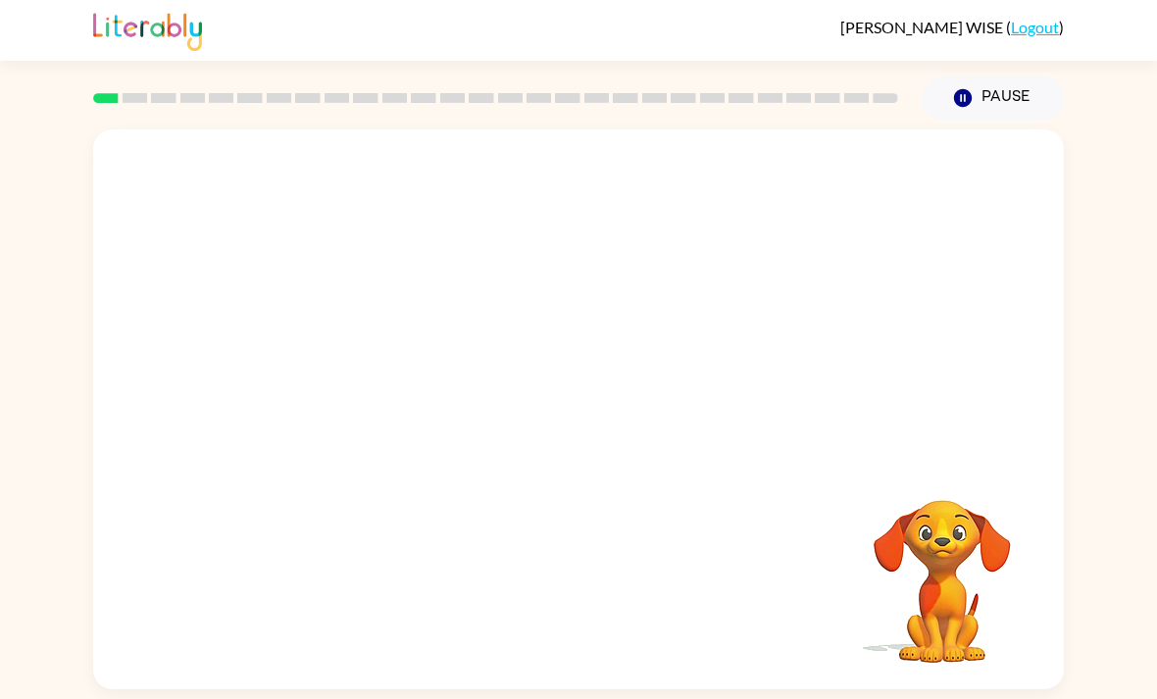
click at [1051, 20] on link "Logout" at bounding box center [1035, 27] width 48 height 19
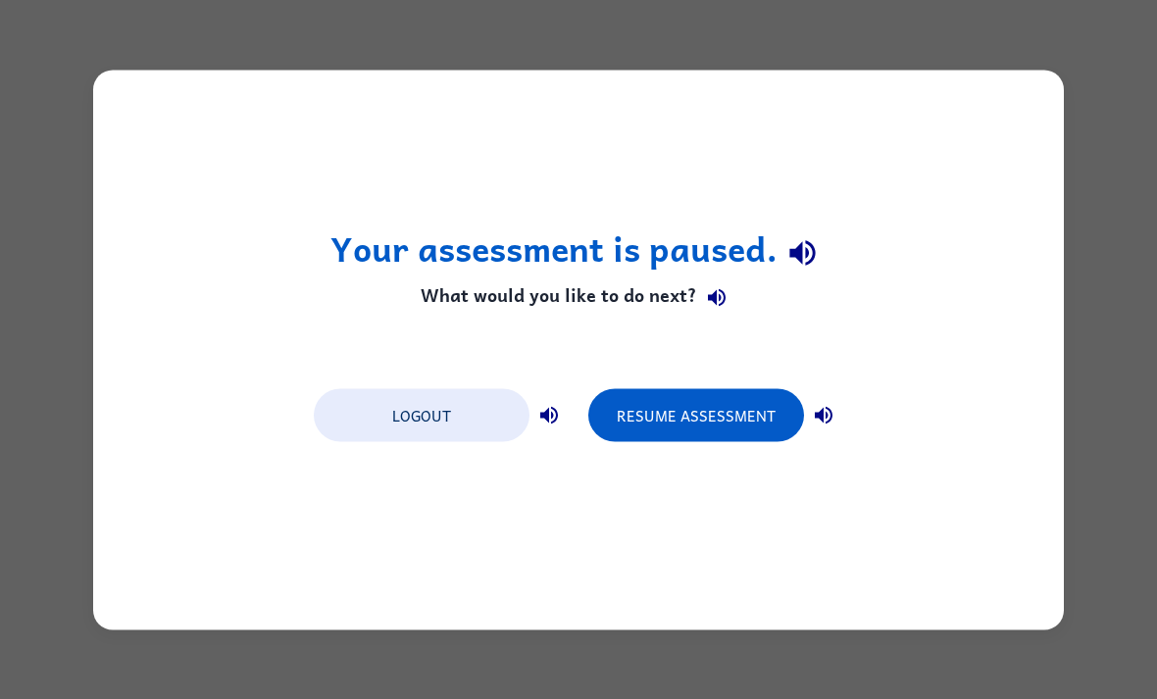
click at [469, 423] on button "Logout" at bounding box center [422, 414] width 216 height 53
click at [677, 424] on button "Resume Assessment" at bounding box center [696, 414] width 216 height 53
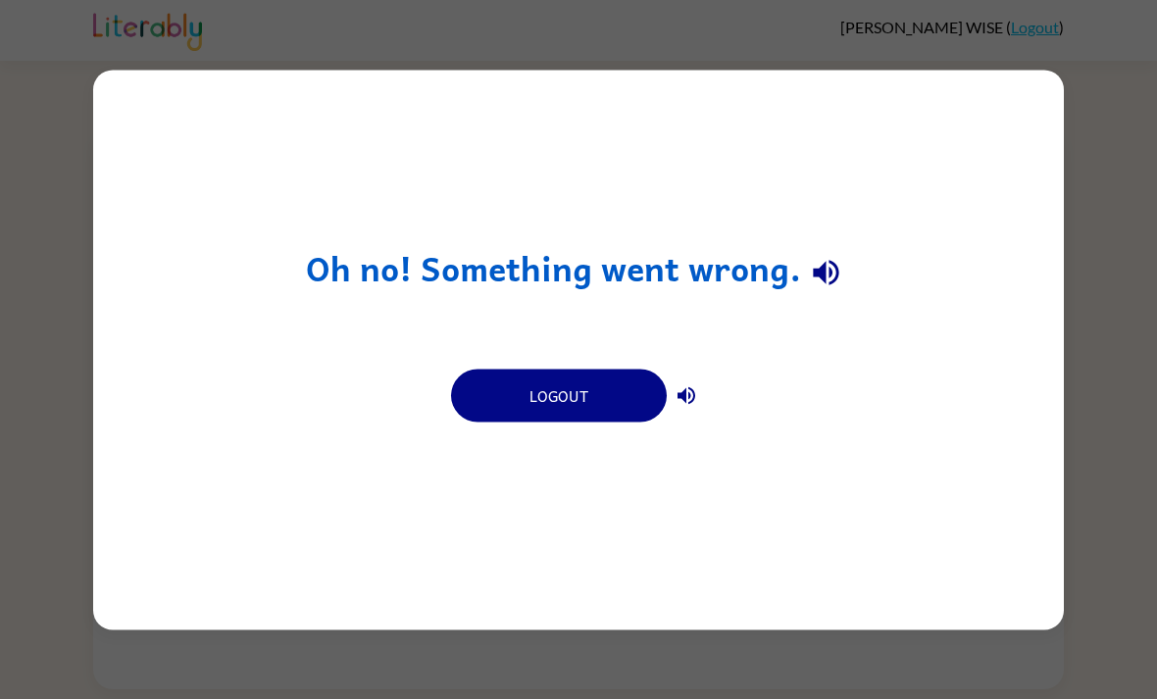
click at [576, 414] on button "Logout" at bounding box center [559, 395] width 216 height 53
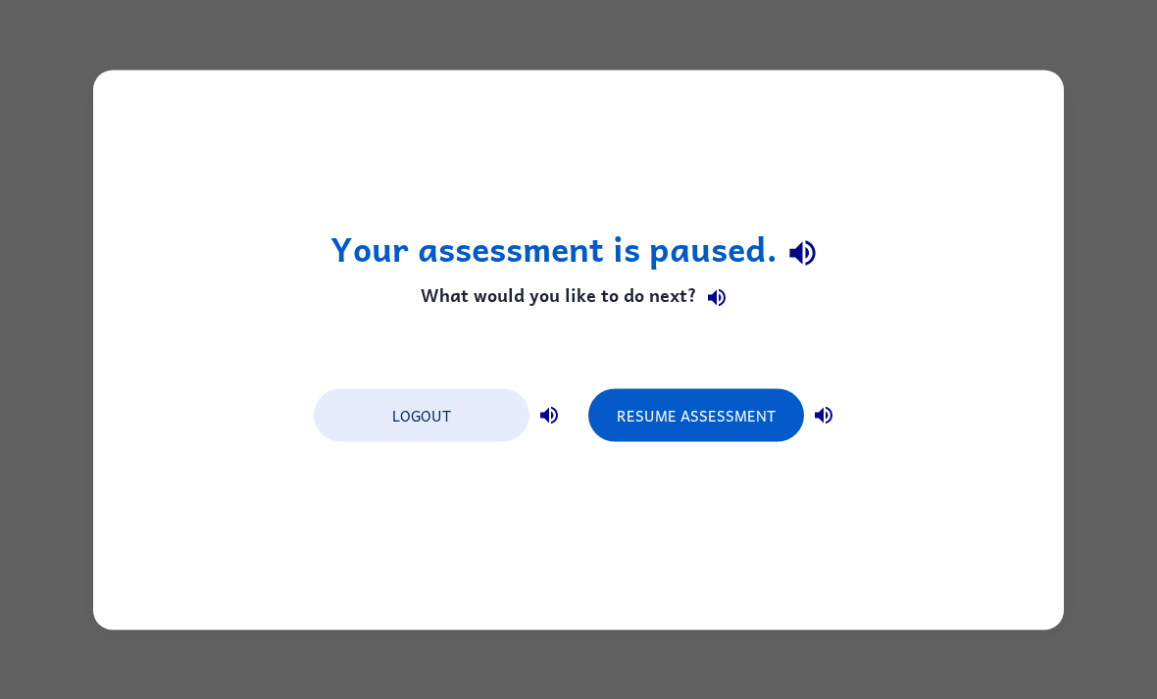
click at [451, 423] on button "Logout" at bounding box center [422, 414] width 216 height 53
click at [458, 404] on button "Logout" at bounding box center [422, 414] width 216 height 53
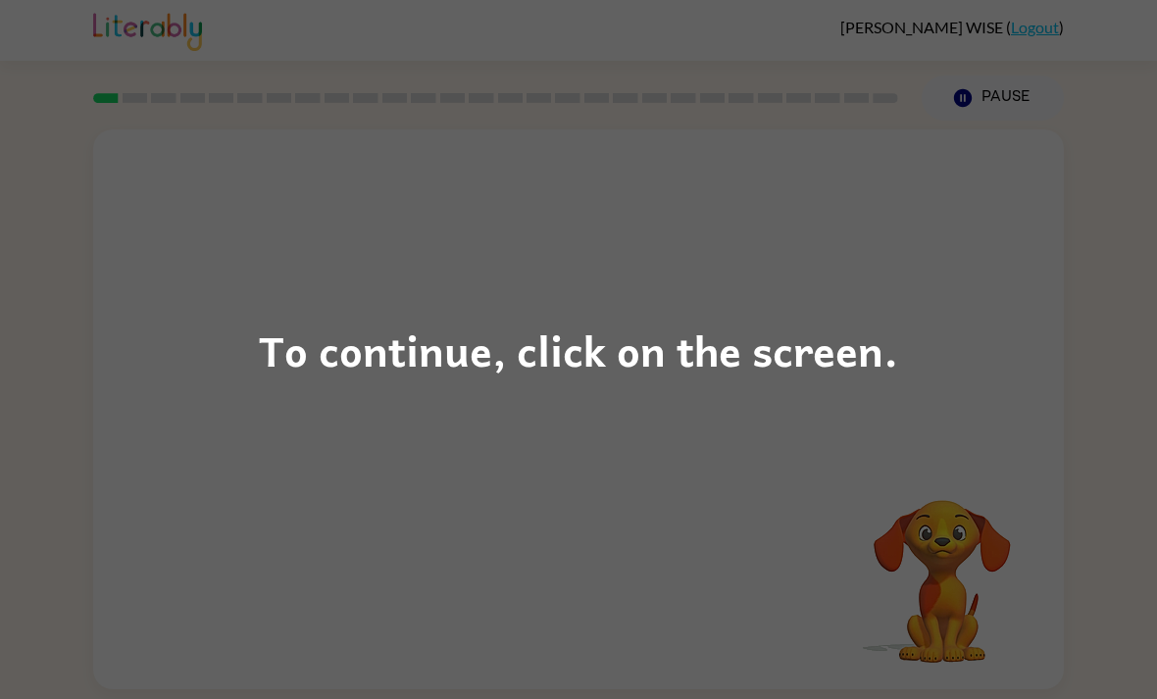
click at [1006, 480] on div "To continue, click on the screen." at bounding box center [578, 349] width 1157 height 699
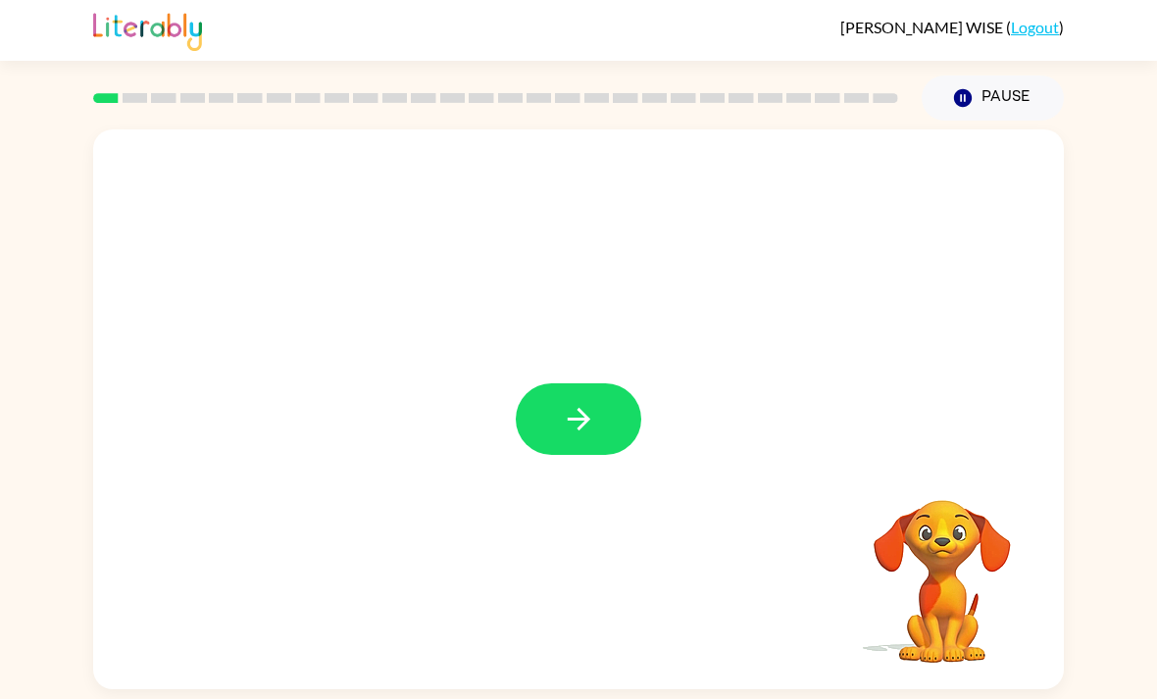
click at [581, 442] on button "button" at bounding box center [578, 419] width 125 height 72
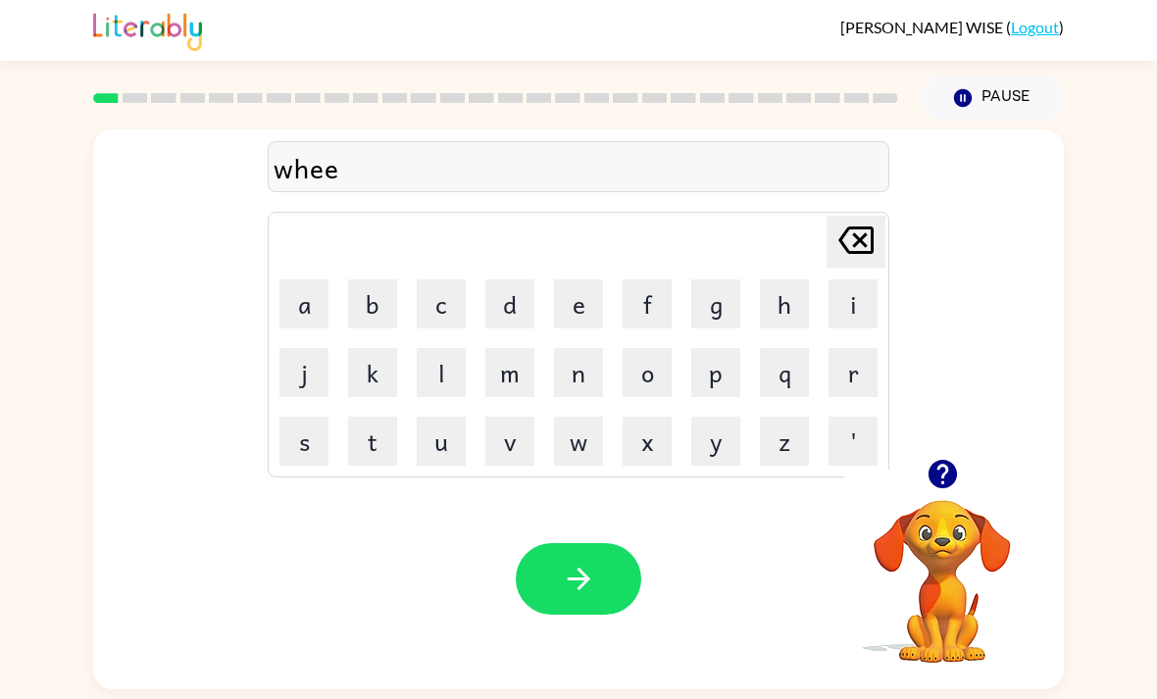
click at [58, 614] on div "whee Delete Delete last character input a b c d e f g h i j k l m n o p q r s t…" at bounding box center [578, 405] width 1157 height 569
click at [575, 574] on icon "button" at bounding box center [579, 579] width 34 height 34
click at [609, 560] on button "button" at bounding box center [578, 579] width 125 height 72
click at [123, 627] on div "Your browser must support playing .mp4 files to use Literably. Please try using…" at bounding box center [578, 579] width 971 height 221
click at [122, 627] on div "Your browser must support playing .mp4 files to use Literably. Please try using…" at bounding box center [578, 579] width 971 height 221
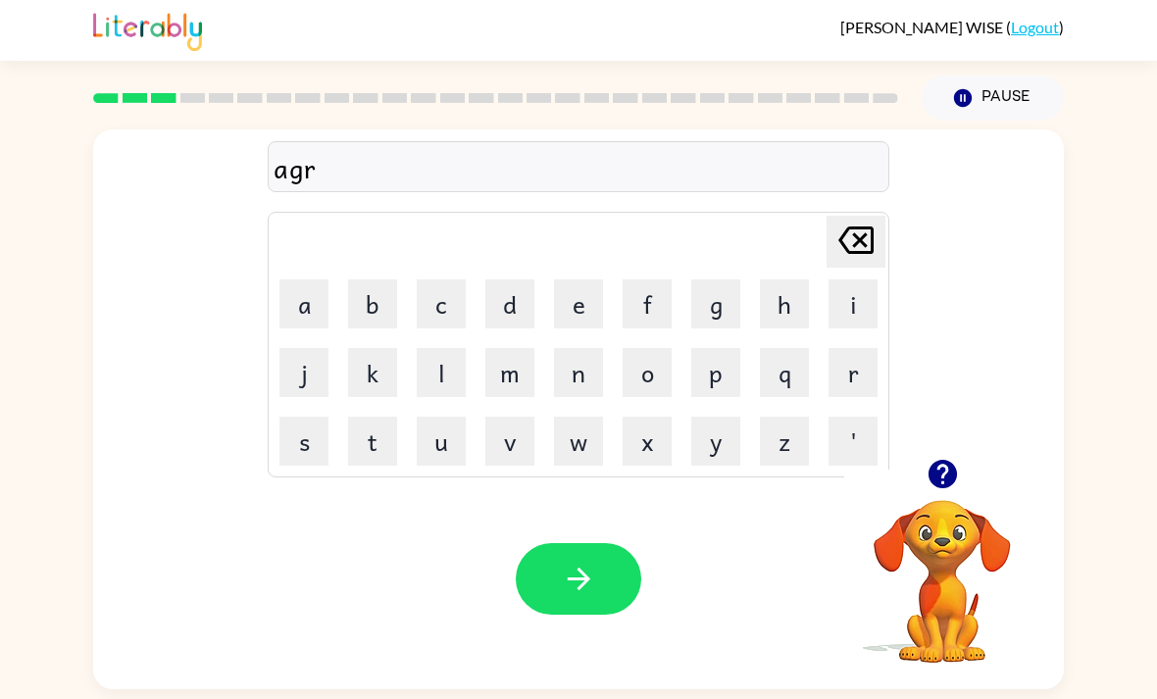
click at [93, 639] on div "Your browser must support playing .mp4 files to use Literably. Please try using…" at bounding box center [578, 579] width 971 height 221
click at [612, 566] on button "button" at bounding box center [578, 579] width 125 height 72
click at [608, 605] on button "button" at bounding box center [578, 579] width 125 height 72
click at [517, 553] on div at bounding box center [578, 579] width 125 height 72
click at [602, 607] on button "button" at bounding box center [578, 579] width 125 height 72
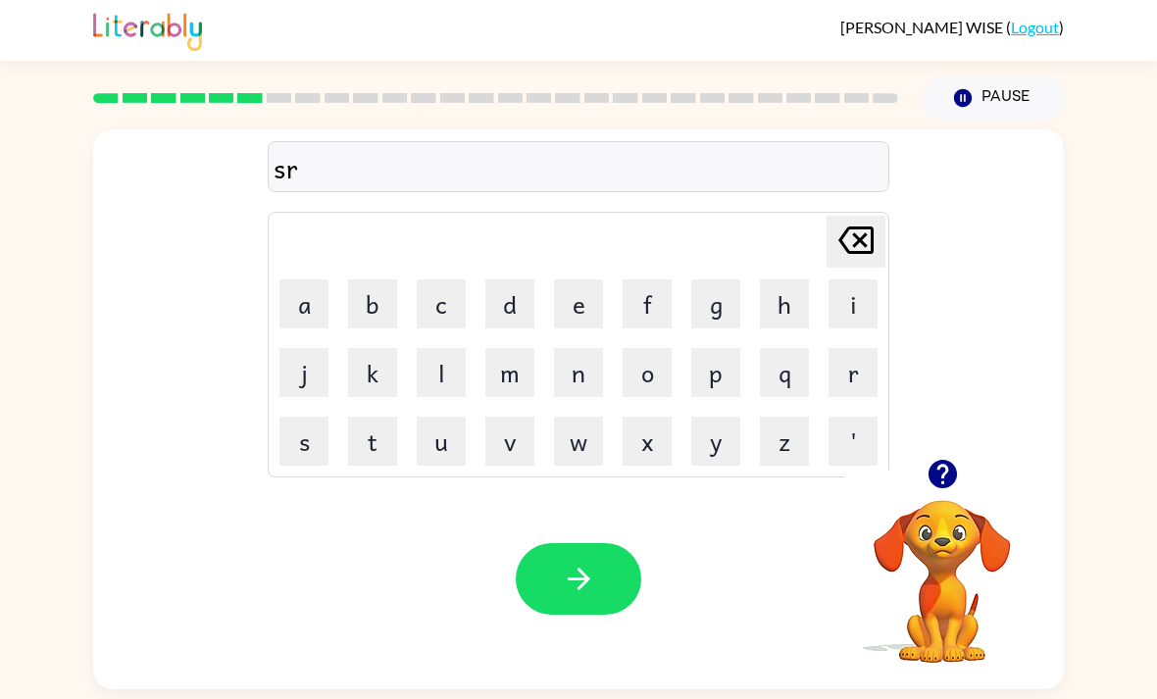
click at [102, 622] on div "Your browser must support playing .mp4 files to use Literably. Please try using…" at bounding box center [578, 579] width 971 height 221
click at [74, 635] on div "sribr Delete Delete last character input a b c d e f g h i j k l m n o p q r s …" at bounding box center [578, 405] width 1157 height 569
click at [602, 592] on button "button" at bounding box center [578, 579] width 125 height 72
click at [596, 587] on button "button" at bounding box center [578, 579] width 125 height 72
click at [62, 685] on div "scr Delete Delete last character input a b c d e f g h i j k l m n o p q r s t …" at bounding box center [578, 405] width 1157 height 569
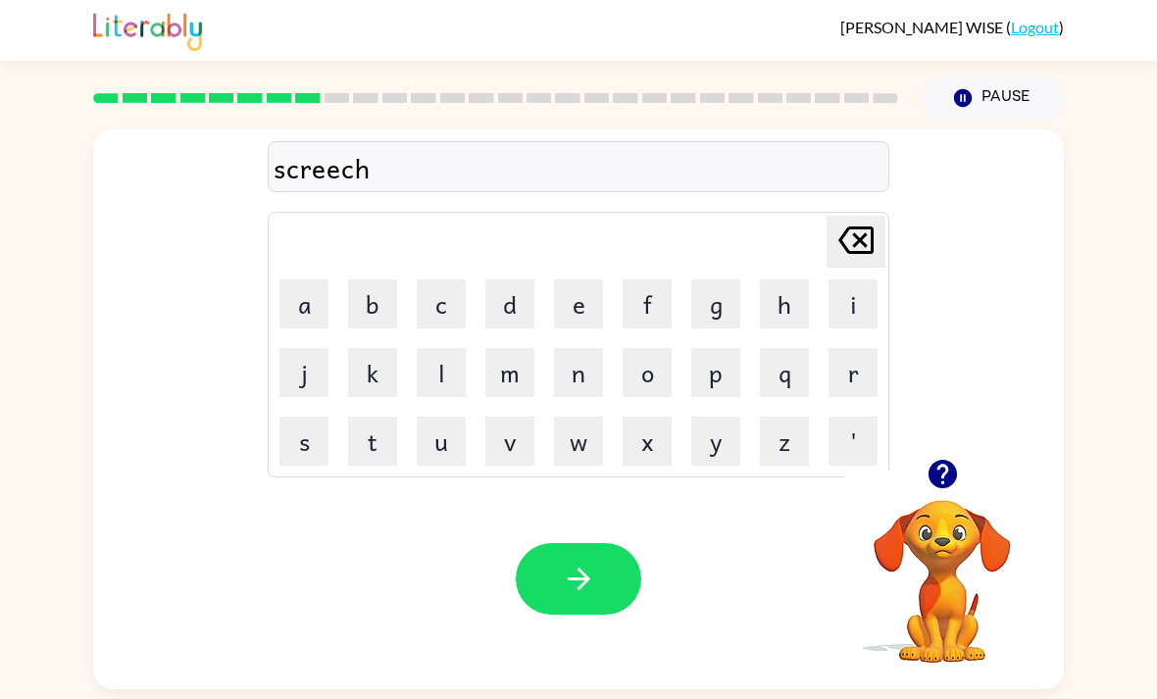
click at [587, 532] on div "Your browser must support playing .mp4 files to use Literably. Please try using…" at bounding box center [578, 579] width 971 height 221
click at [608, 590] on button "button" at bounding box center [578, 579] width 125 height 72
click at [596, 543] on button "button" at bounding box center [578, 579] width 125 height 72
click at [609, 543] on button "button" at bounding box center [578, 579] width 125 height 72
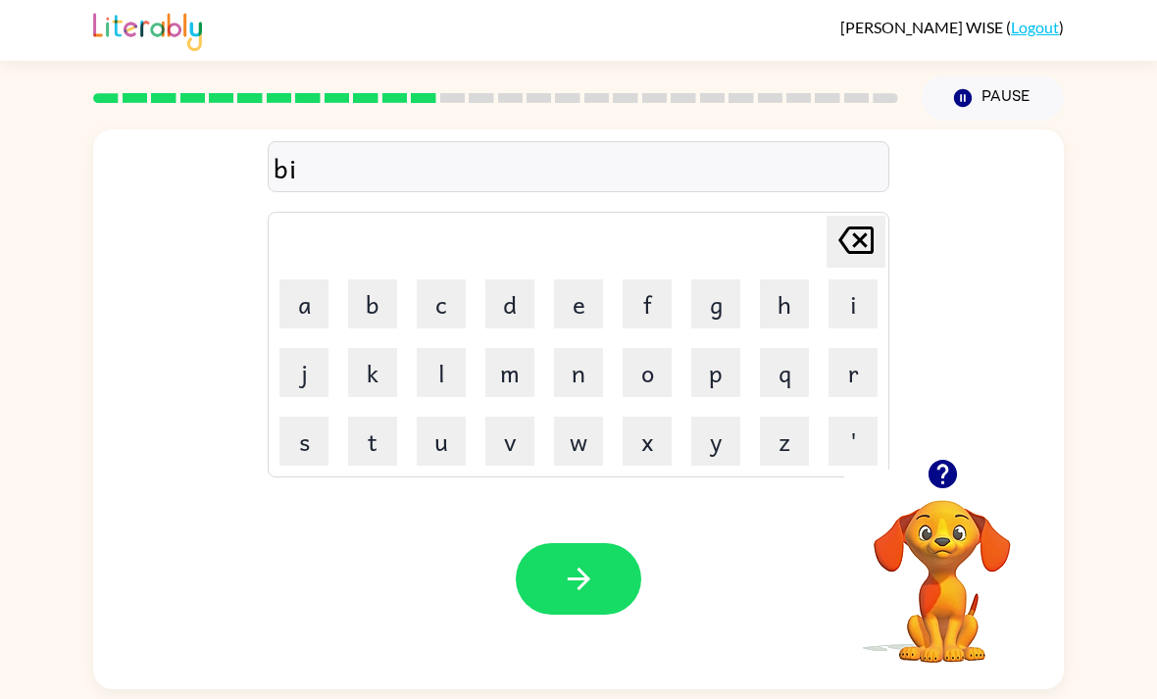
click at [137, 595] on div "Your browser must support playing .mp4 files to use Literably. Please try using…" at bounding box center [578, 579] width 971 height 221
click at [621, 596] on div "Your browser must support playing .mp4 files to use Literably. Please try using…" at bounding box center [578, 579] width 971 height 221
click at [621, 594] on button "button" at bounding box center [578, 579] width 125 height 72
click at [572, 525] on div "Your browser must support playing .mp4 files to use Literably. Please try using…" at bounding box center [578, 579] width 971 height 221
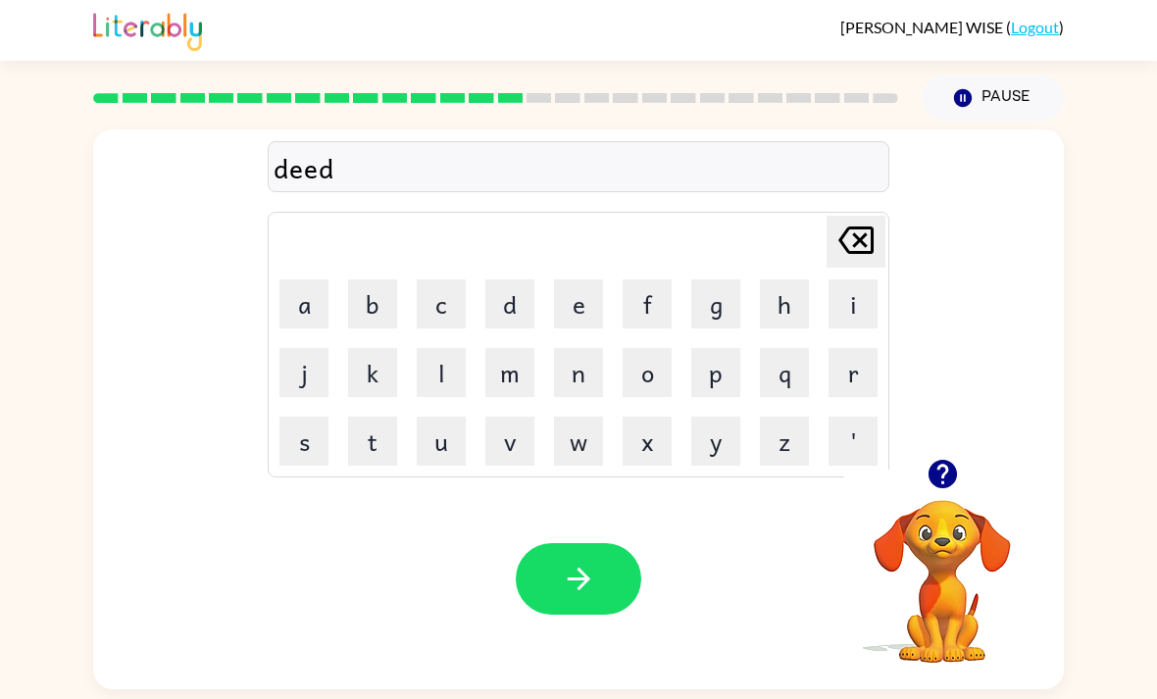
click at [571, 524] on div "Your browser must support playing .mp4 files to use Literably. Please try using…" at bounding box center [578, 579] width 971 height 221
click at [563, 615] on button "button" at bounding box center [578, 579] width 125 height 72
click at [573, 632] on div "Your browser must support playing .mp4 files to use Literably. Please try using…" at bounding box center [578, 579] width 971 height 221
click at [941, 473] on icon "button" at bounding box center [941, 474] width 28 height 28
click at [590, 586] on icon "button" at bounding box center [579, 579] width 34 height 34
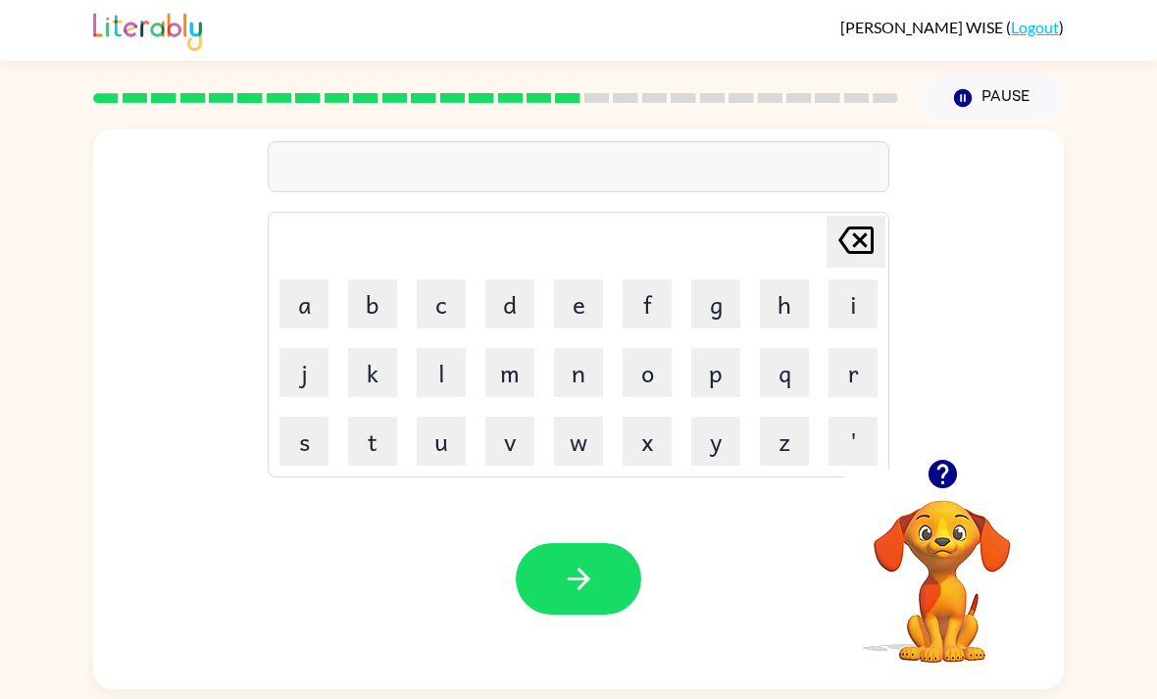
click at [966, 475] on button "button" at bounding box center [943, 474] width 50 height 50
click at [974, 484] on video "Your browser must support playing .mp4 files to use Literably. Please try using…" at bounding box center [942, 568] width 196 height 196
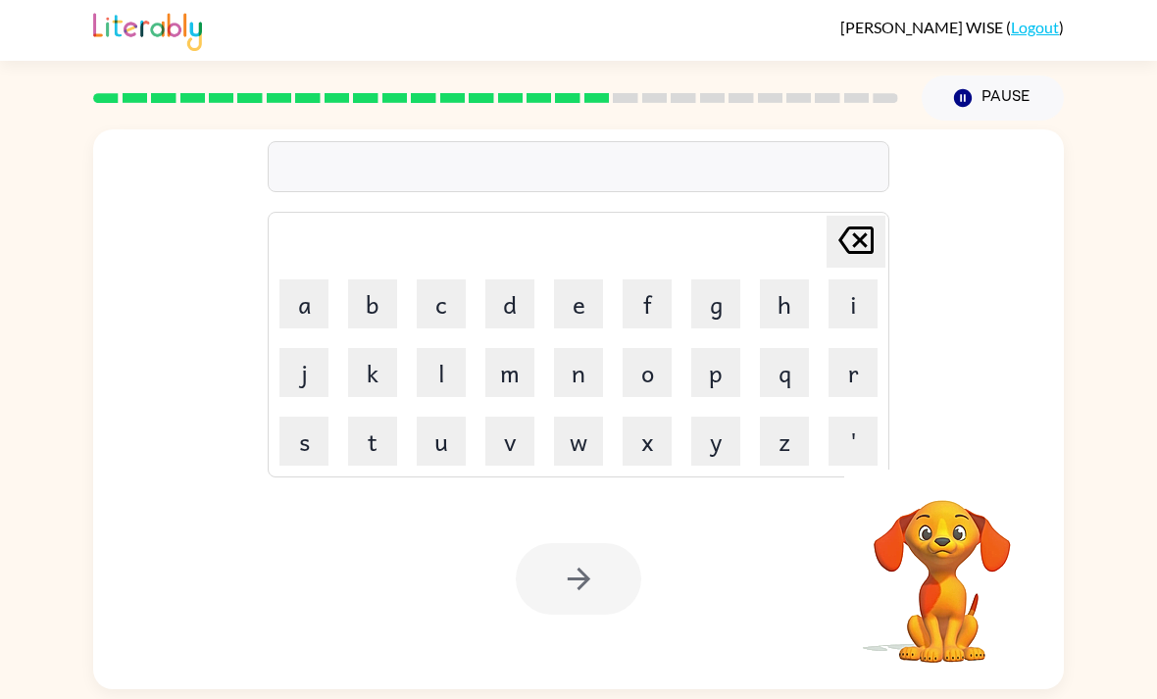
click at [44, 639] on div "[PERSON_NAME] last character input a b c d e f g h i j k l m n o p q r s t u v …" at bounding box center [578, 405] width 1157 height 569
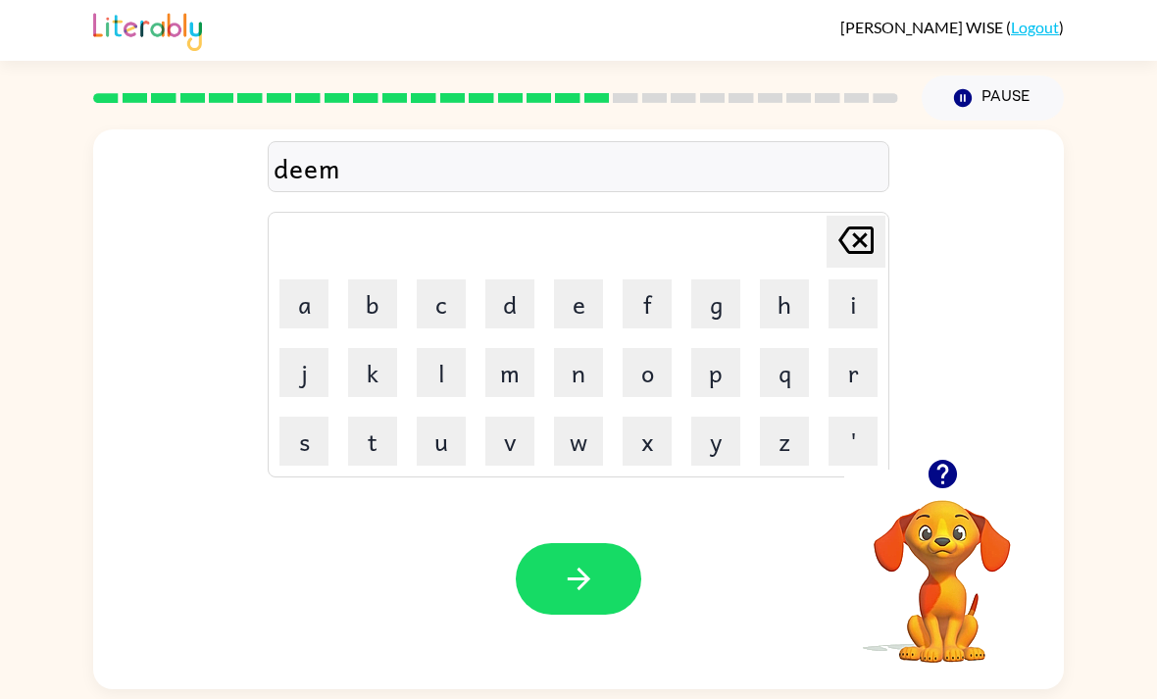
click at [565, 596] on icon "button" at bounding box center [579, 579] width 34 height 34
click at [593, 553] on button "button" at bounding box center [578, 579] width 125 height 72
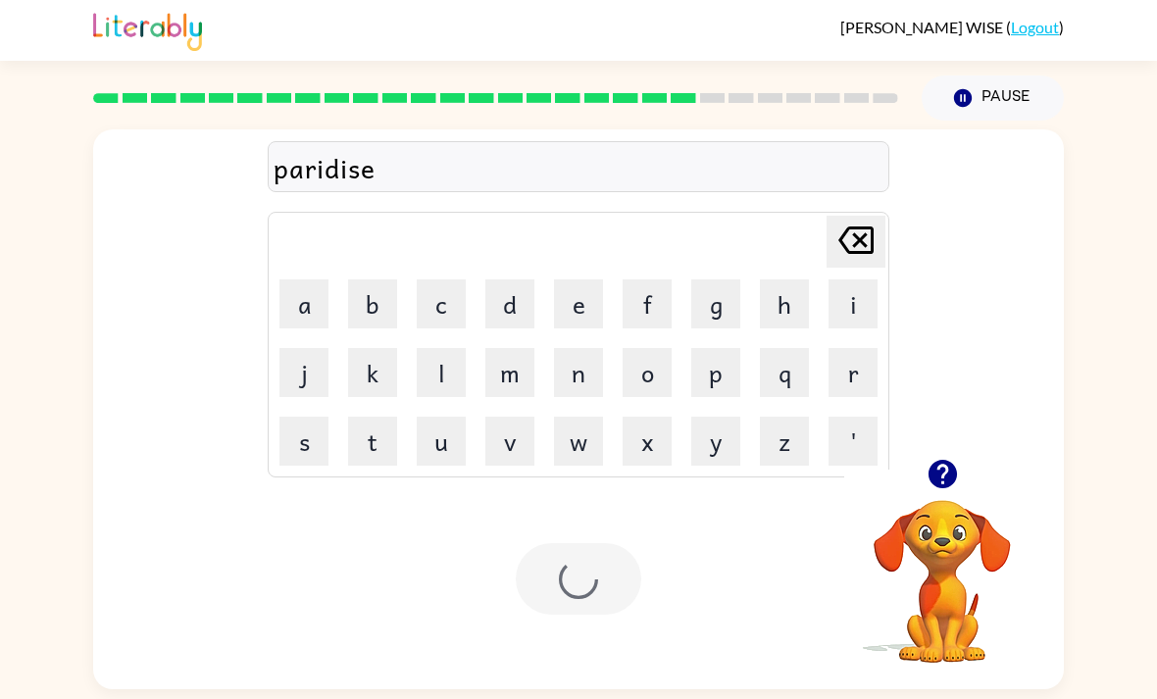
click at [590, 549] on div "Your browser must support playing .mp4 files to use Literably. Please try using…" at bounding box center [578, 579] width 971 height 221
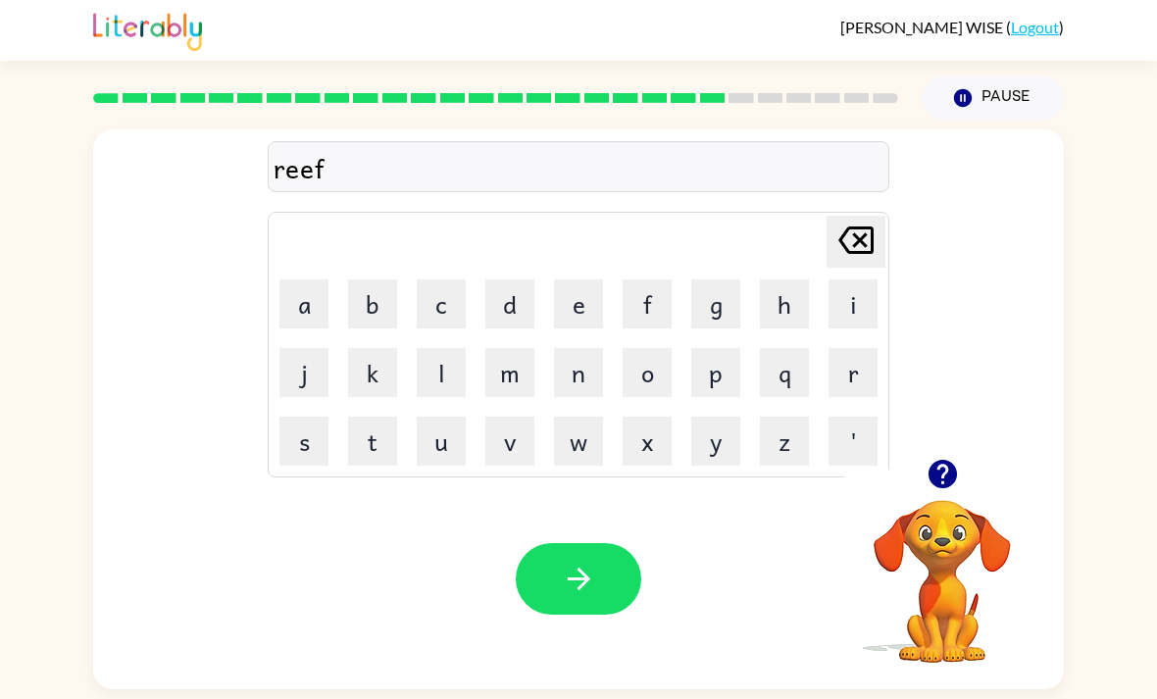
click at [595, 591] on icon "button" at bounding box center [579, 579] width 34 height 34
click at [929, 491] on icon "button" at bounding box center [942, 474] width 34 height 34
click at [977, 482] on video "Your browser must support playing .mp4 files to use Literably. Please try using…" at bounding box center [942, 568] width 196 height 196
click at [607, 567] on button "button" at bounding box center [578, 579] width 125 height 72
click at [577, 609] on button "button" at bounding box center [578, 579] width 125 height 72
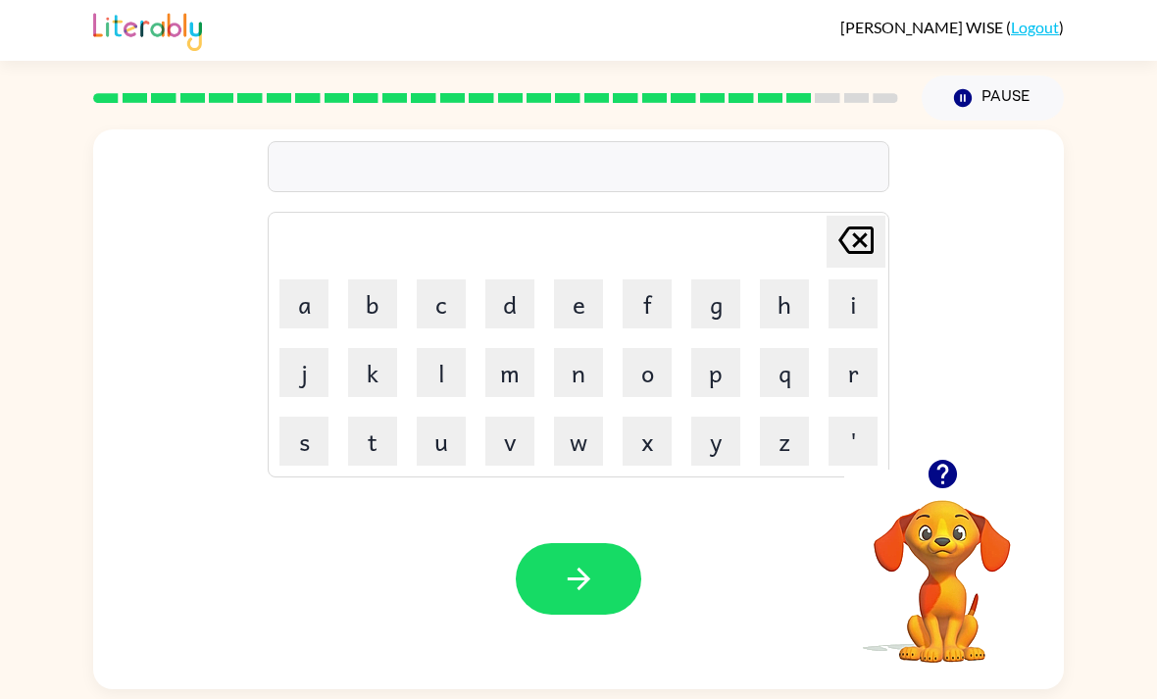
click at [1100, 509] on div "[PERSON_NAME] last character input a b c d e f g h i j k l m n o p q r s t u v …" at bounding box center [578, 405] width 1157 height 569
click at [945, 478] on icon "button" at bounding box center [942, 474] width 34 height 34
click at [565, 592] on icon "button" at bounding box center [579, 579] width 34 height 34
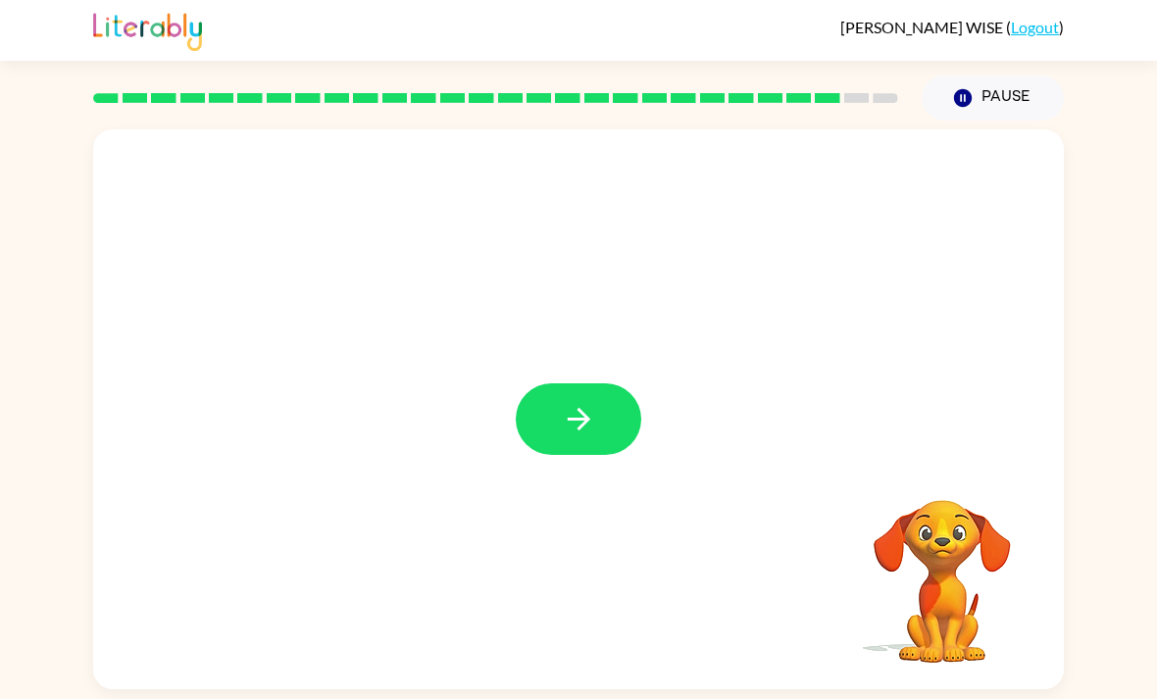
click at [546, 437] on button "button" at bounding box center [578, 419] width 125 height 72
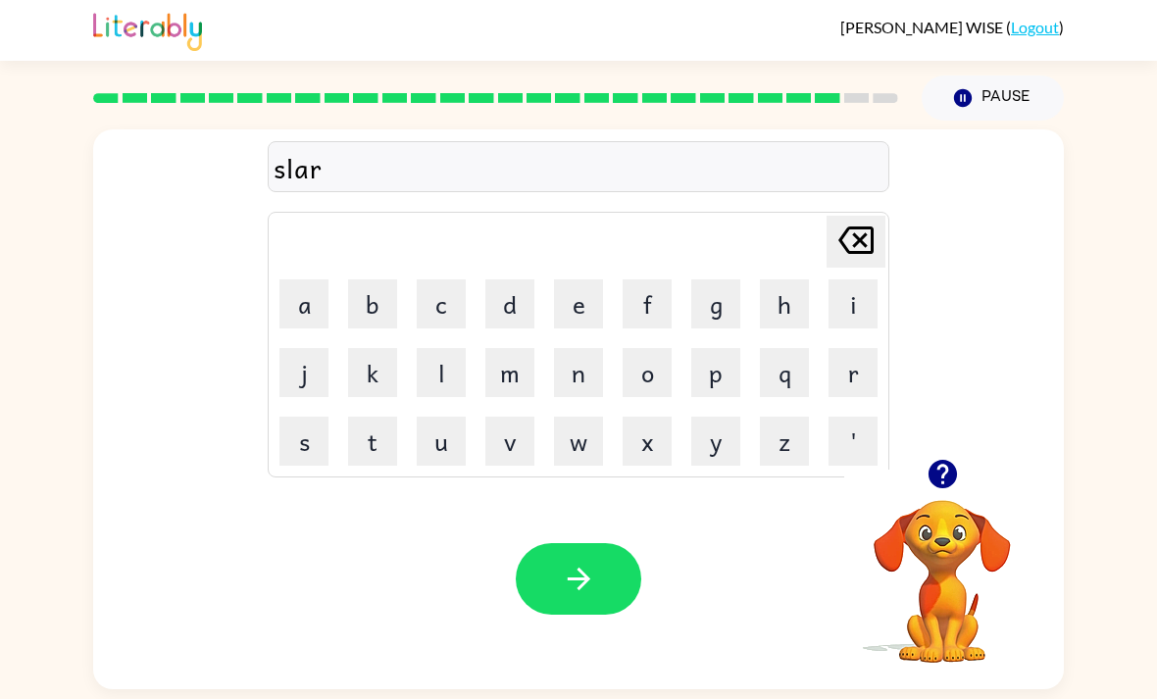
click at [566, 594] on icon "button" at bounding box center [579, 579] width 34 height 34
click at [559, 584] on button "button" at bounding box center [578, 579] width 125 height 72
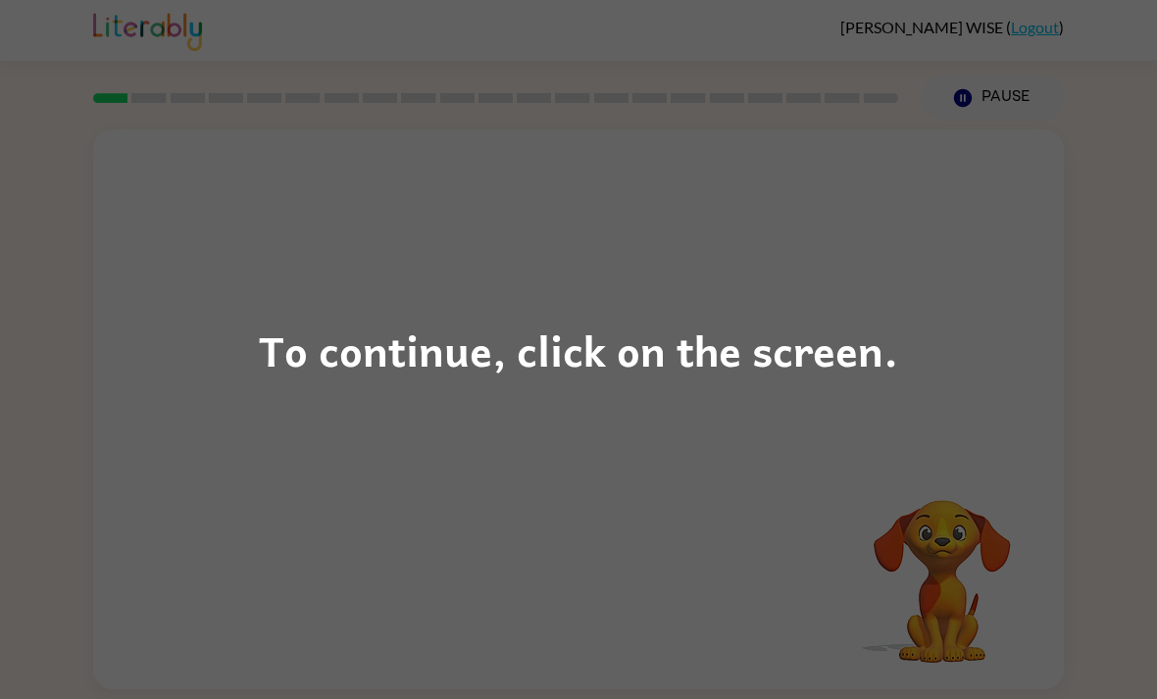
click at [817, 282] on div "To continue, click on the screen." at bounding box center [578, 349] width 1157 height 699
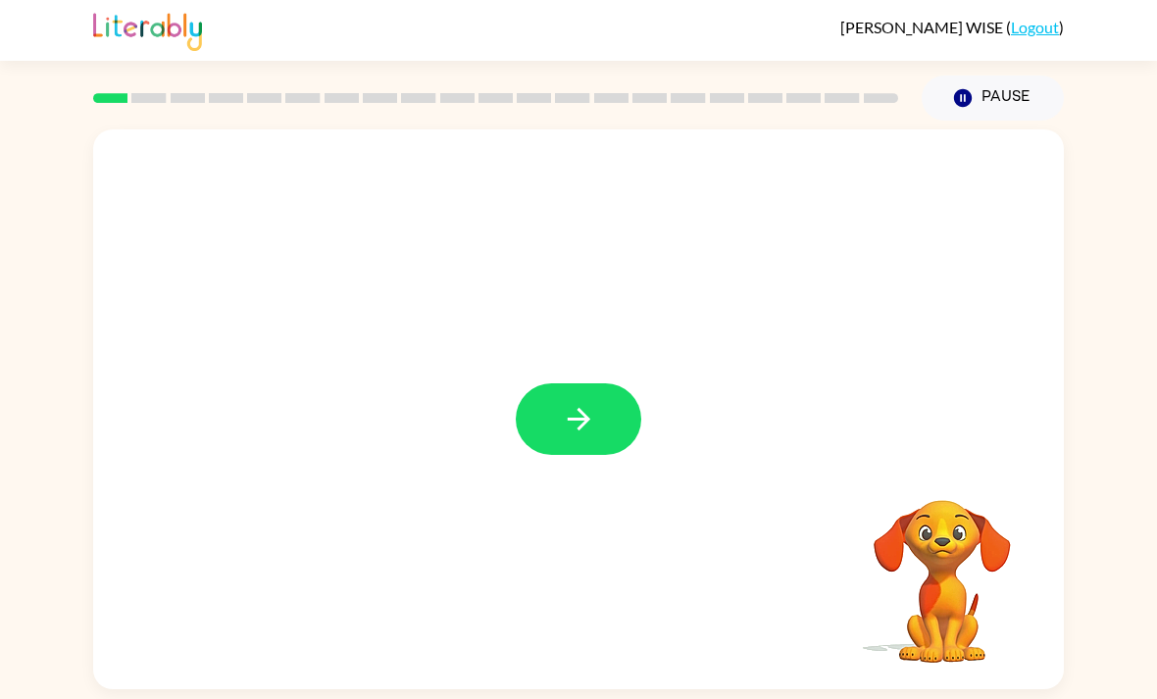
click at [546, 444] on button "button" at bounding box center [578, 419] width 125 height 72
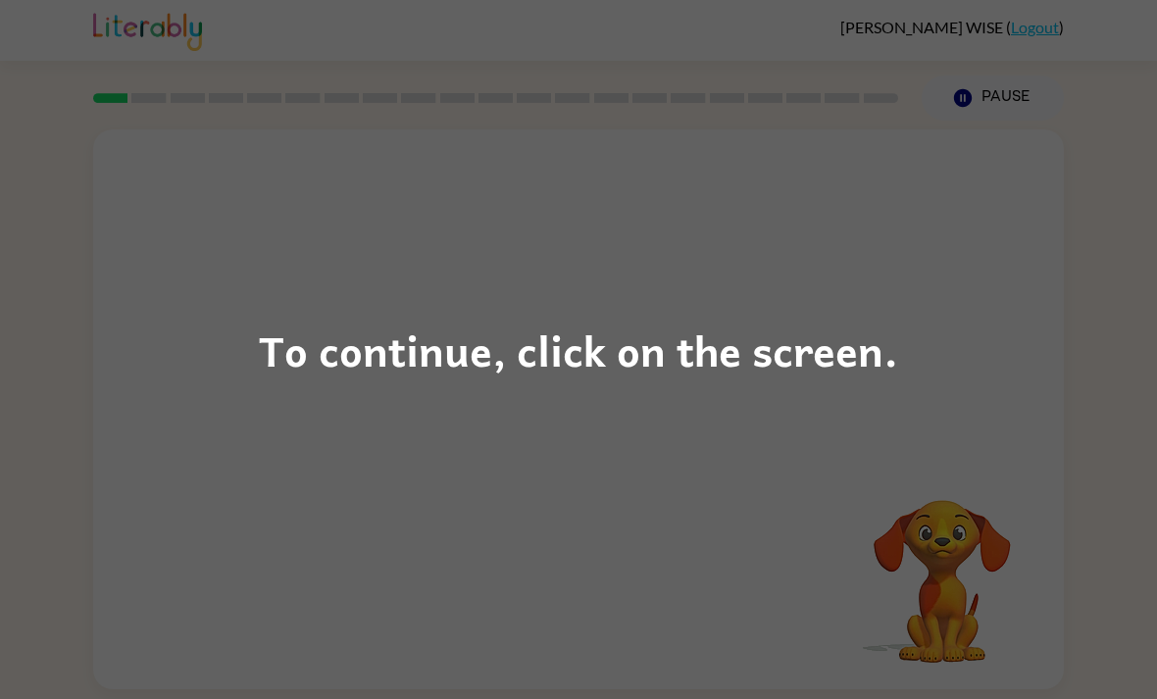
click at [1029, 357] on div "To continue, click on the screen." at bounding box center [578, 349] width 1157 height 699
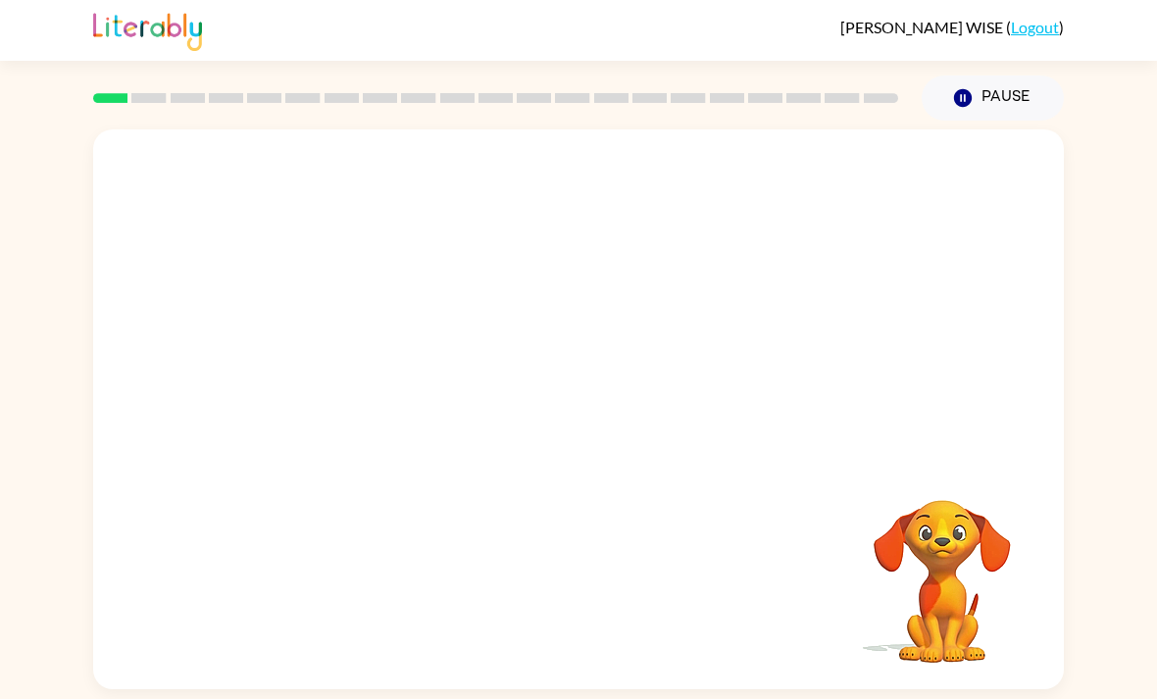
click at [1018, 97] on button "Pause Pause" at bounding box center [992, 97] width 142 height 45
